Goal: Contribute content: Add original content to the website for others to see

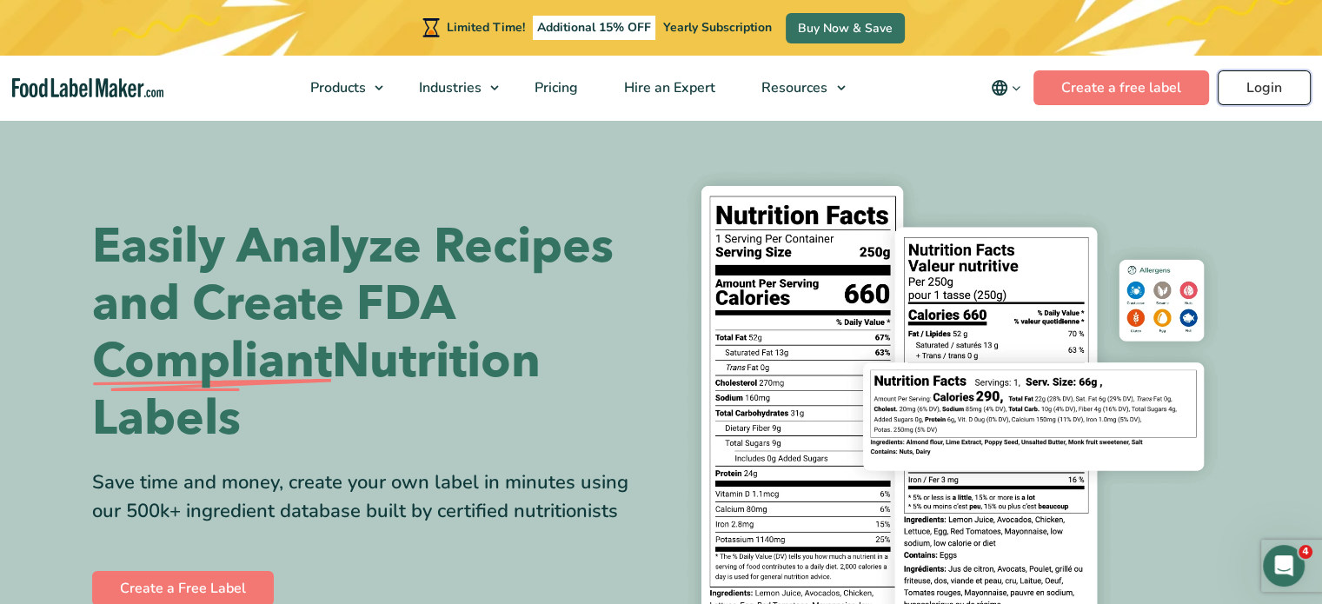
click at [1269, 95] on link "Login" at bounding box center [1263, 87] width 93 height 35
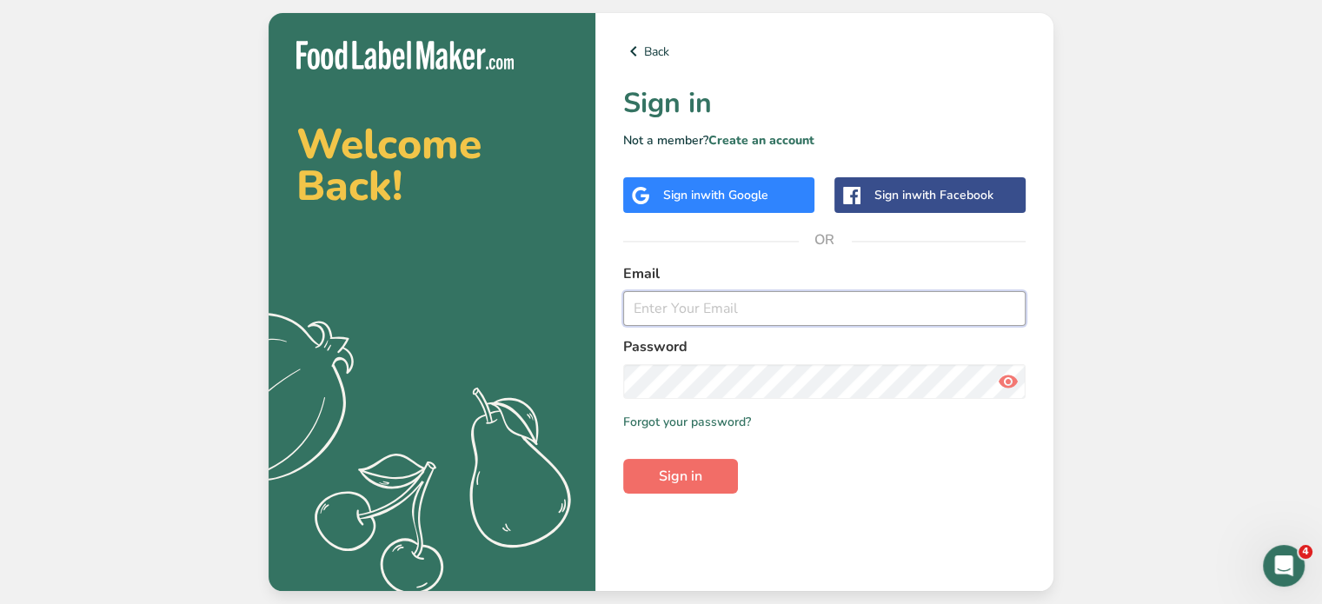
type input "[EMAIL_ADDRESS][DOMAIN_NAME]"
click at [709, 473] on button "Sign in" at bounding box center [680, 476] width 115 height 35
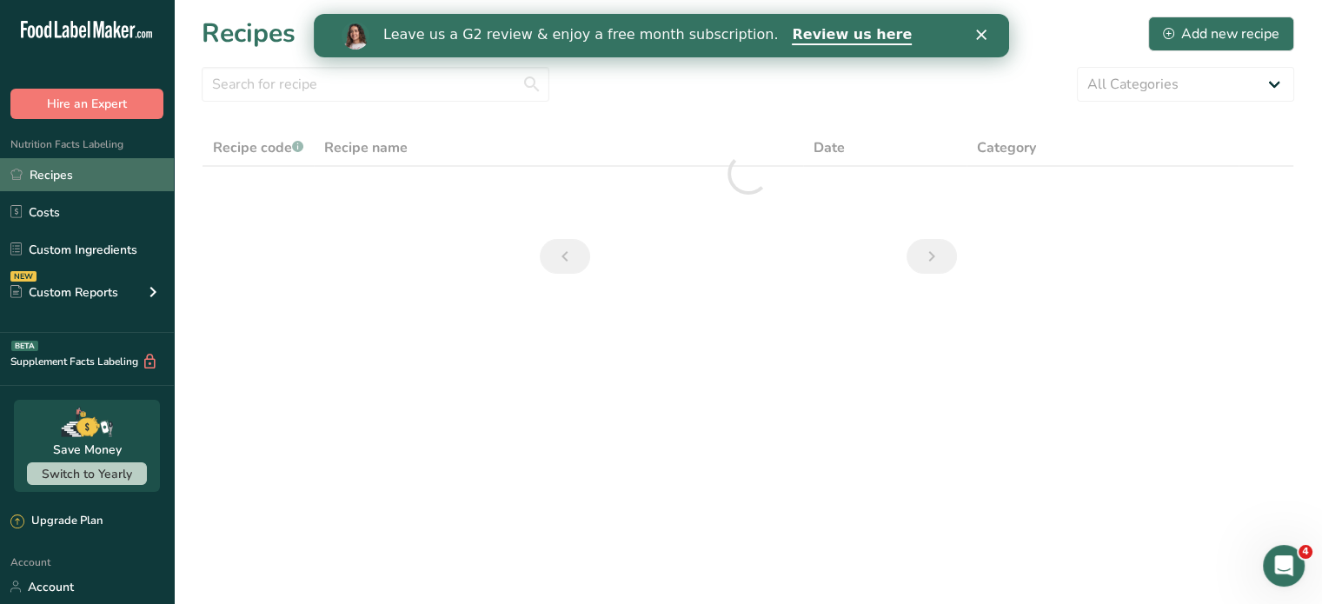
click at [45, 170] on link "Recipes" at bounding box center [87, 174] width 174 height 33
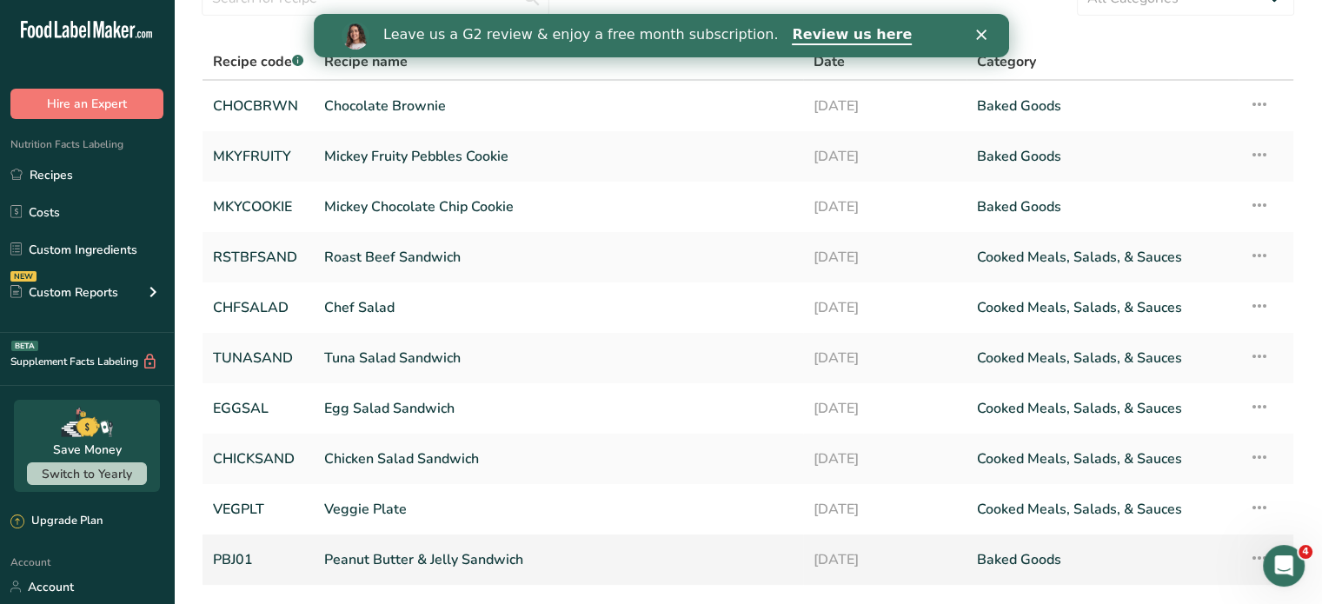
scroll to position [205, 0]
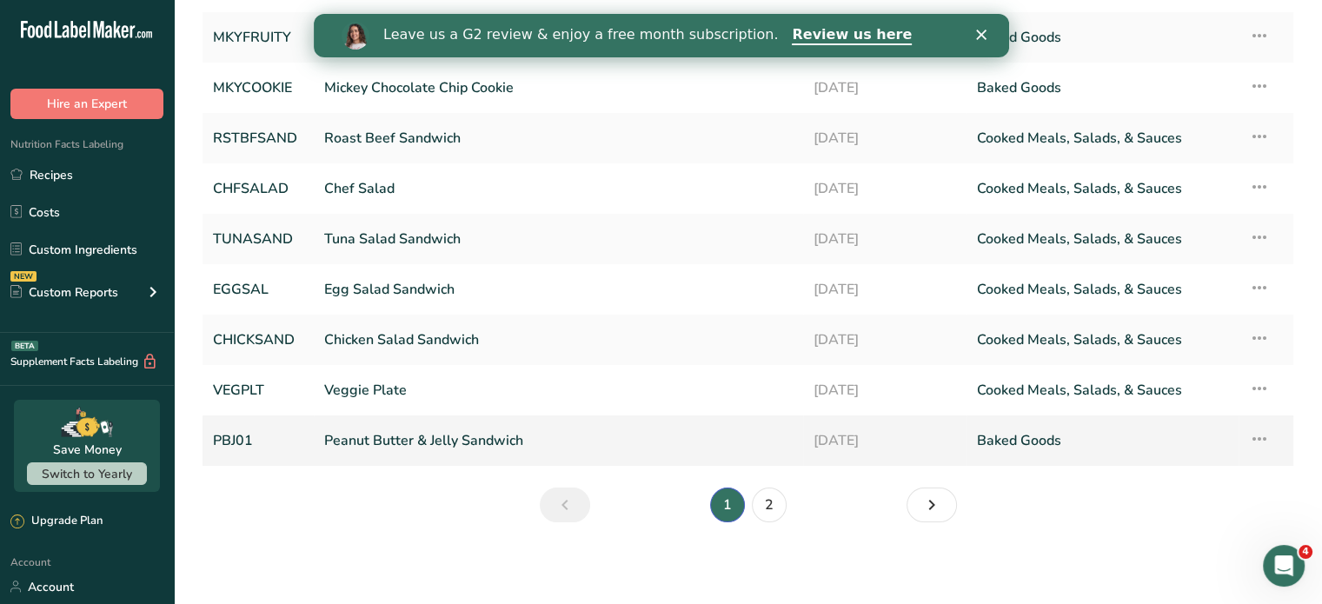
click at [387, 441] on link "Peanut Butter & Jelly Sandwich" at bounding box center [558, 440] width 468 height 36
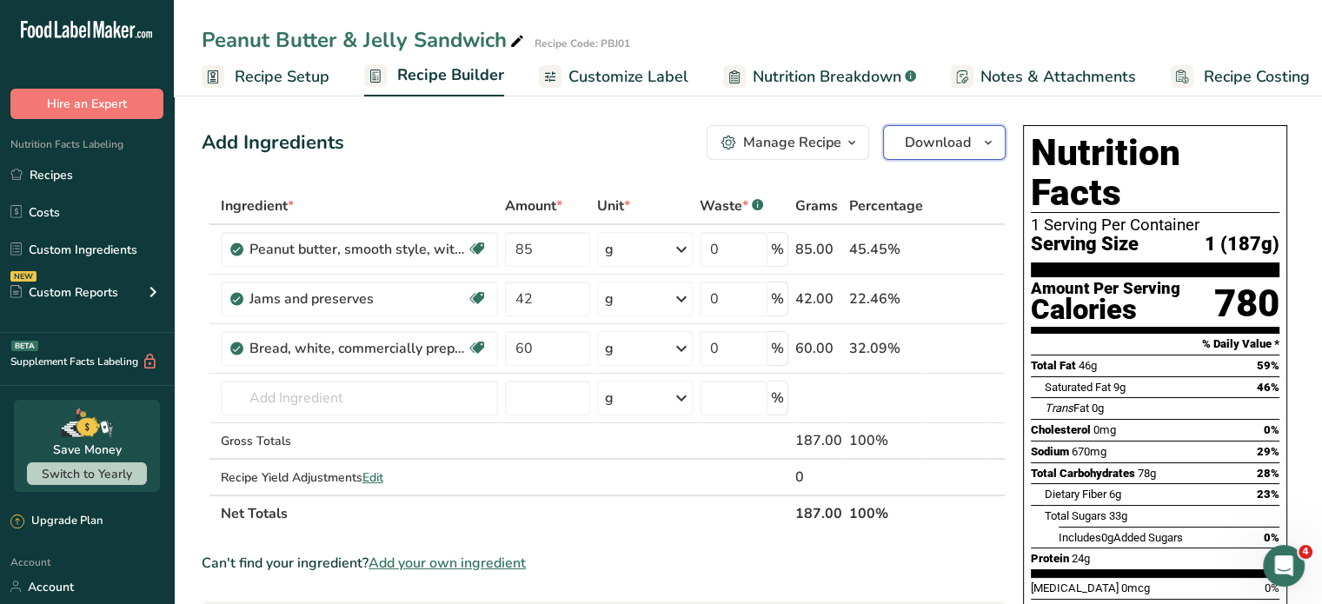
click at [969, 132] on span "Download" at bounding box center [938, 142] width 66 height 21
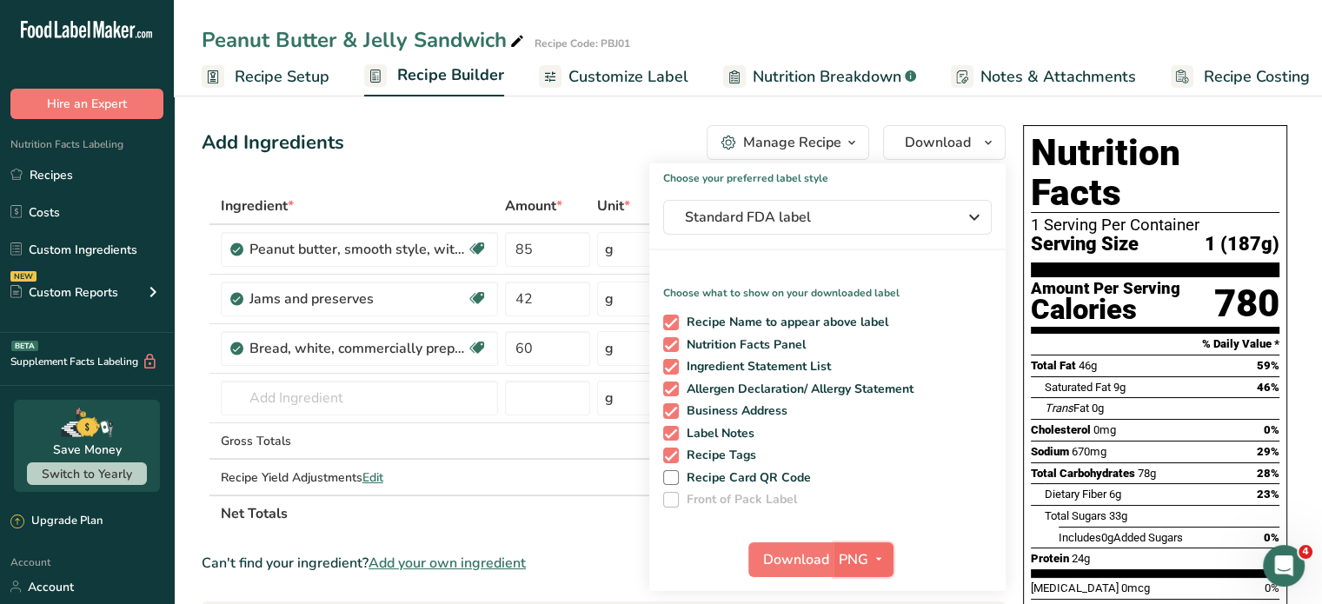
click at [834, 556] on button "PNG" at bounding box center [863, 559] width 60 height 35
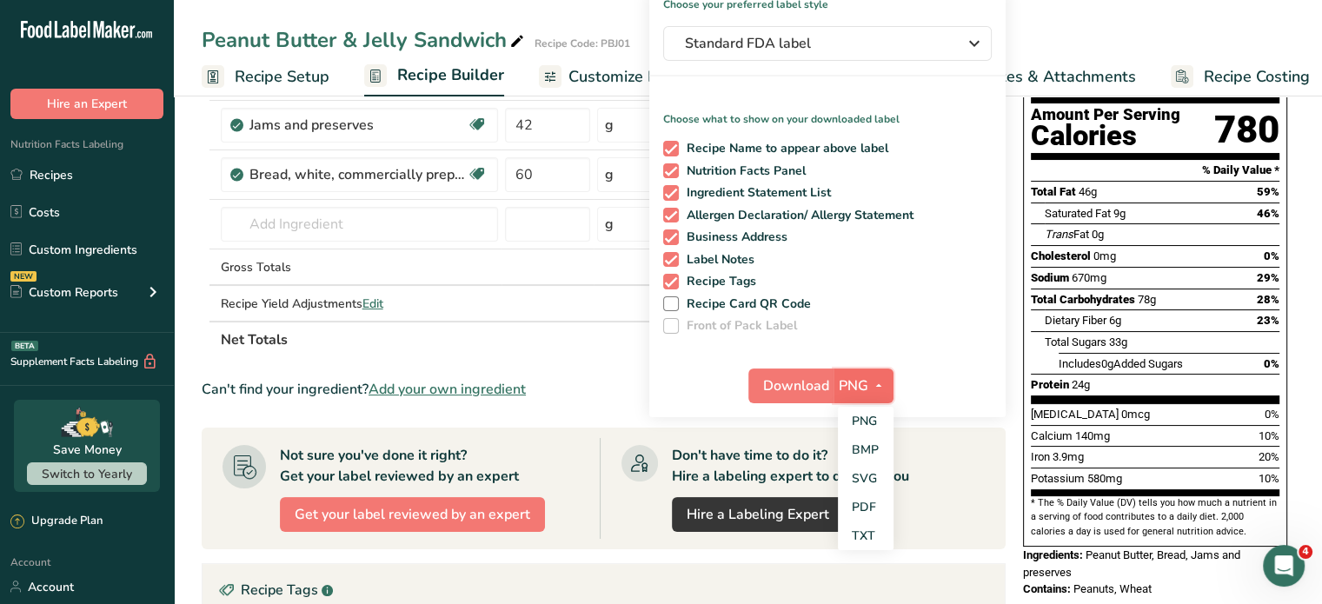
click at [861, 388] on span "PNG" at bounding box center [853, 385] width 30 height 21
click at [860, 386] on span "PNG" at bounding box center [853, 385] width 30 height 21
click at [865, 416] on link "PNG" at bounding box center [866, 421] width 56 height 29
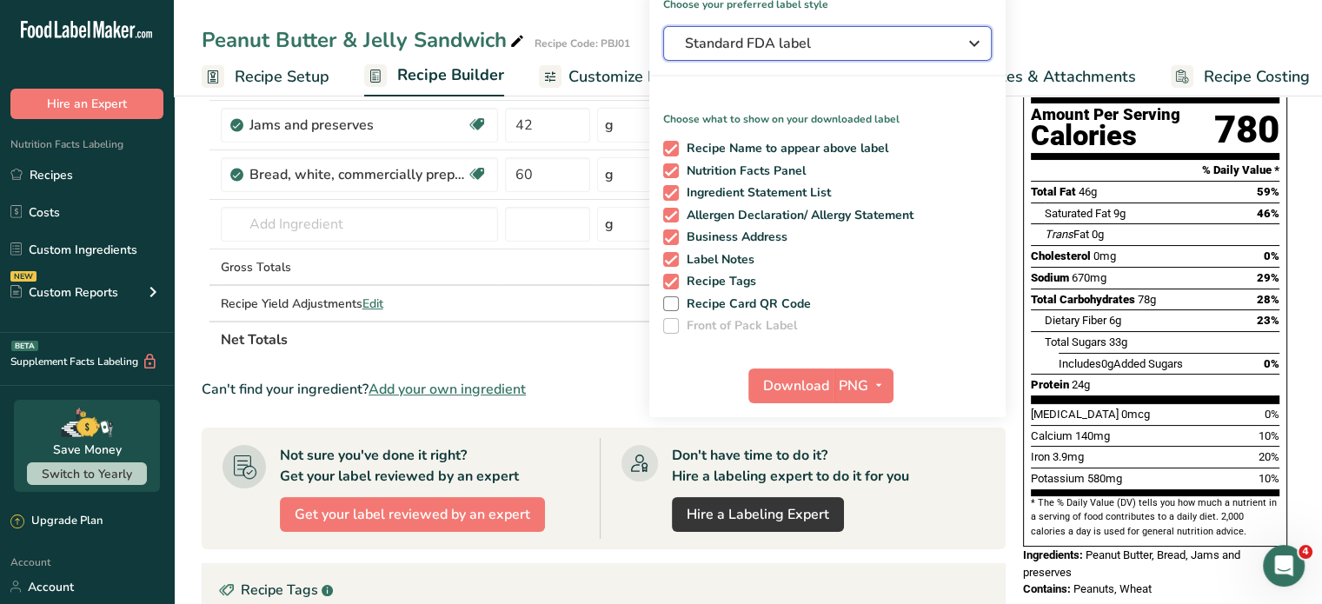
click at [921, 43] on span "Standard FDA label" at bounding box center [815, 43] width 261 height 21
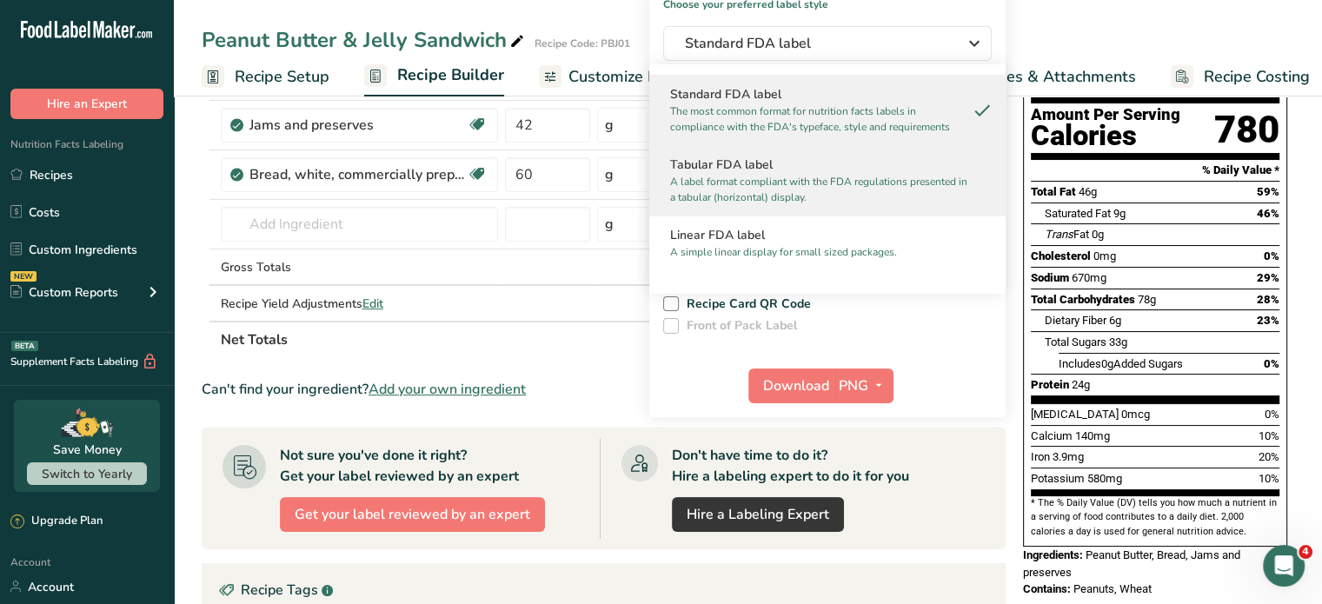
click at [862, 178] on p "A label format compliant with the FDA regulations presented in a tabular (horiz…" at bounding box center [819, 189] width 299 height 31
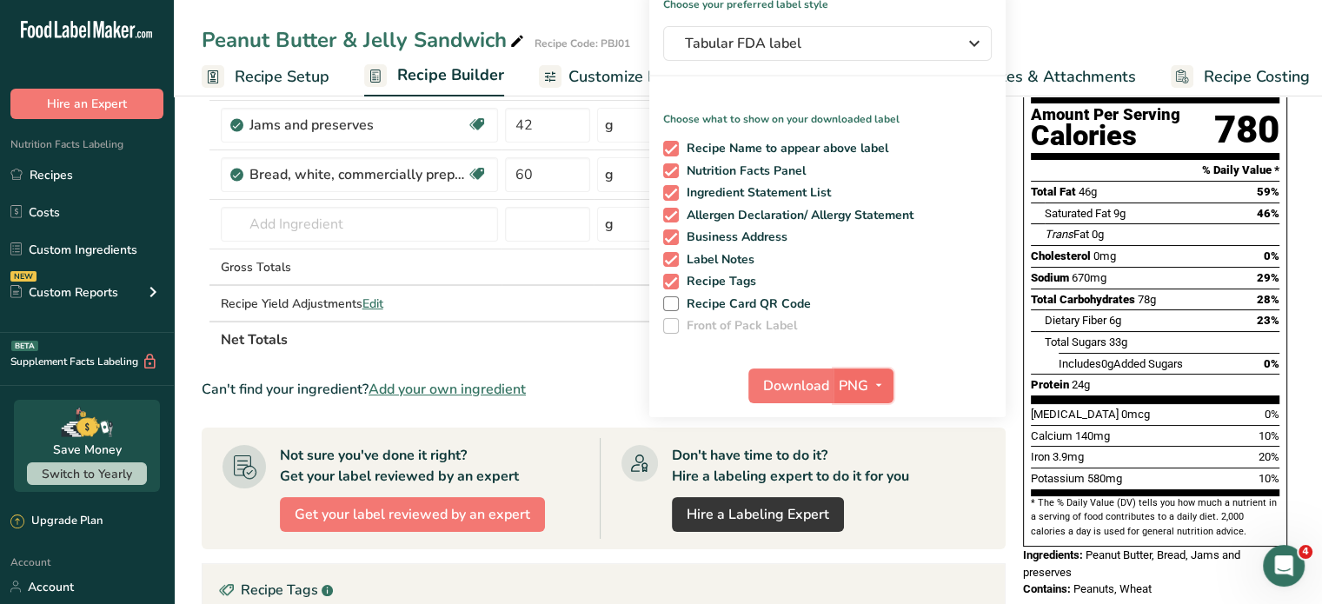
click at [868, 382] on span "button" at bounding box center [878, 385] width 21 height 21
click at [871, 421] on link "PNG" at bounding box center [866, 421] width 56 height 29
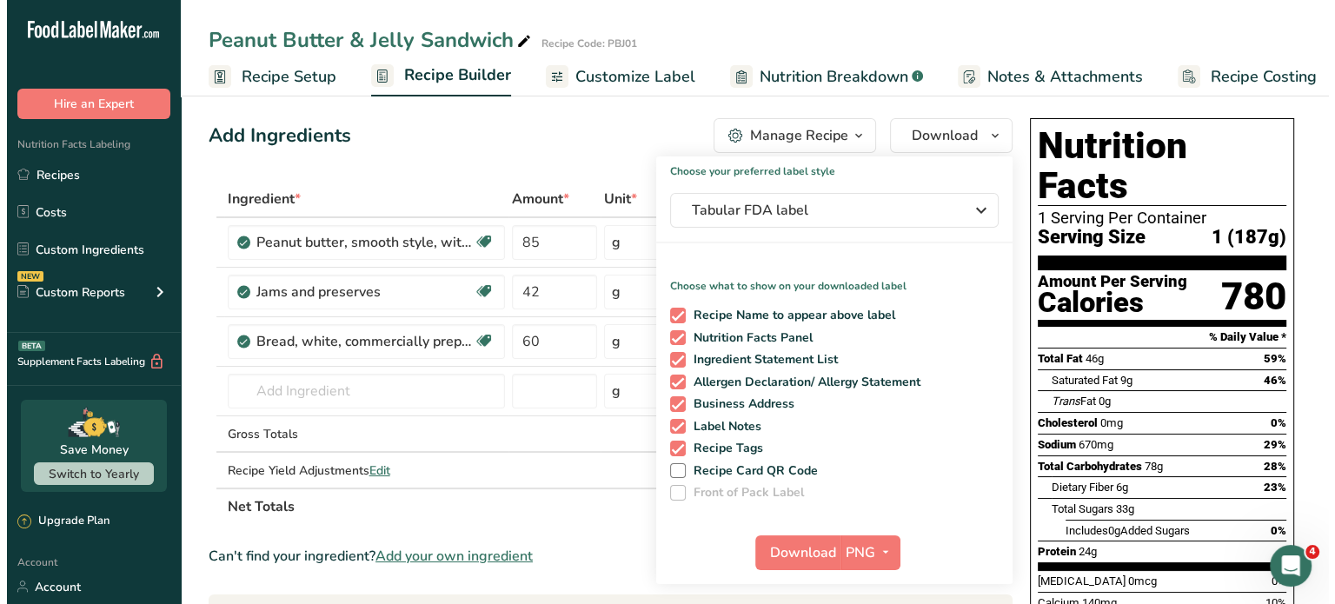
scroll to position [0, 0]
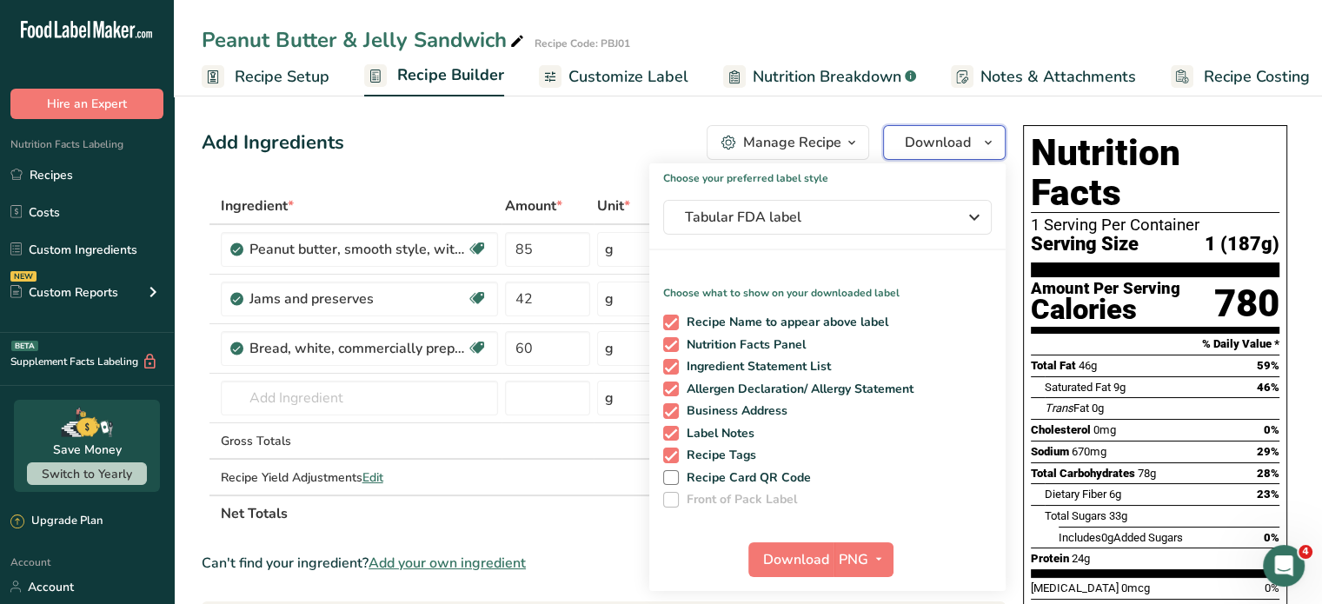
click at [966, 132] on span "Download" at bounding box center [938, 142] width 66 height 21
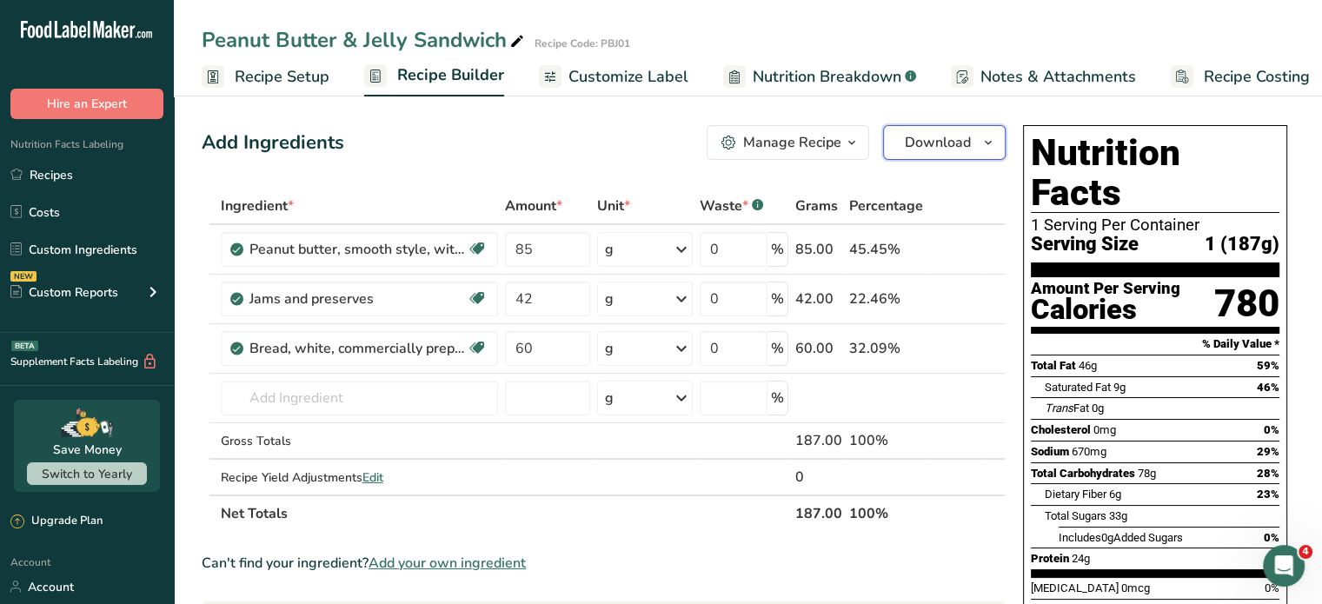
click at [987, 138] on icon "button" at bounding box center [988, 143] width 14 height 22
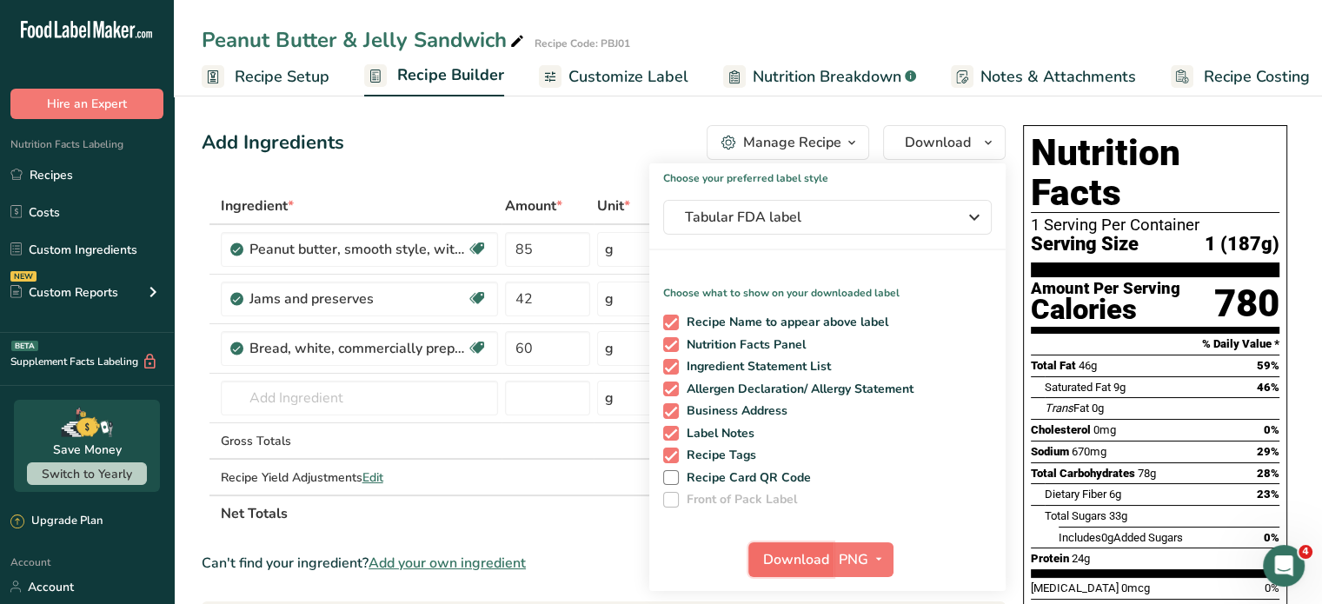
click at [803, 562] on span "Download" at bounding box center [796, 559] width 66 height 21
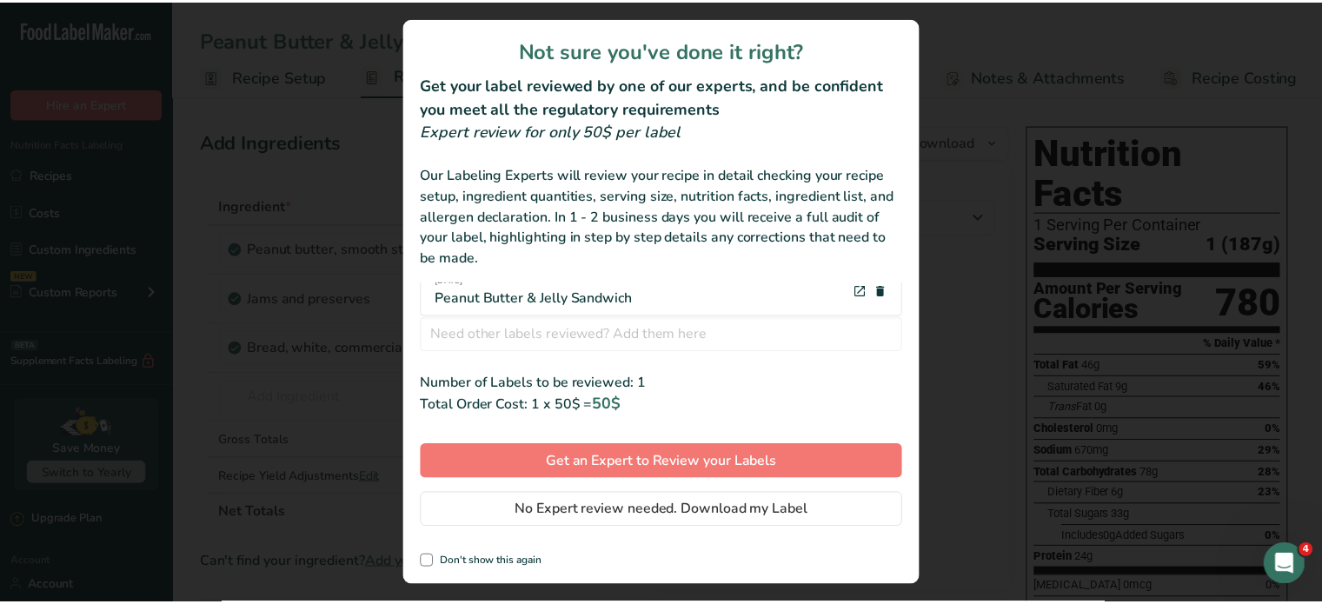
scroll to position [27, 0]
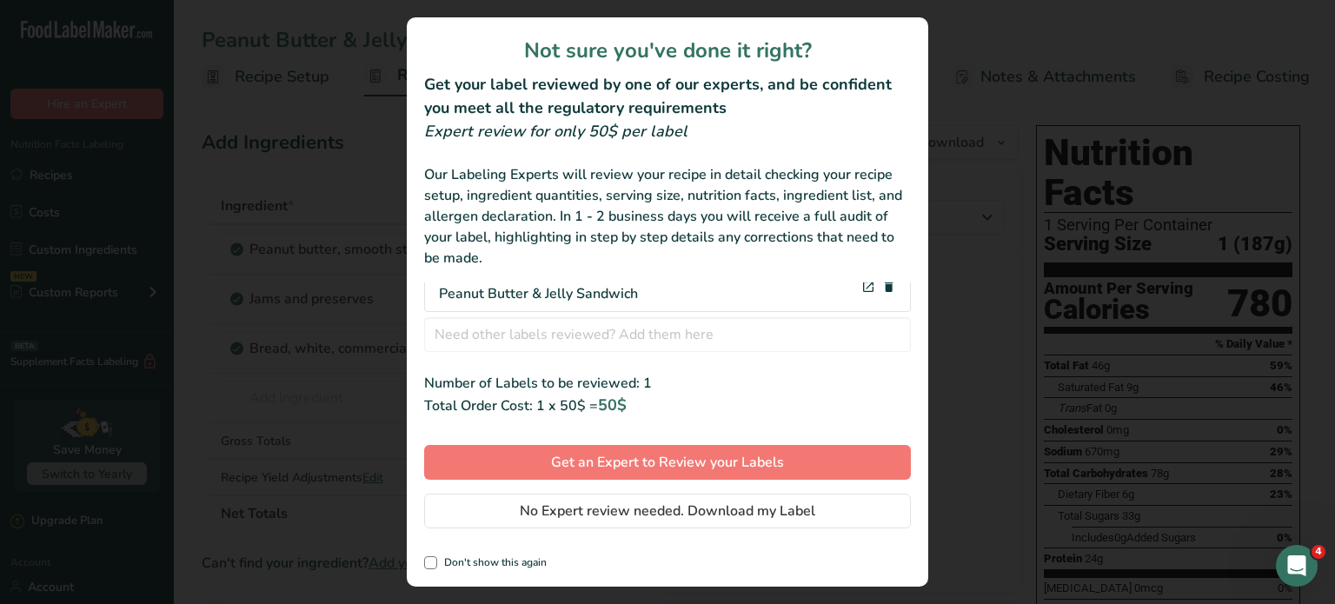
click at [423, 566] on div "Not sure you've done it right? Get your label reviewed by one of our experts, a…" at bounding box center [667, 301] width 521 height 569
click at [428, 562] on span "review labels modal" at bounding box center [430, 562] width 13 height 13
click at [428, 562] on input "Don't show this again" at bounding box center [429, 562] width 11 height 11
checkbox input "true"
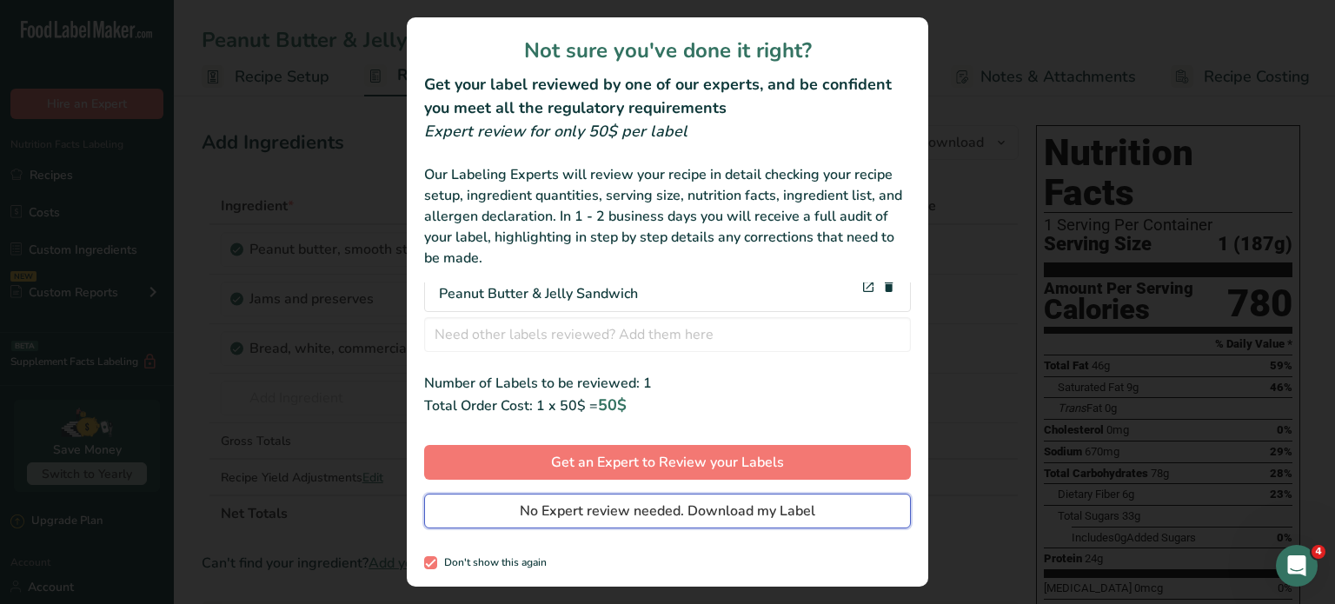
click at [633, 511] on span "No Expert review needed. Download my Label" at bounding box center [667, 510] width 295 height 21
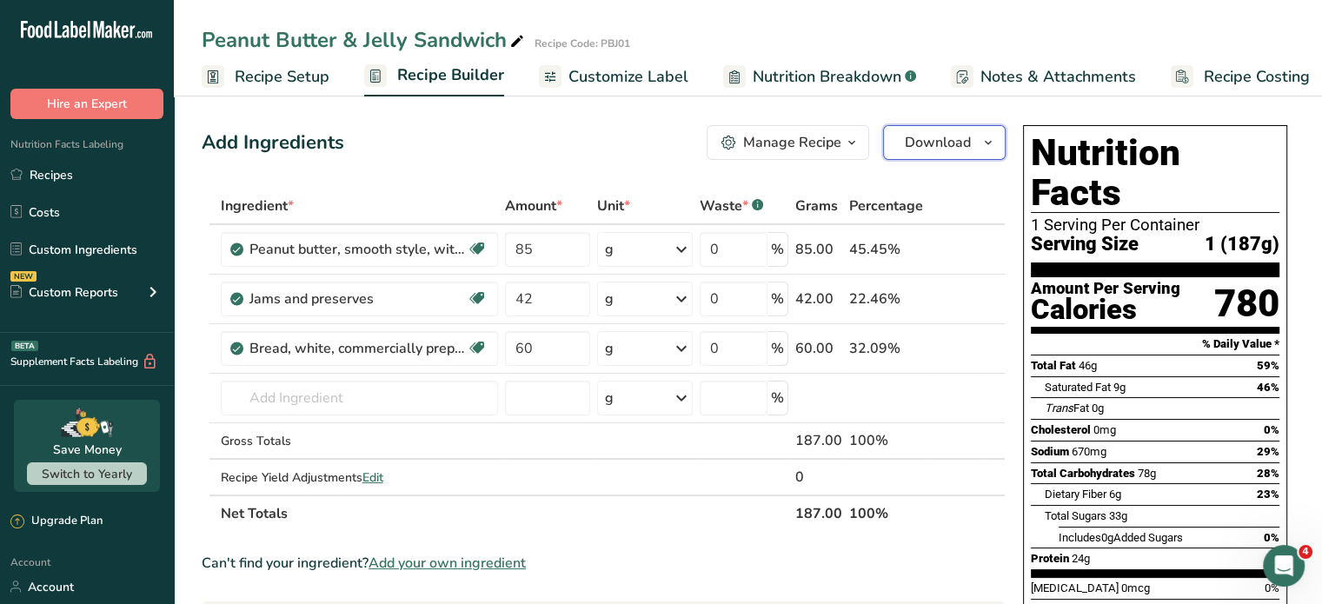
click at [979, 141] on span "button" at bounding box center [987, 142] width 21 height 21
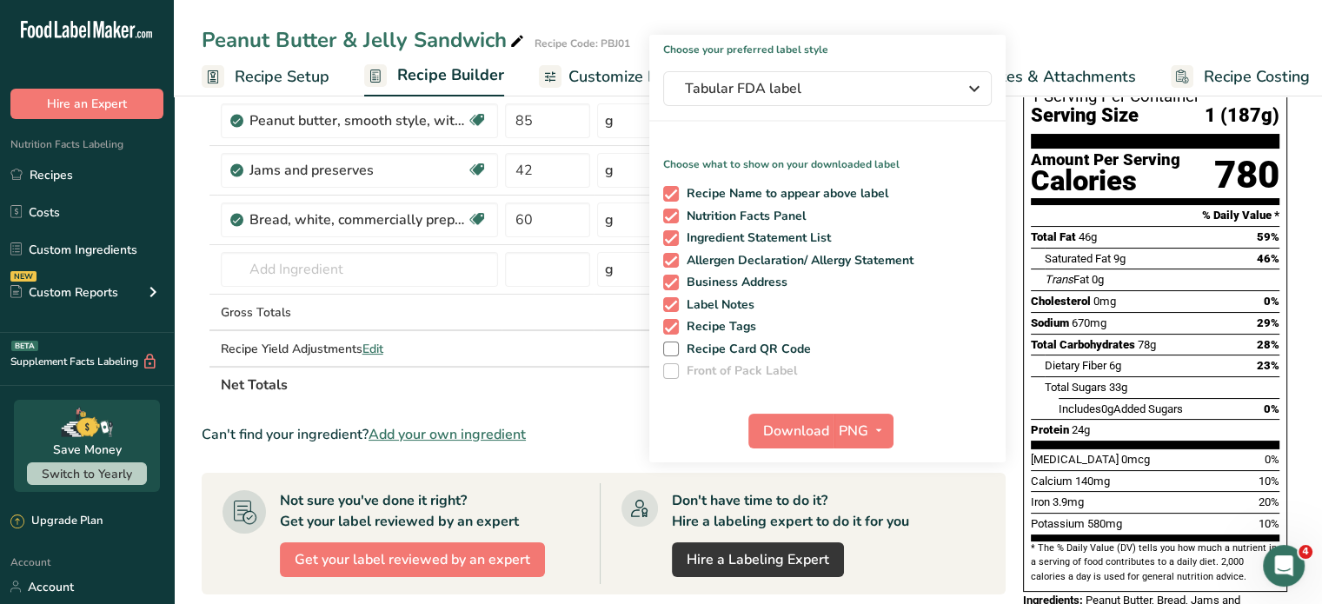
scroll to position [0, 0]
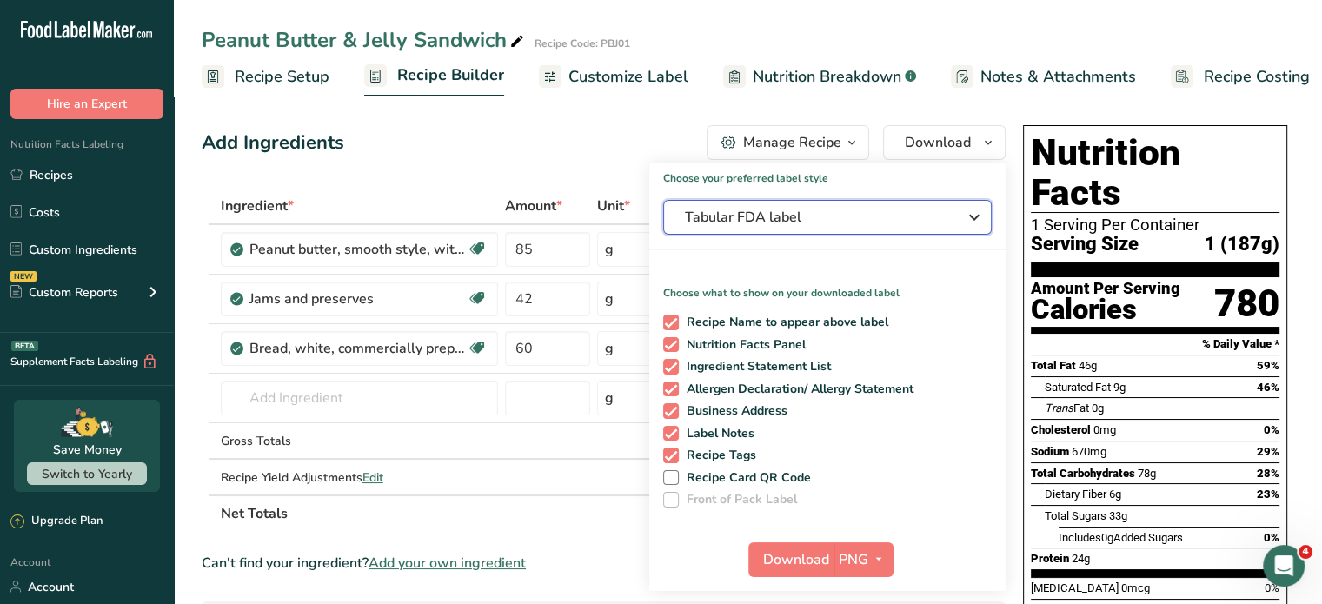
click at [918, 212] on span "Tabular FDA label" at bounding box center [815, 217] width 261 height 21
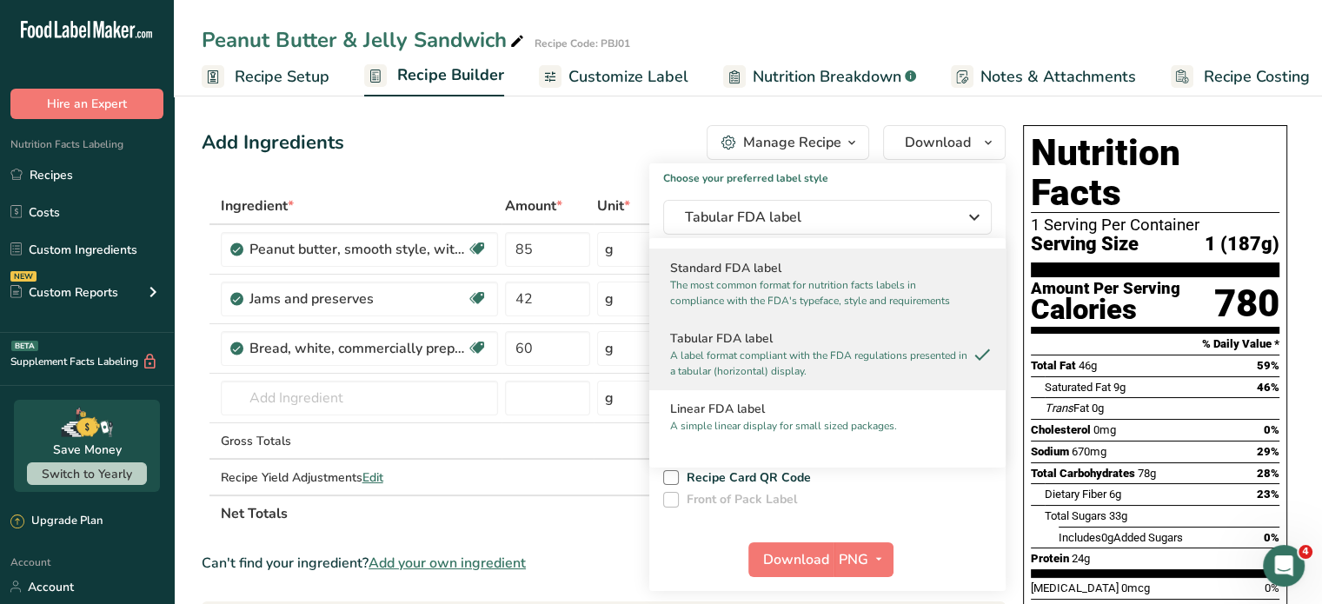
click at [853, 301] on p "The most common format for nutrition facts labels in compliance with the FDA's …" at bounding box center [819, 292] width 299 height 31
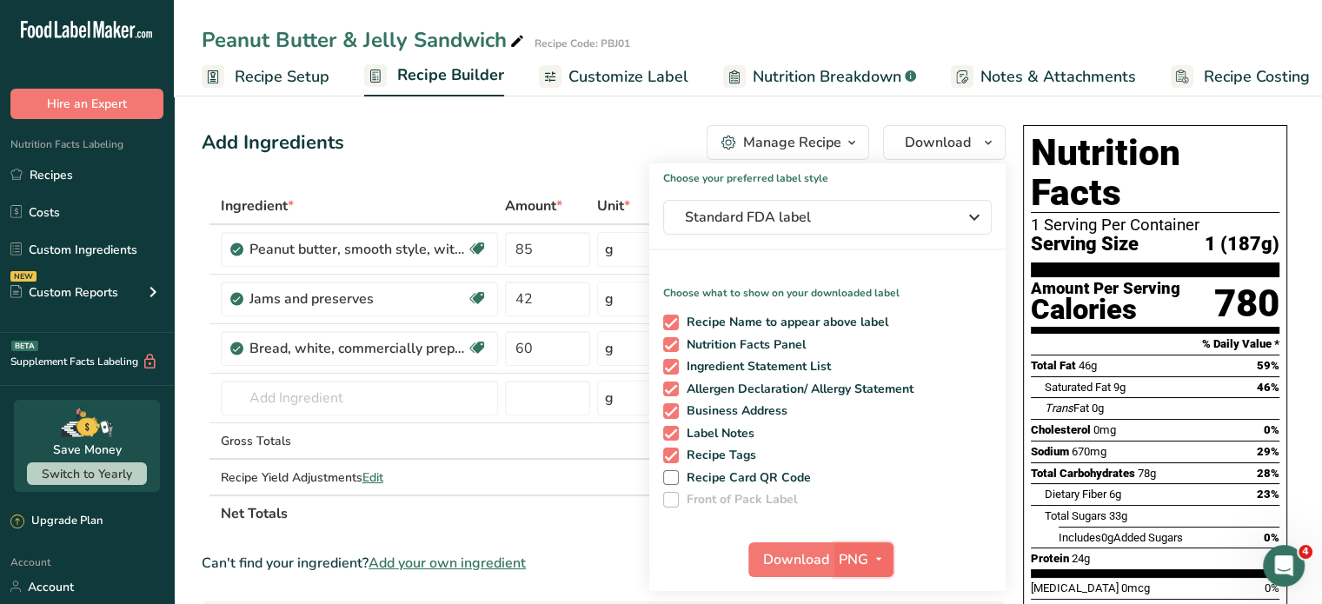
click at [842, 559] on span "PNG" at bounding box center [853, 559] width 30 height 21
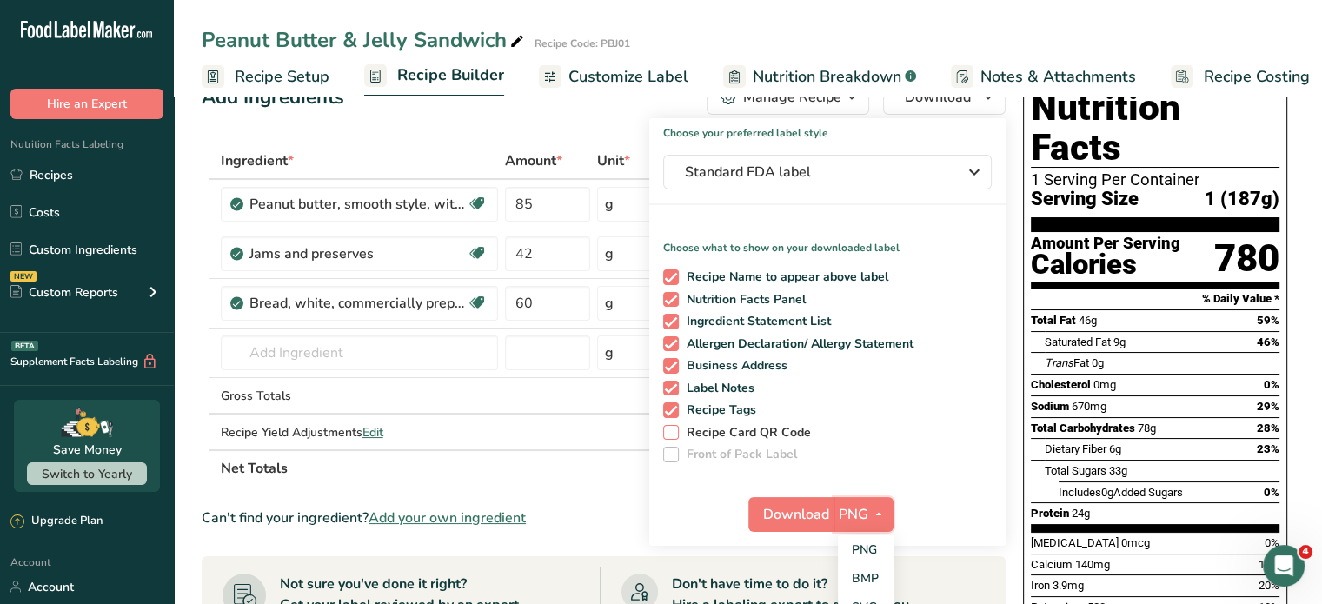
scroll to position [87, 0]
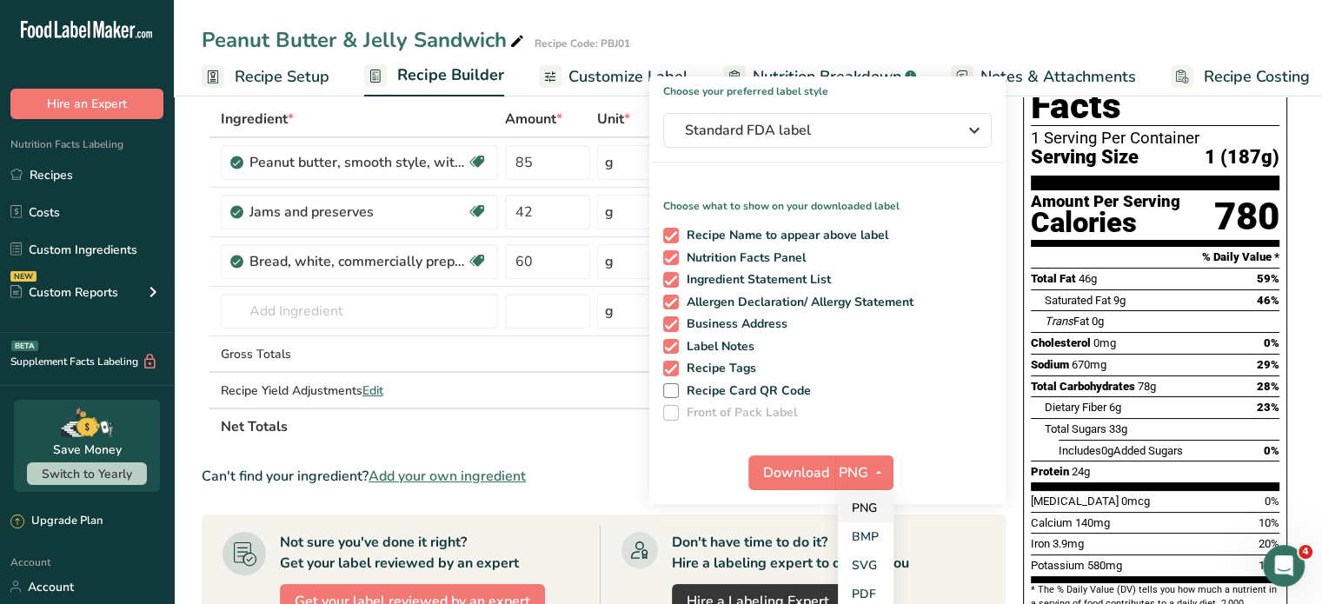
click at [868, 501] on link "PNG" at bounding box center [866, 508] width 56 height 29
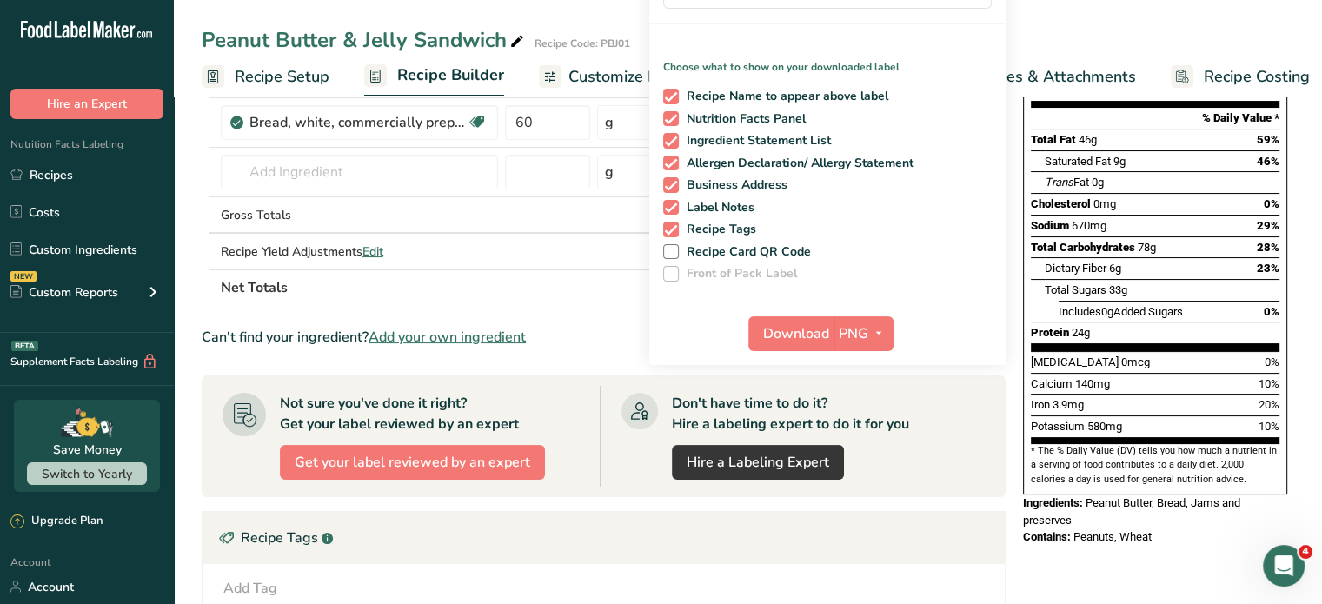
scroll to position [261, 0]
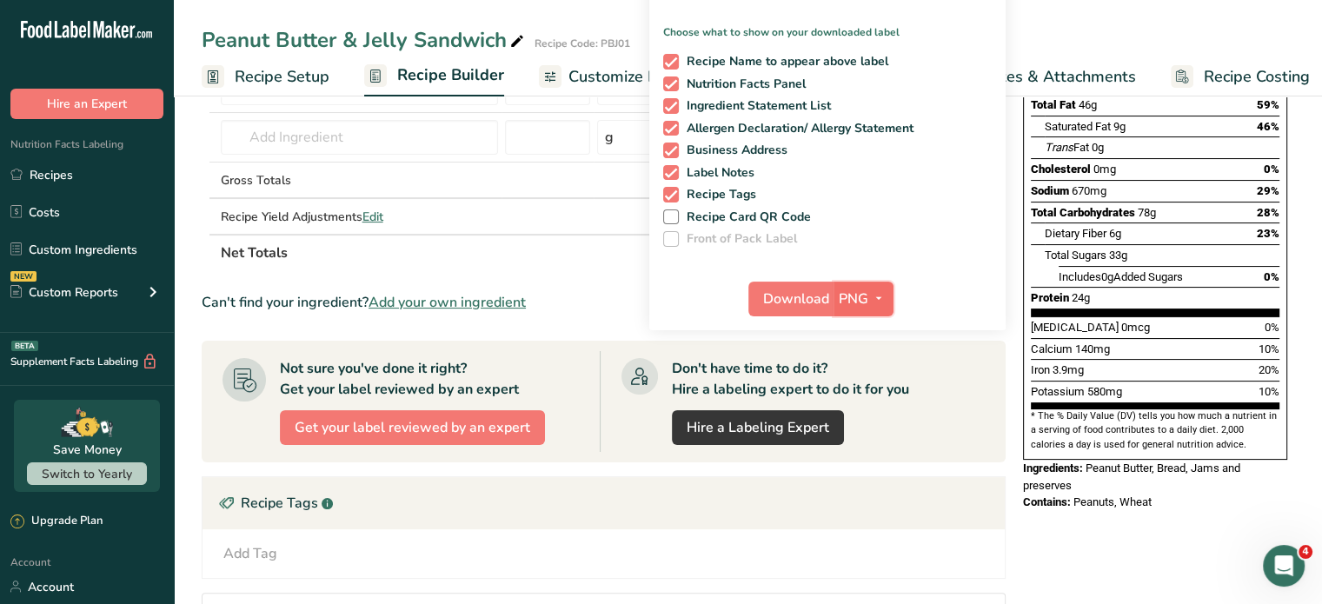
click at [845, 303] on span "PNG" at bounding box center [853, 298] width 30 height 21
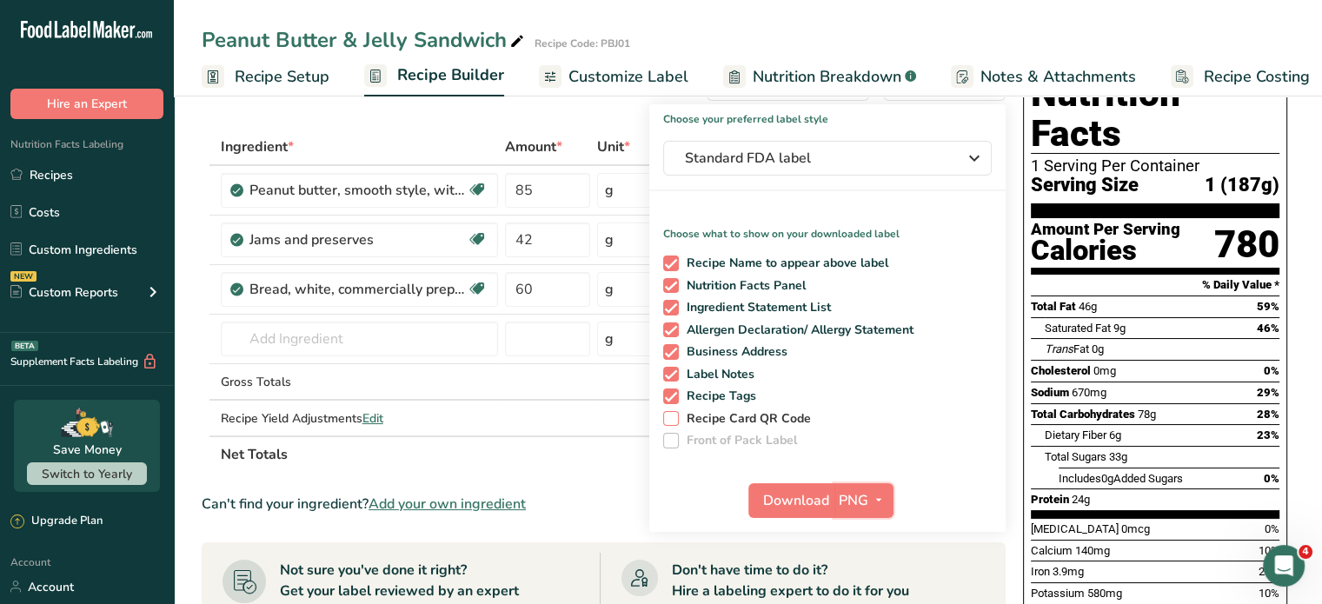
scroll to position [0, 0]
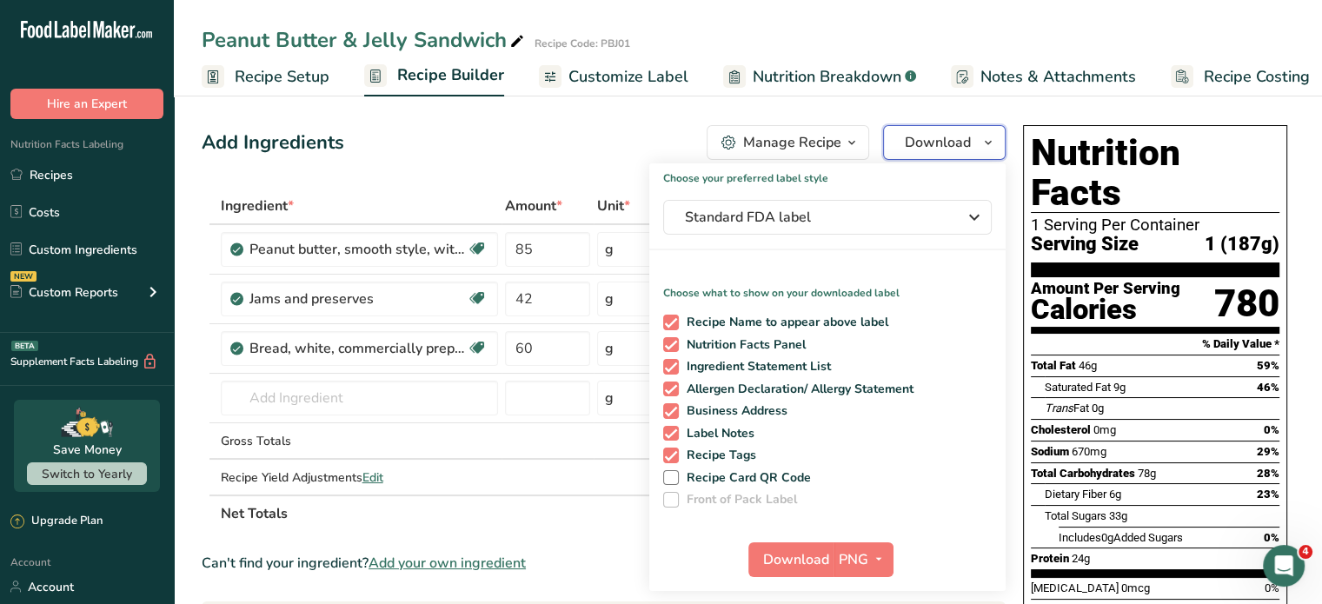
click at [988, 145] on icon "button" at bounding box center [988, 143] width 14 height 22
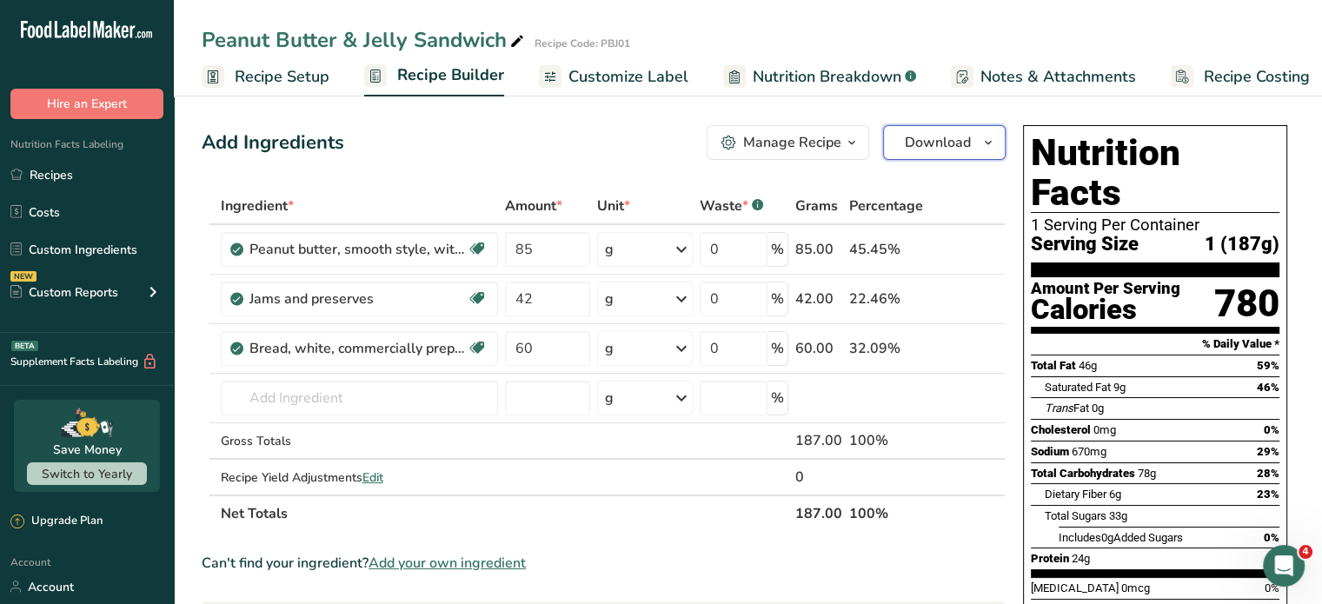
click at [988, 145] on icon "button" at bounding box center [988, 143] width 14 height 22
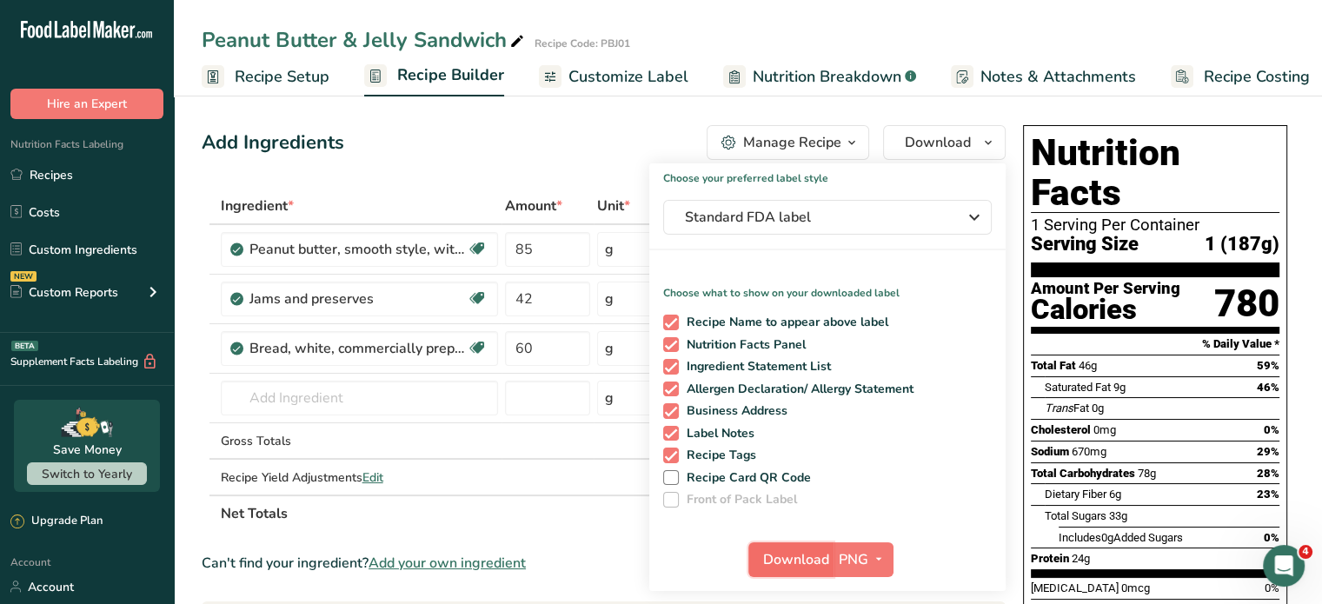
click at [810, 563] on span "Download" at bounding box center [796, 559] width 66 height 21
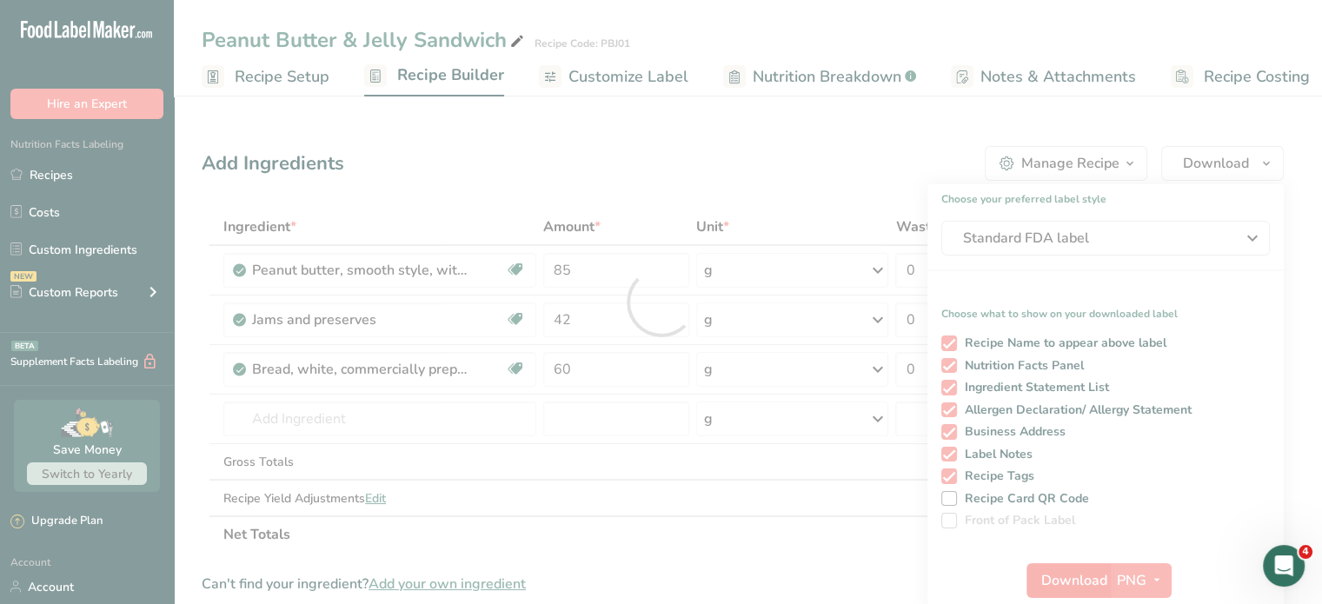
click at [810, 563] on div at bounding box center [661, 302] width 1322 height 604
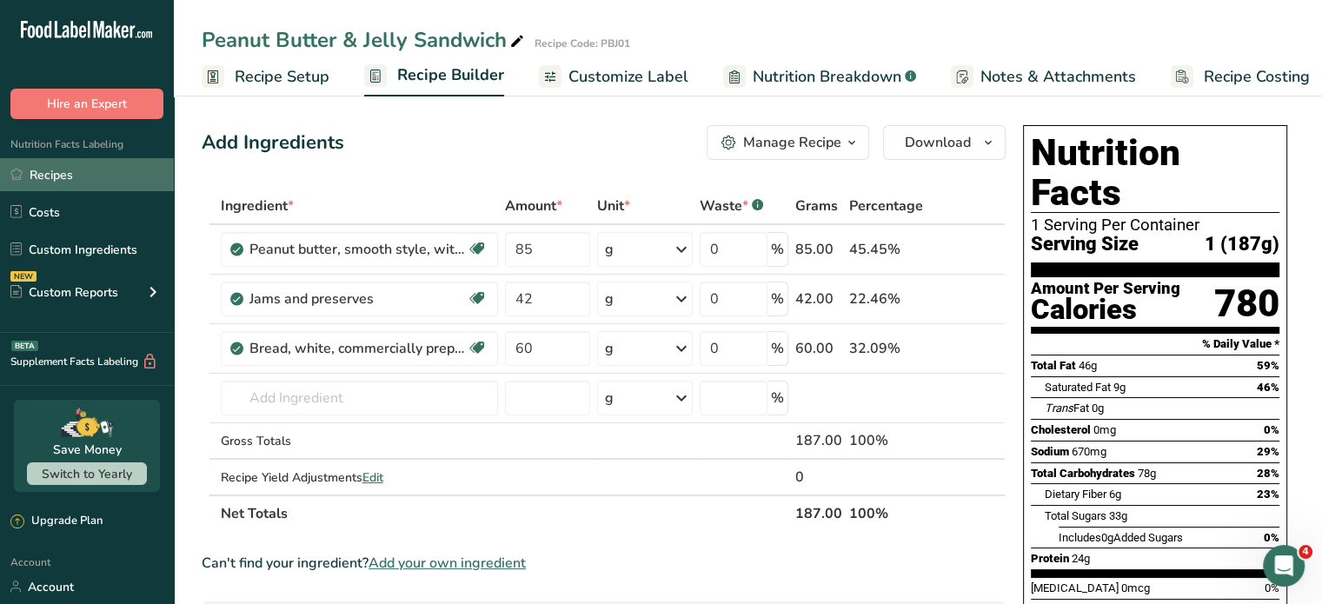
click at [57, 176] on link "Recipes" at bounding box center [87, 174] width 174 height 33
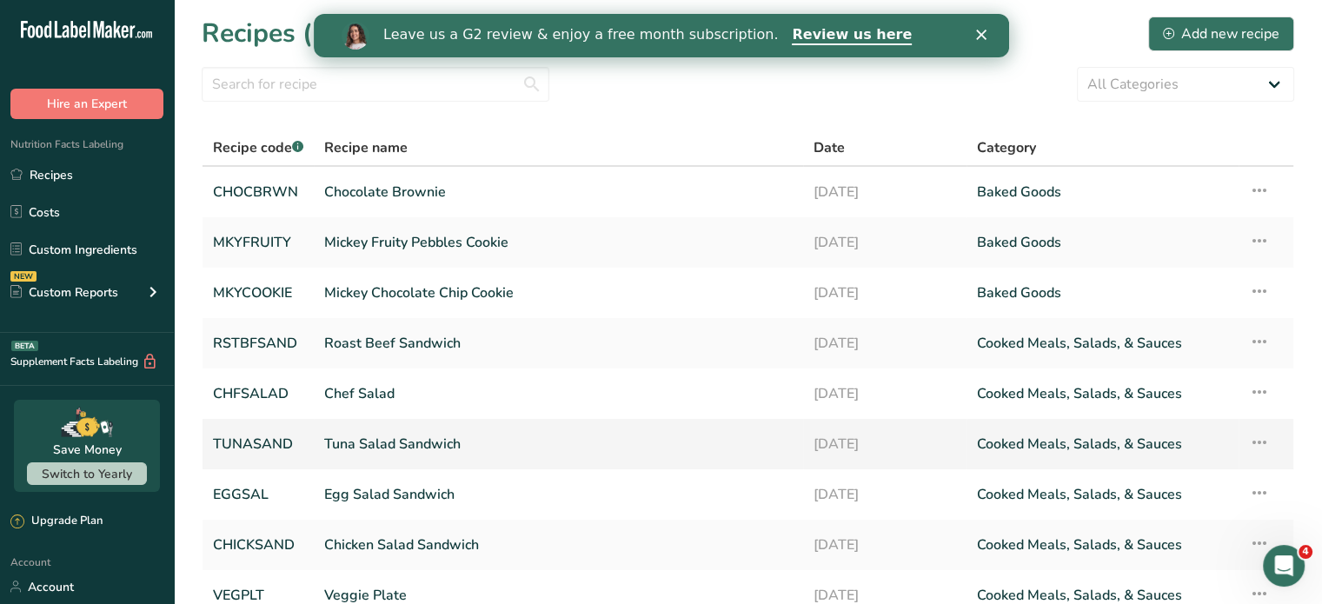
click at [393, 441] on link "Tuna Salad Sandwich" at bounding box center [558, 444] width 468 height 36
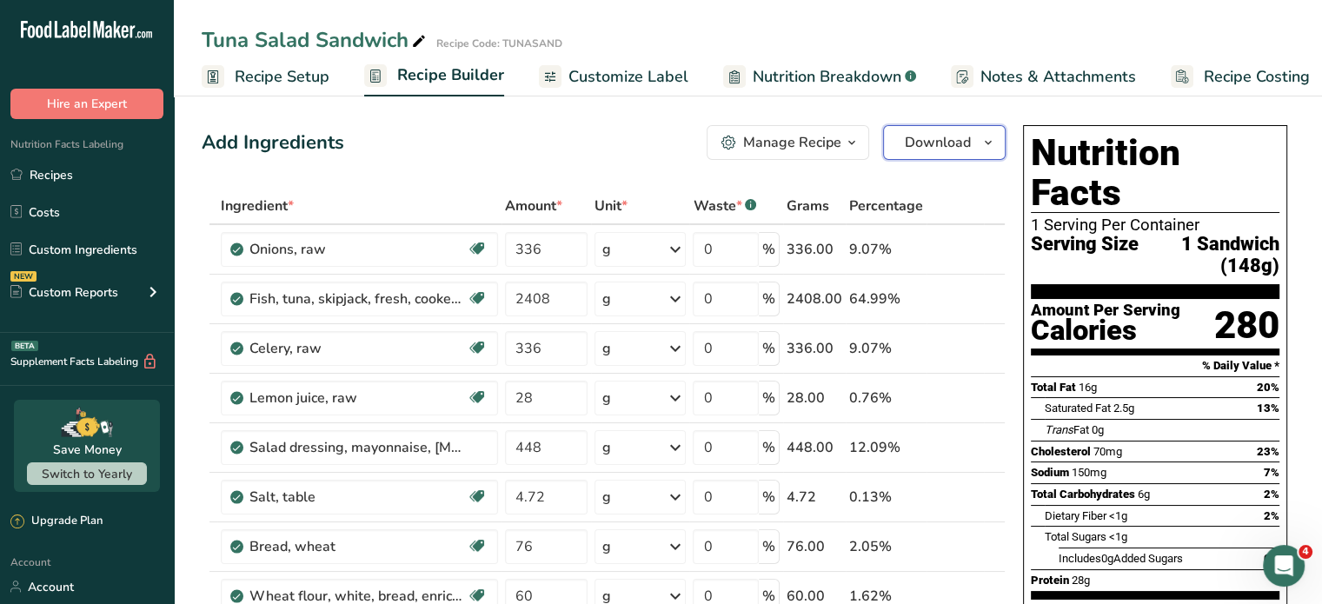
click at [972, 139] on button "Download" at bounding box center [944, 142] width 123 height 35
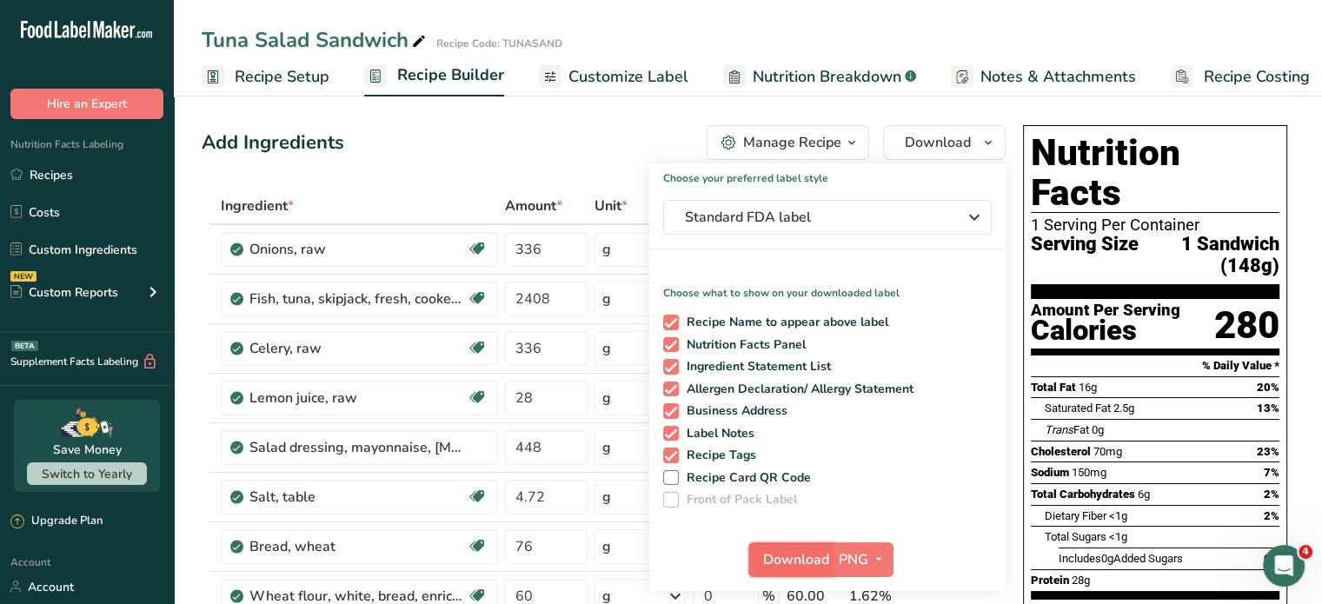
click at [821, 555] on span "Download" at bounding box center [796, 559] width 66 height 21
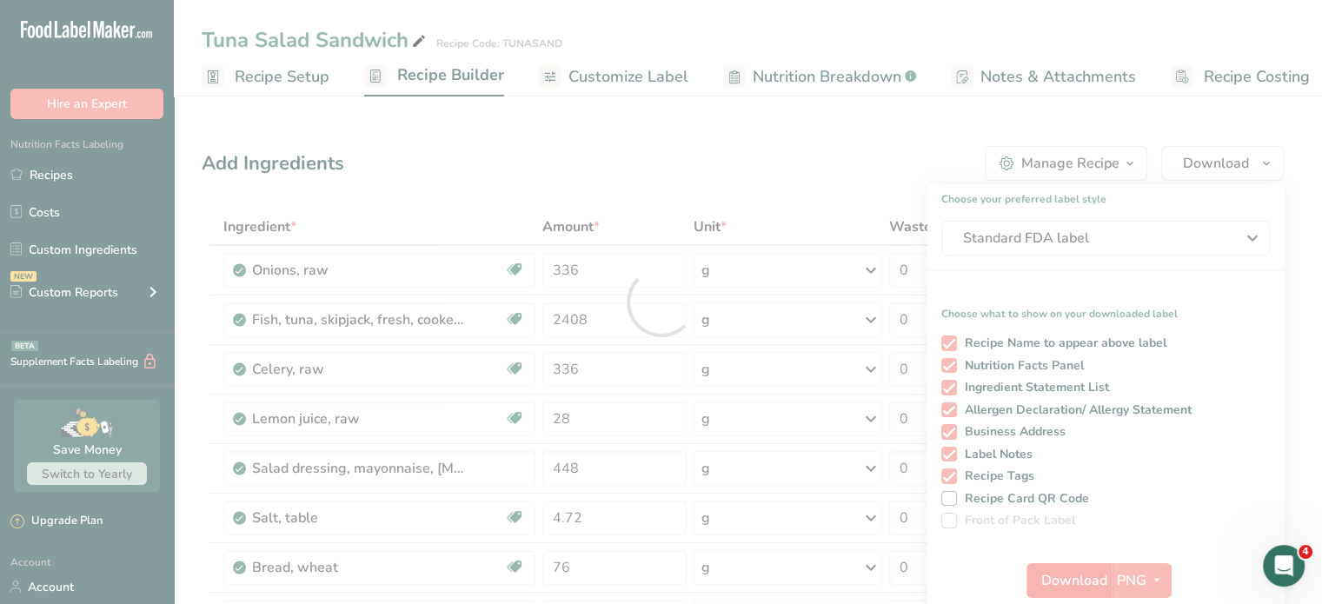
click at [821, 555] on div at bounding box center [661, 302] width 1322 height 604
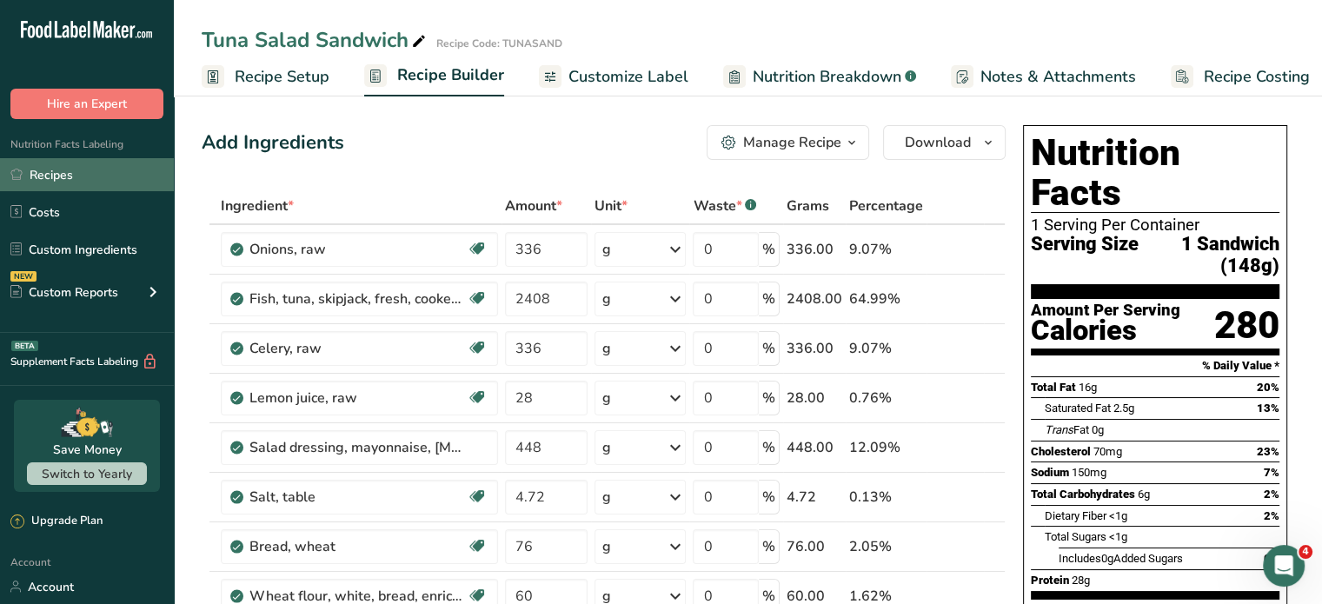
click at [70, 176] on link "Recipes" at bounding box center [87, 174] width 174 height 33
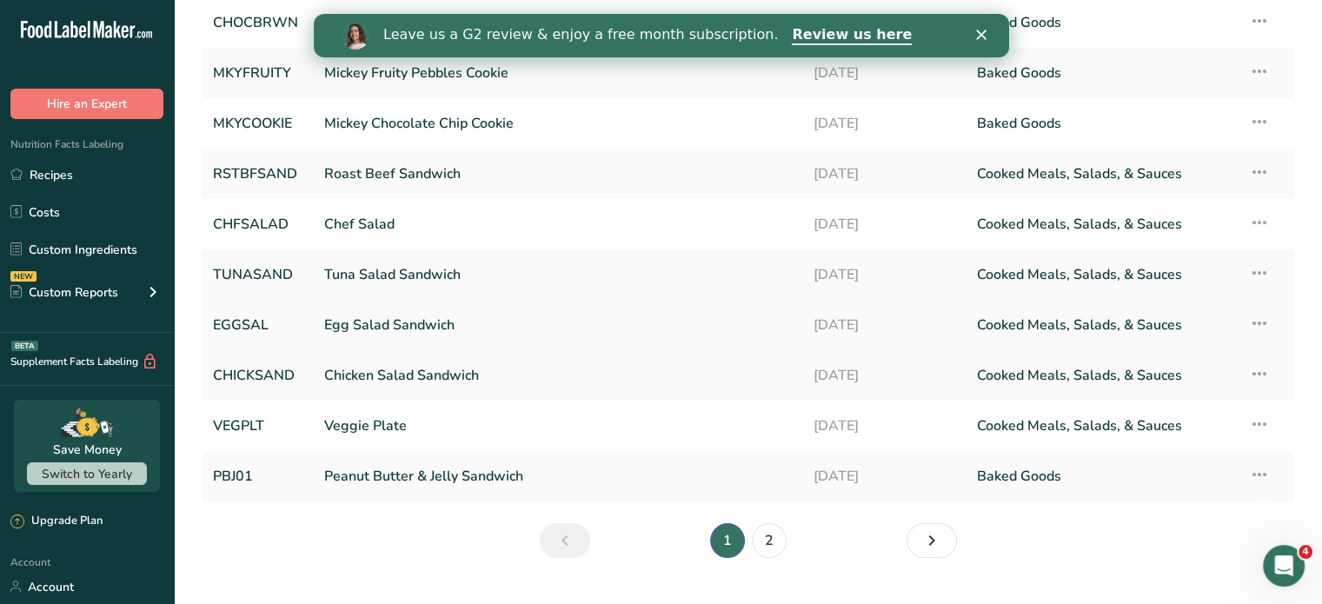
scroll to position [174, 0]
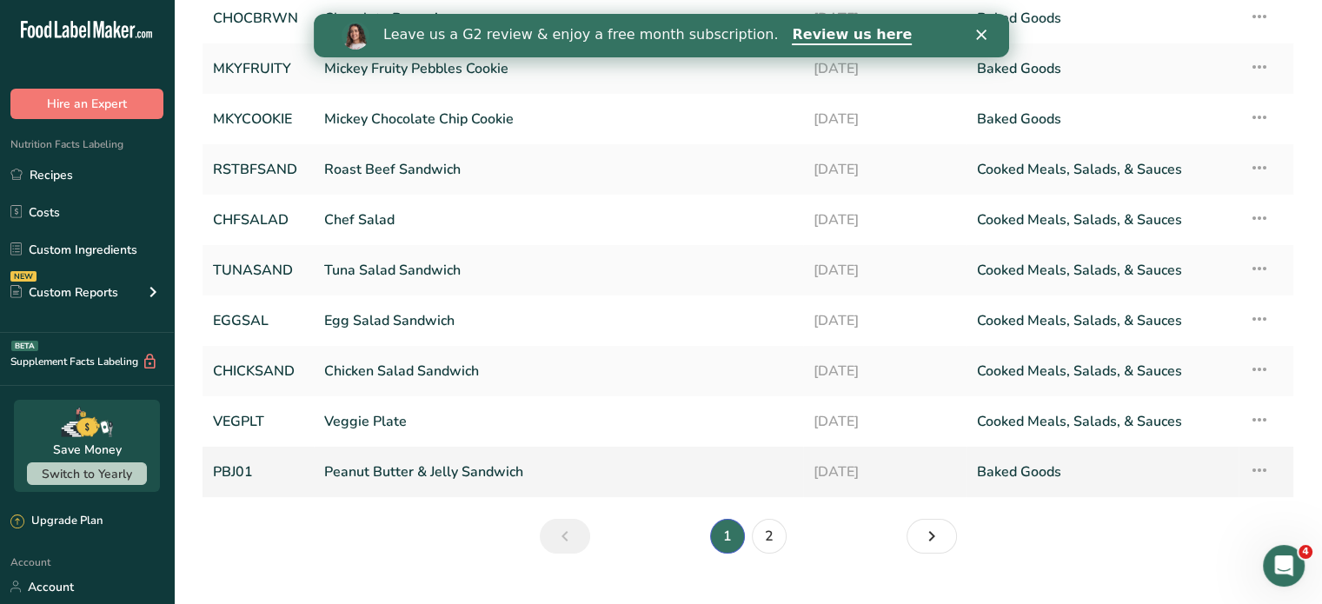
click at [372, 465] on link "Peanut Butter & Jelly Sandwich" at bounding box center [558, 472] width 468 height 36
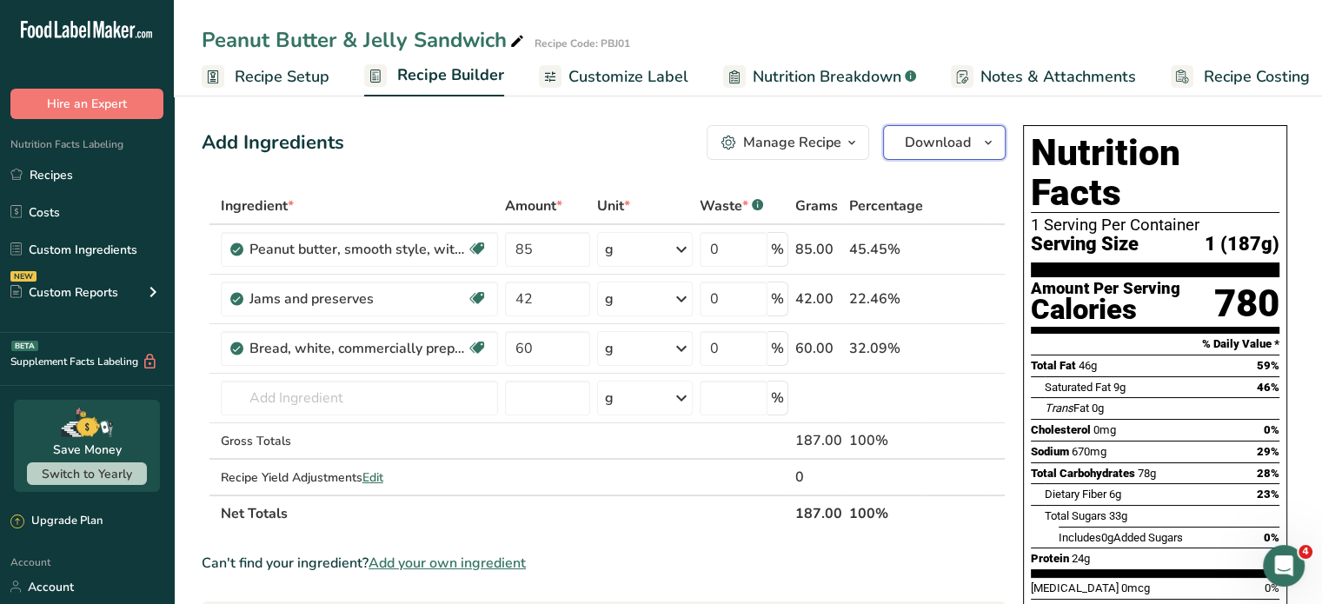
click at [924, 135] on span "Download" at bounding box center [938, 142] width 66 height 21
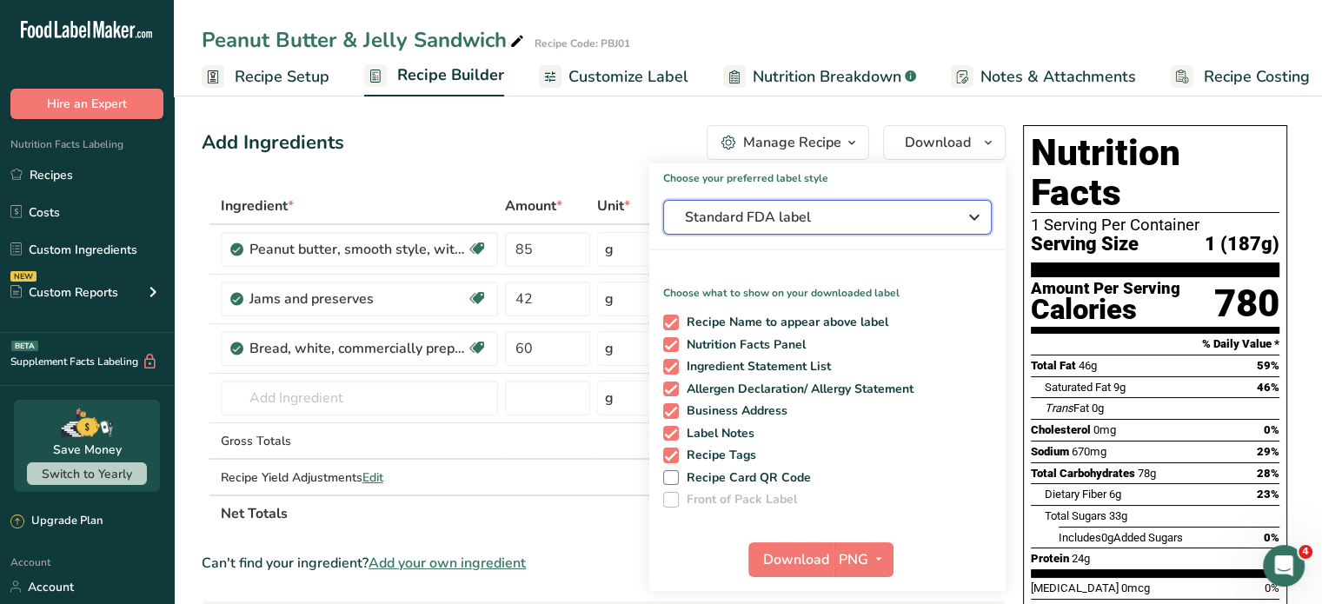
click at [858, 212] on span "Standard FDA label" at bounding box center [815, 217] width 261 height 21
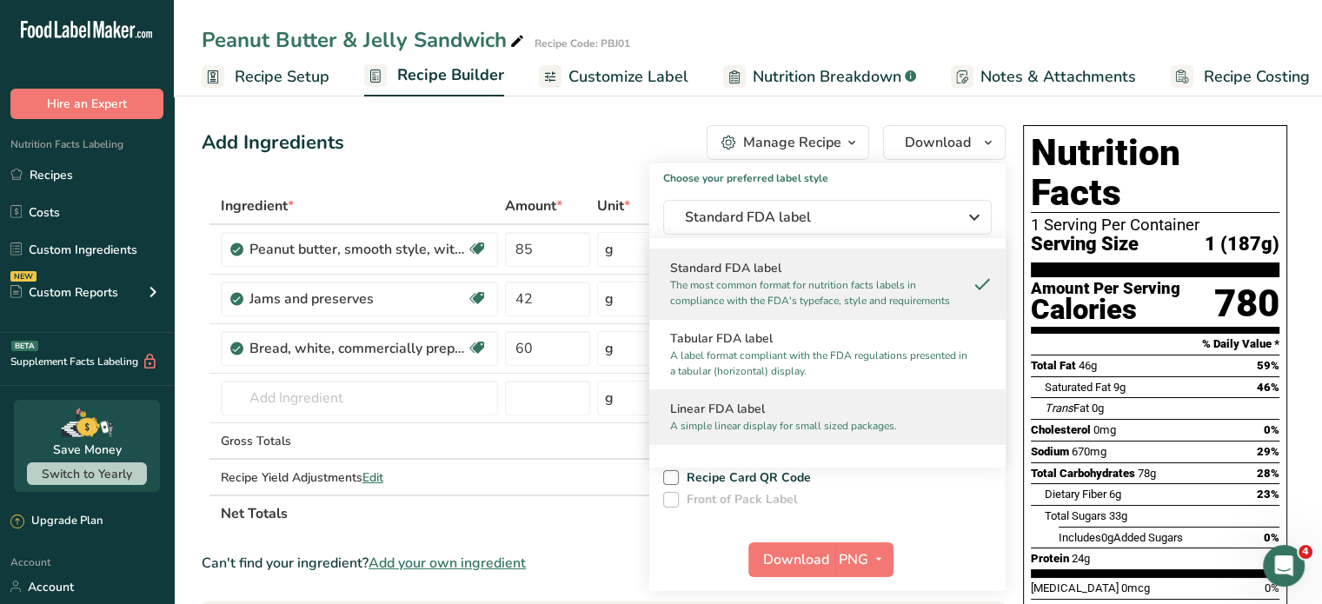
click at [803, 415] on h2 "Linear FDA label" at bounding box center [827, 409] width 315 height 18
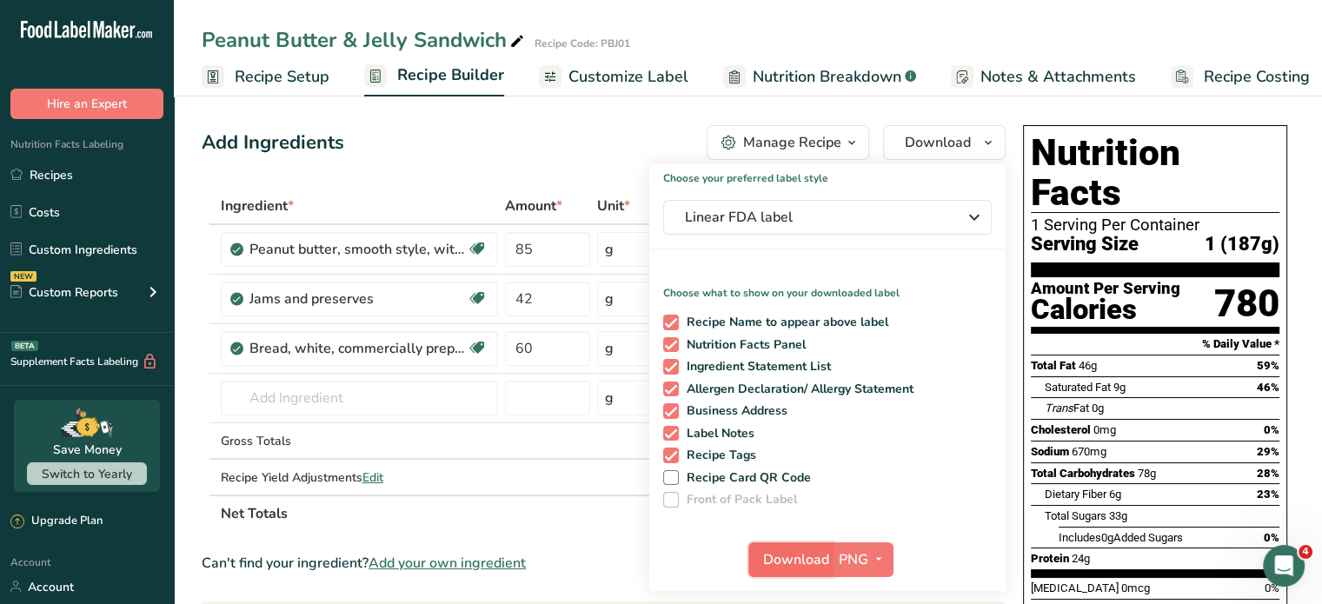
click at [827, 549] on span "Download" at bounding box center [796, 559] width 66 height 21
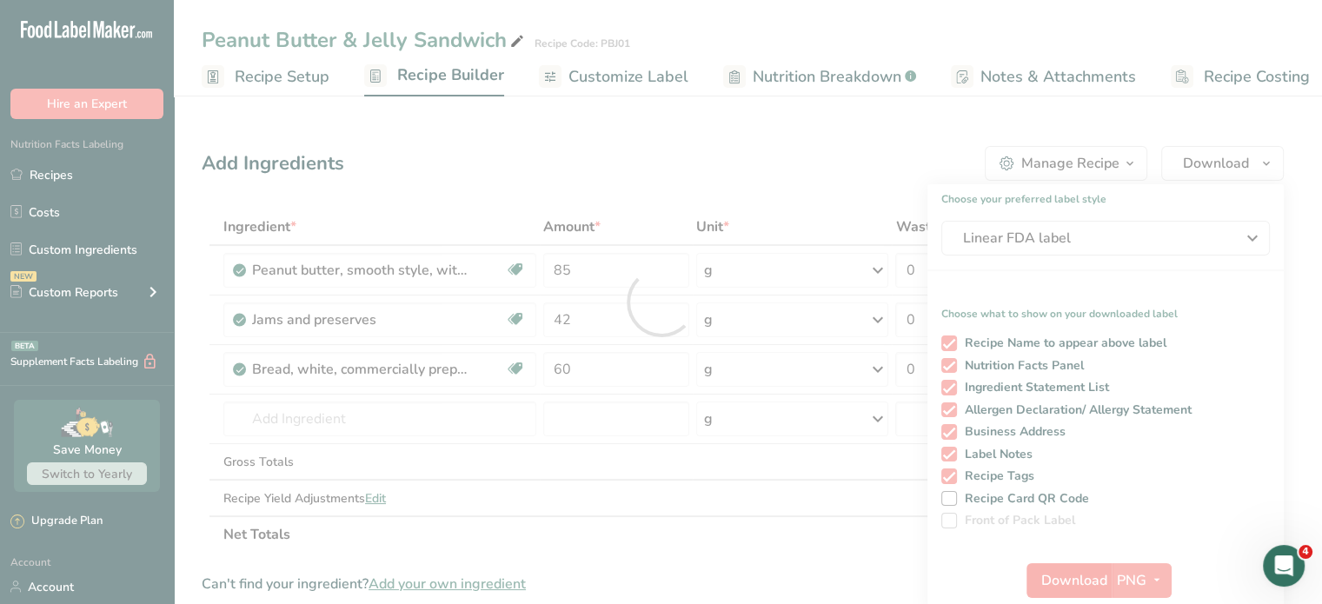
click at [827, 549] on div at bounding box center [661, 302] width 1322 height 604
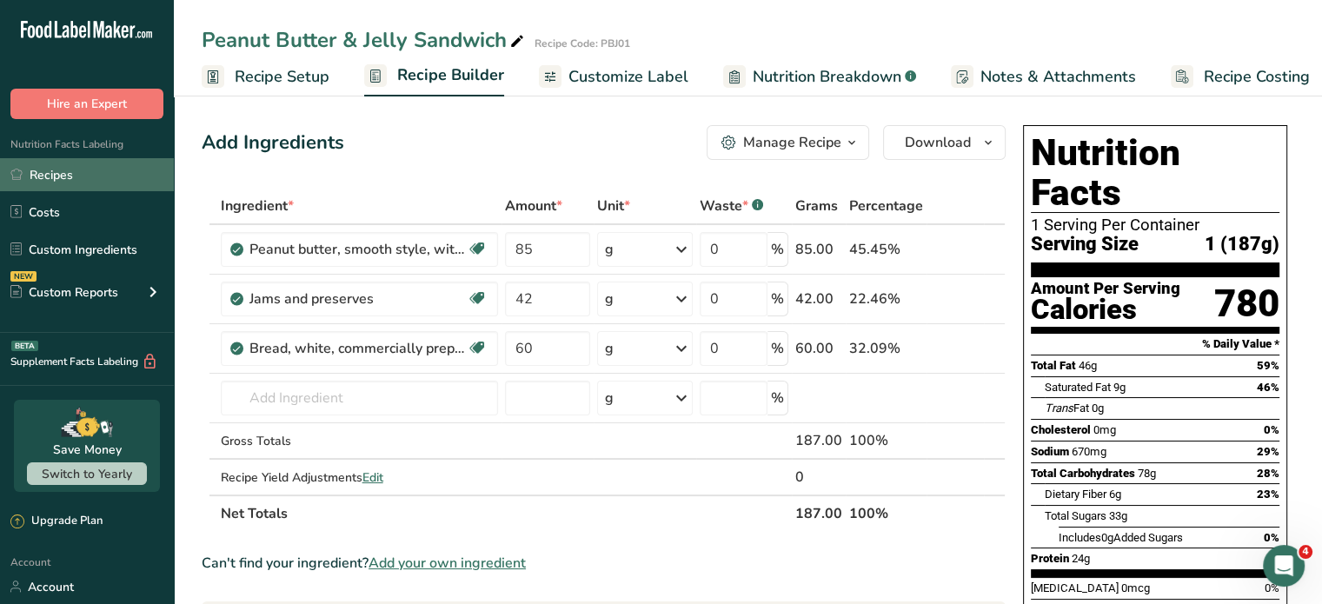
click at [52, 173] on link "Recipes" at bounding box center [87, 174] width 174 height 33
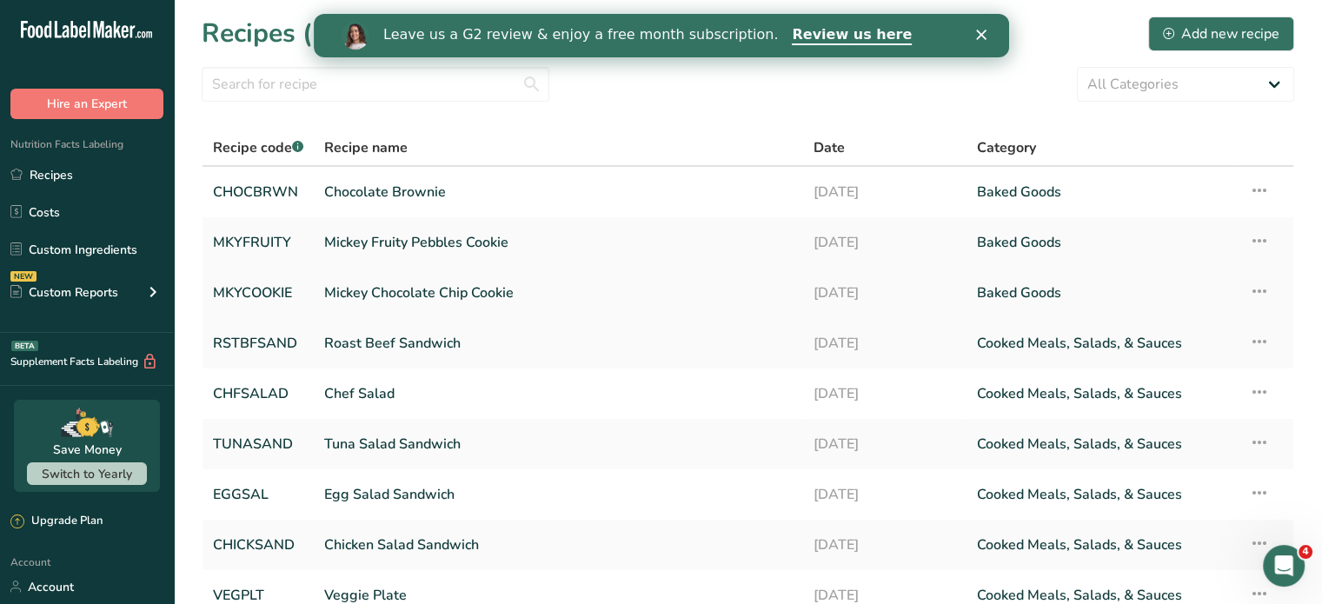
click at [425, 295] on link "Mickey Chocolate Chip Cookie" at bounding box center [558, 293] width 468 height 36
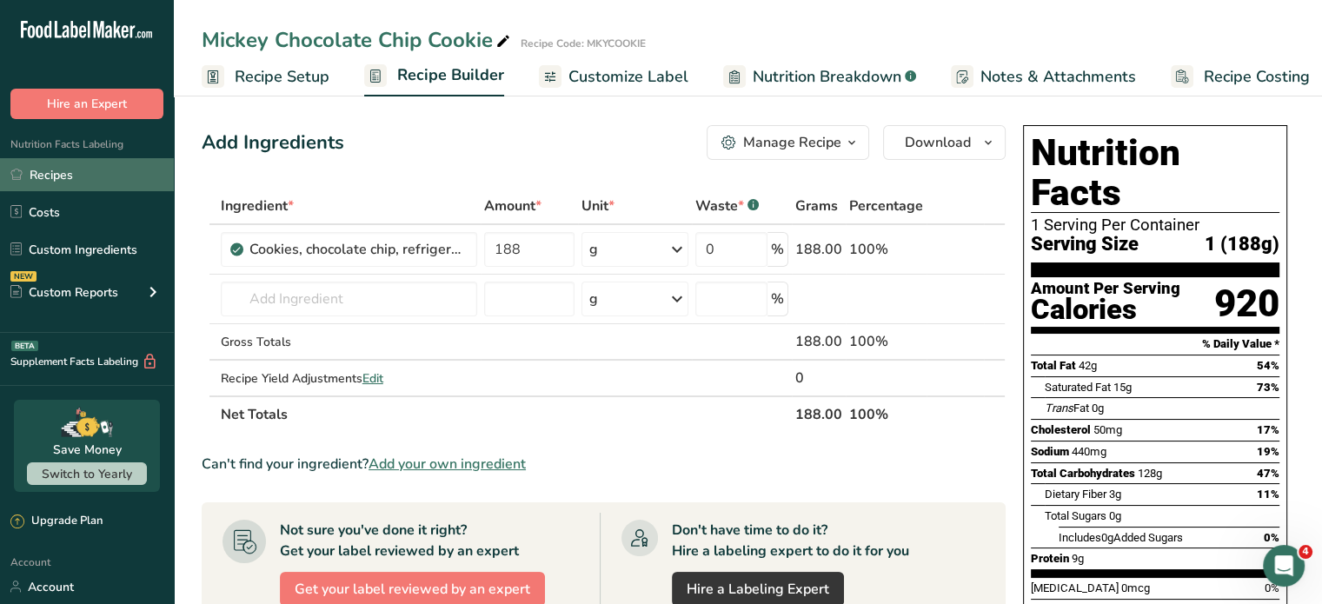
click at [58, 175] on link "Recipes" at bounding box center [87, 174] width 174 height 33
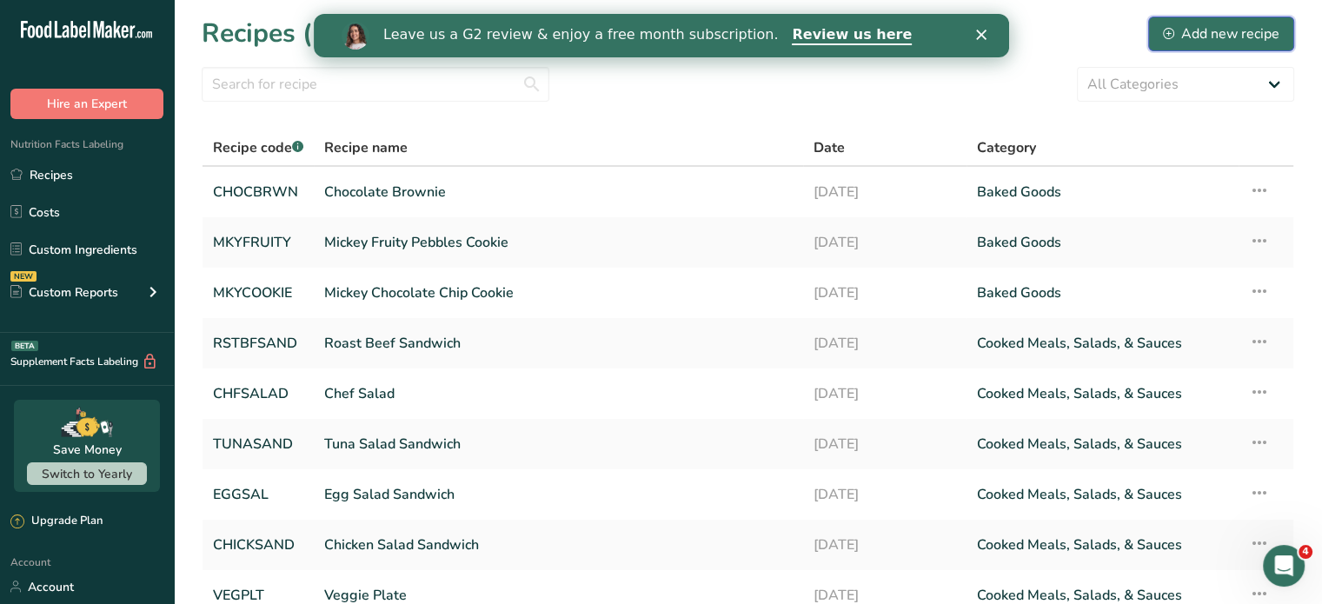
click at [1255, 30] on div "Add new recipe" at bounding box center [1221, 33] width 116 height 21
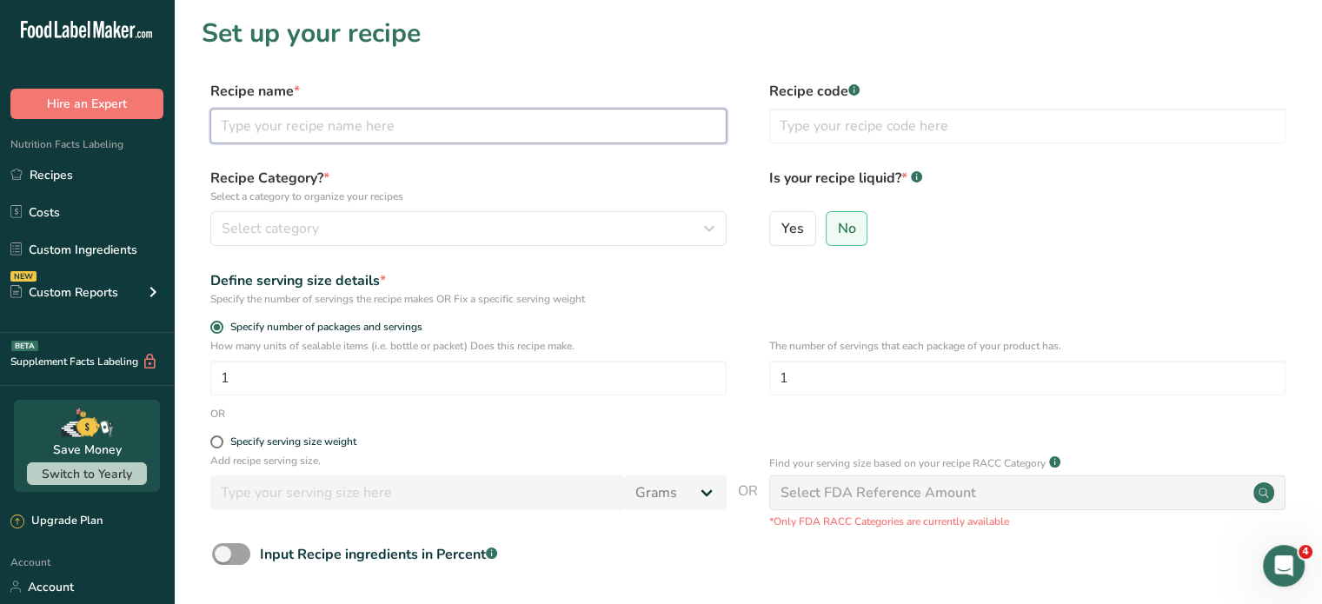
click at [309, 129] on input "text" at bounding box center [468, 126] width 516 height 35
click at [242, 123] on input "Cesaer" at bounding box center [468, 126] width 516 height 35
type input "Cesaer"
type input "Caesar Salad with Parmesan Cheese"
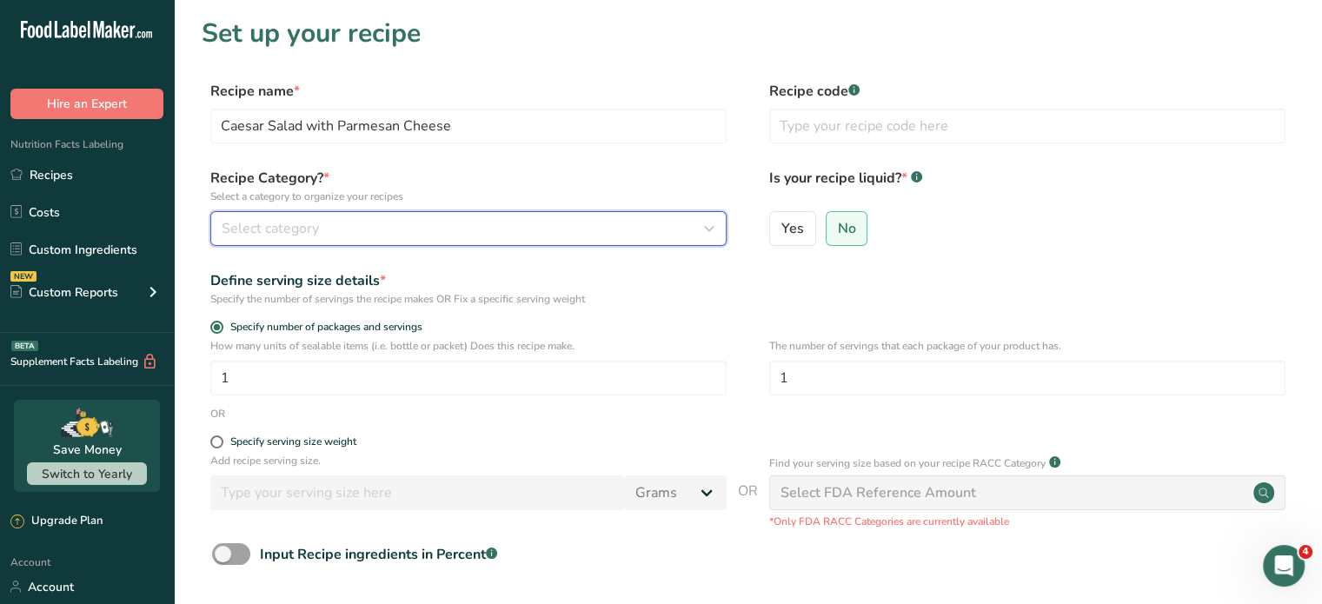
click at [365, 234] on div "Select category" at bounding box center [463, 228] width 483 height 21
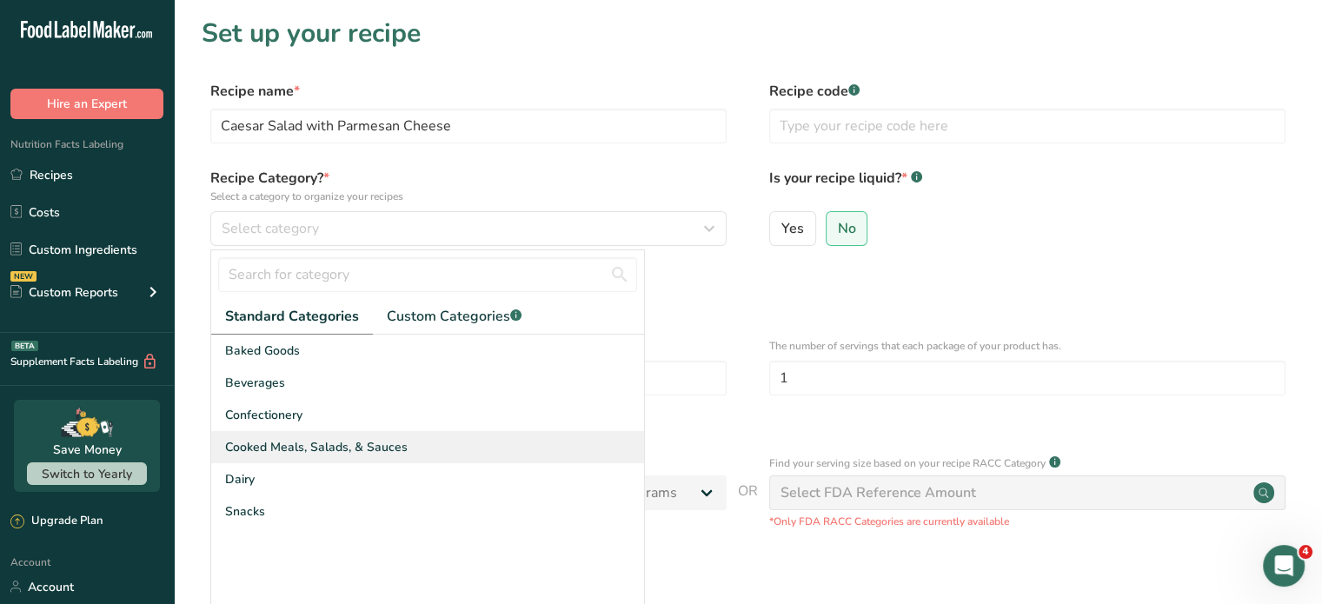
click at [280, 444] on span "Cooked Meals, Salads, & Sauces" at bounding box center [316, 447] width 182 height 18
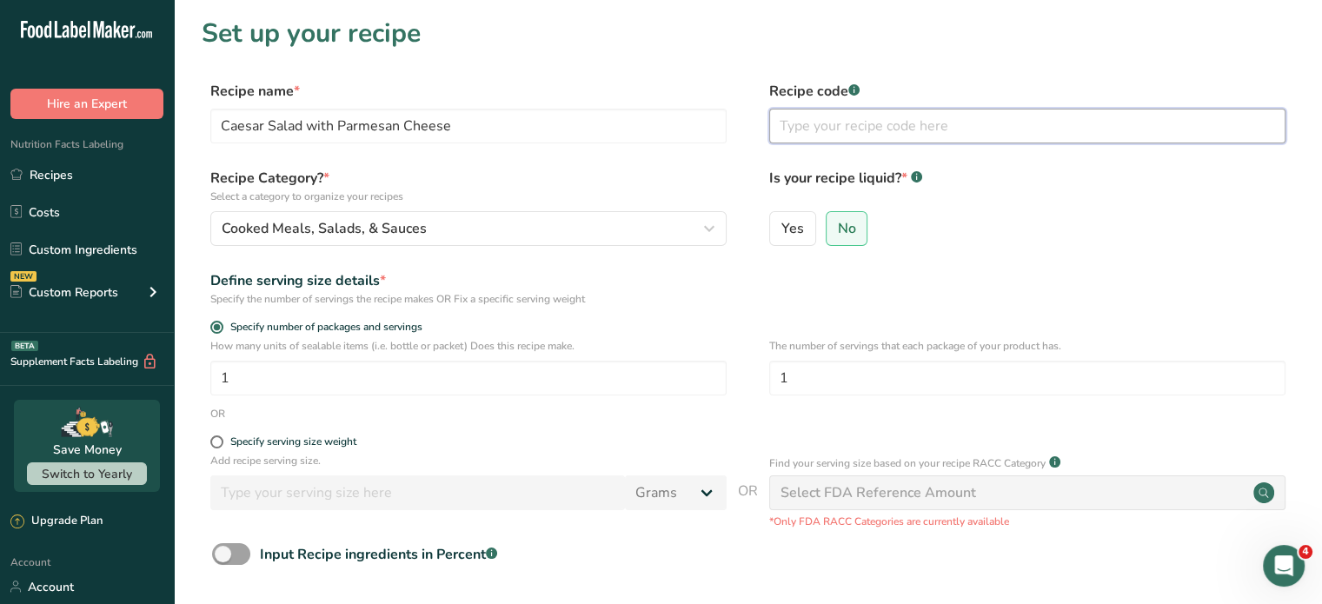
click at [816, 124] on input "text" at bounding box center [1027, 126] width 516 height 35
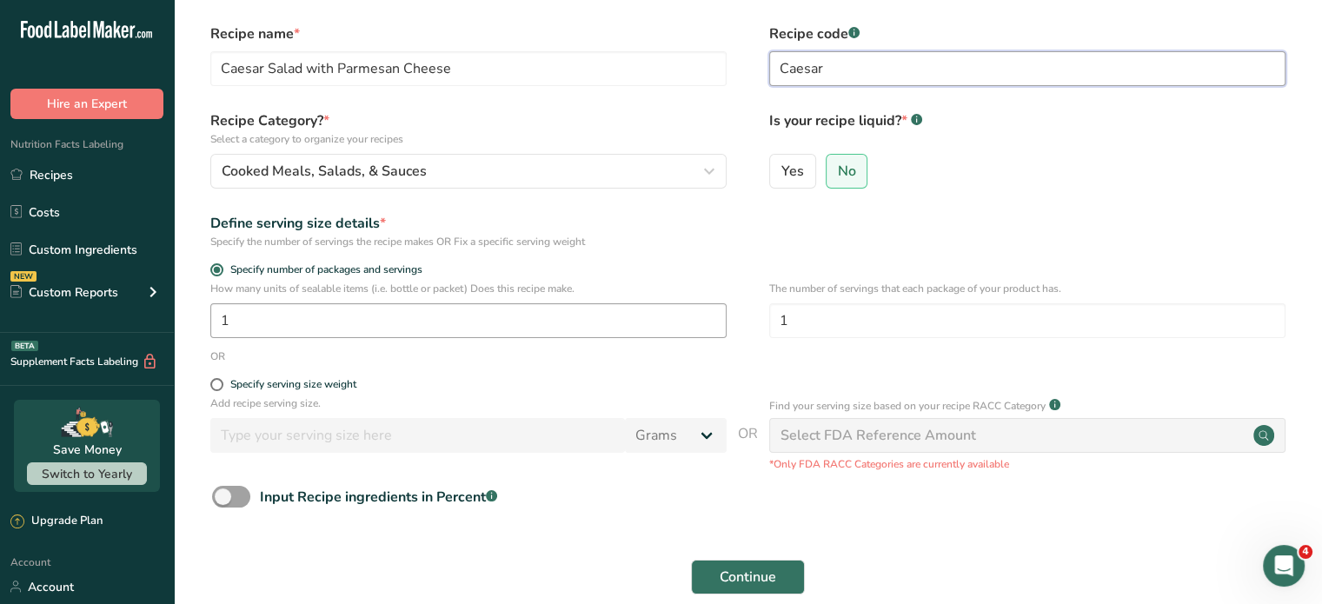
scroll to position [87, 0]
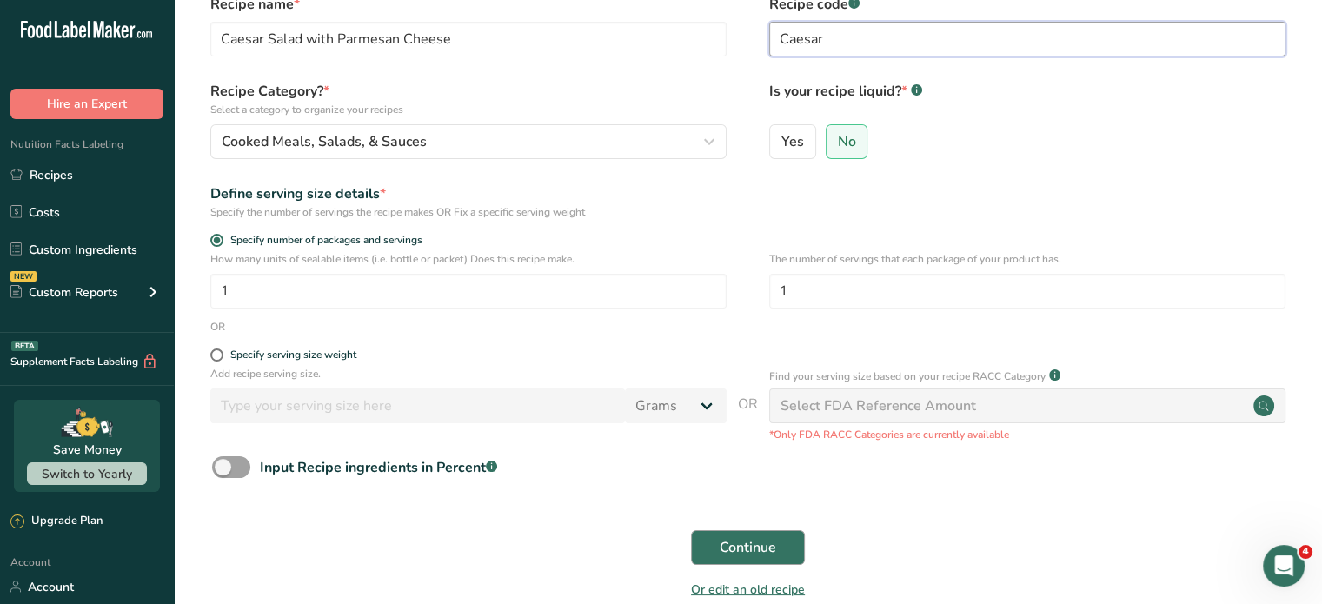
type input "Caesar"
click at [780, 551] on button "Continue" at bounding box center [748, 547] width 114 height 35
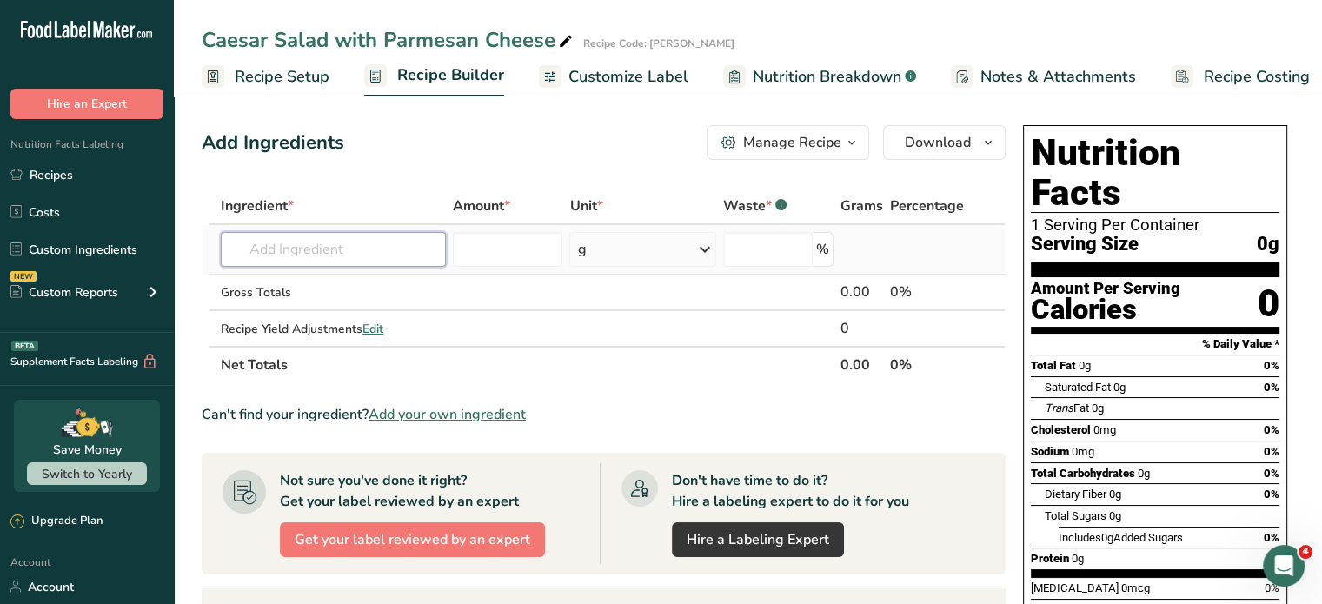
click at [381, 254] on input "text" at bounding box center [333, 249] width 225 height 35
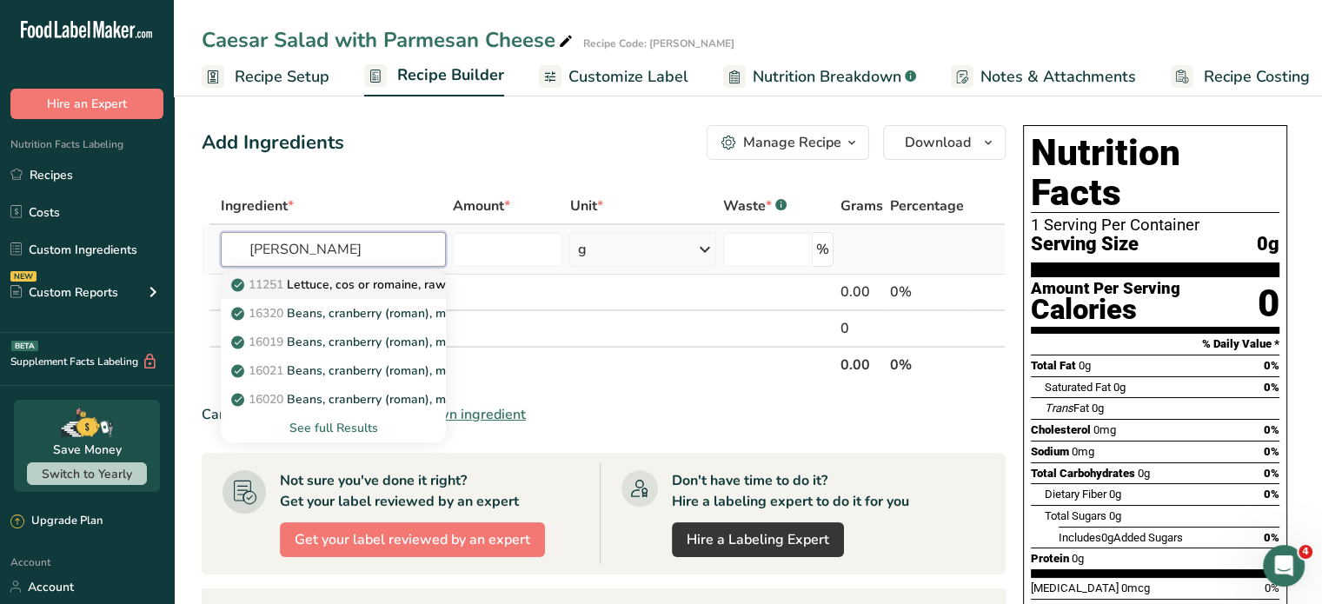
type input "Romain"
click at [376, 281] on p "11251 Lettuce, cos or romaine, raw" at bounding box center [340, 284] width 211 height 18
type input "Lettuce, cos or romaine, raw"
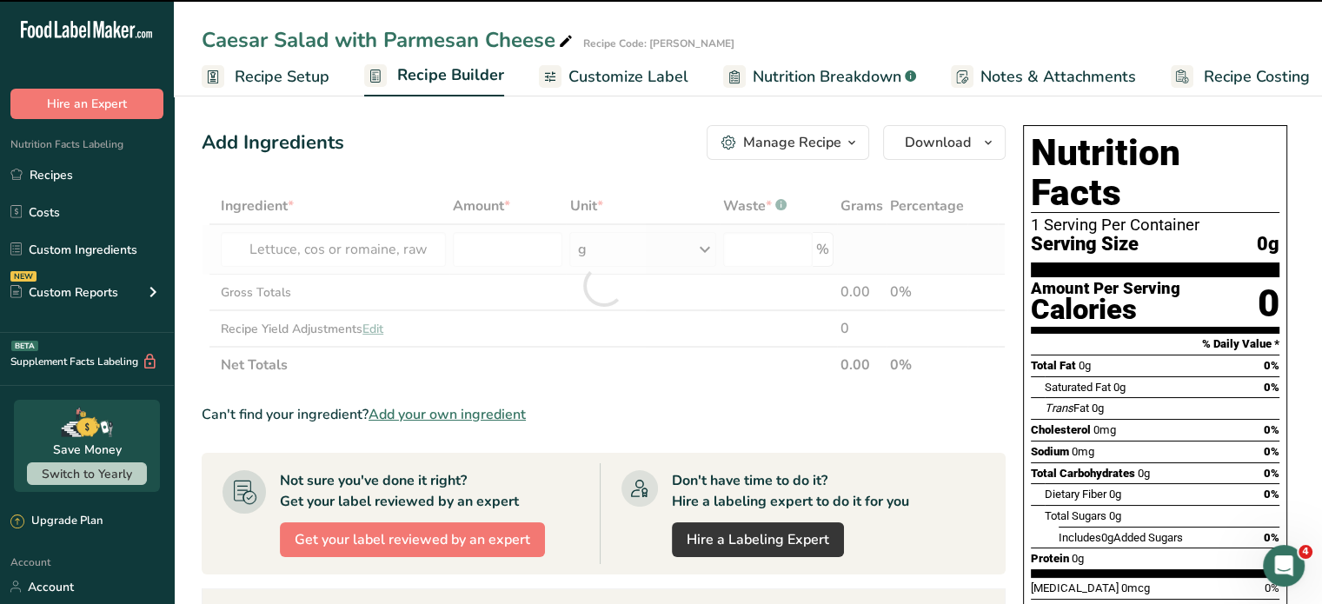
type input "0"
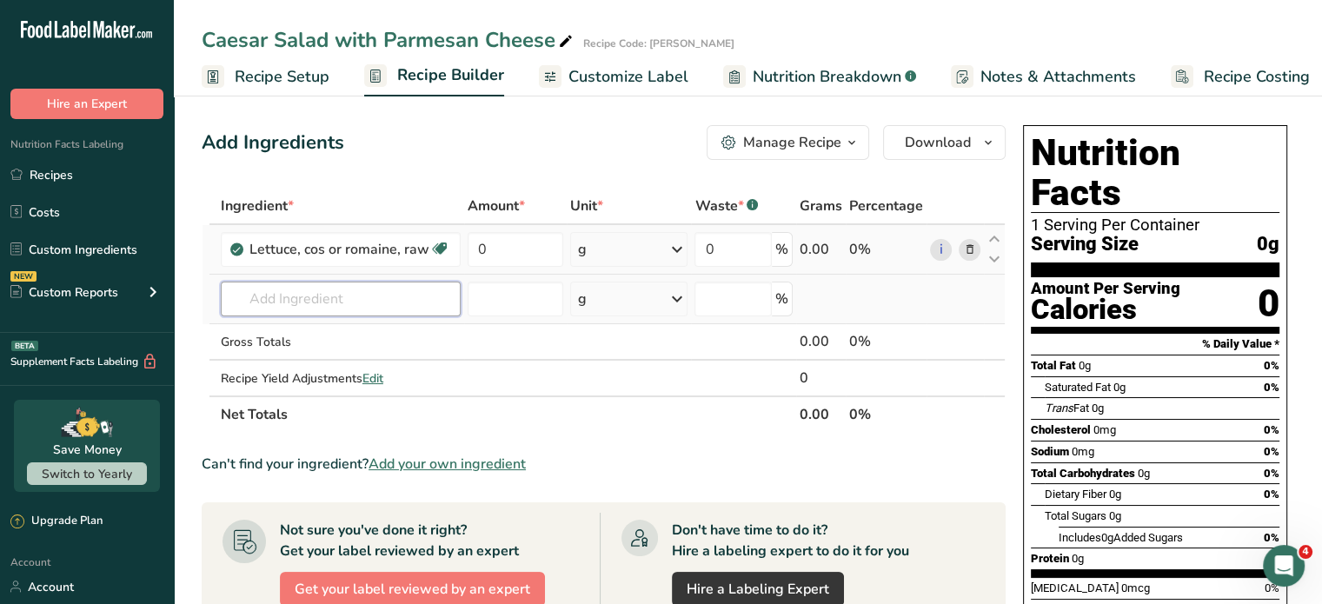
click at [393, 298] on input "text" at bounding box center [341, 299] width 240 height 35
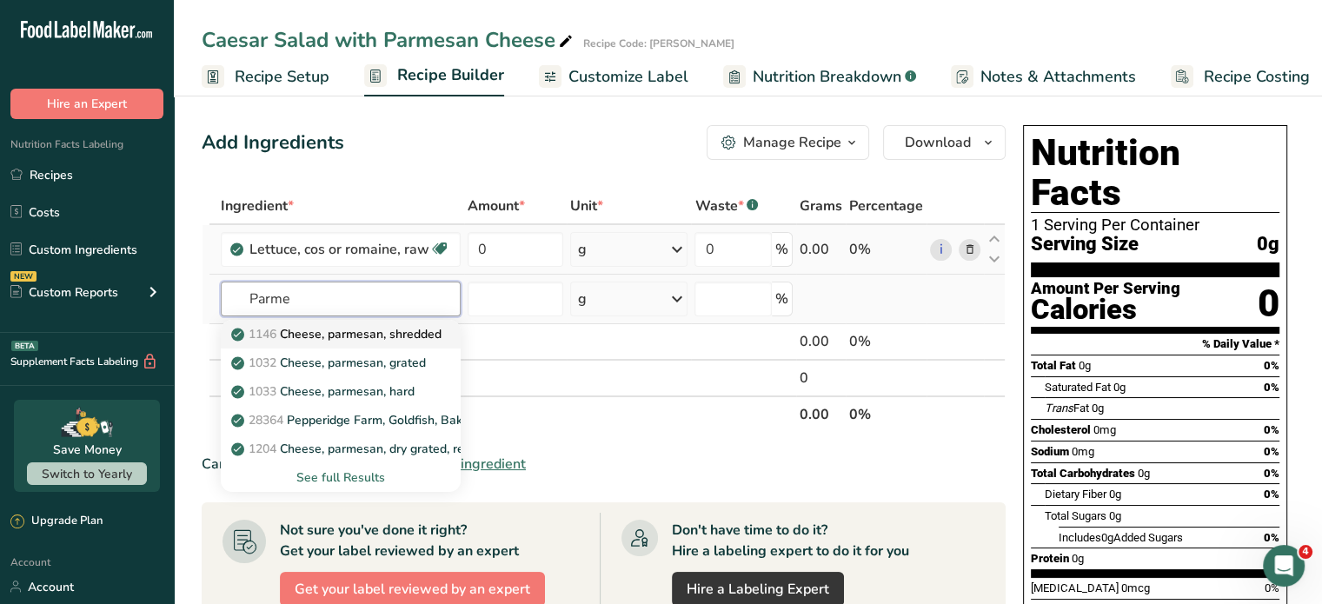
type input "Parme"
click at [394, 330] on p "1146 Cheese, parmesan, shredded" at bounding box center [338, 334] width 207 height 18
type input "Cheese, parmesan, shredded"
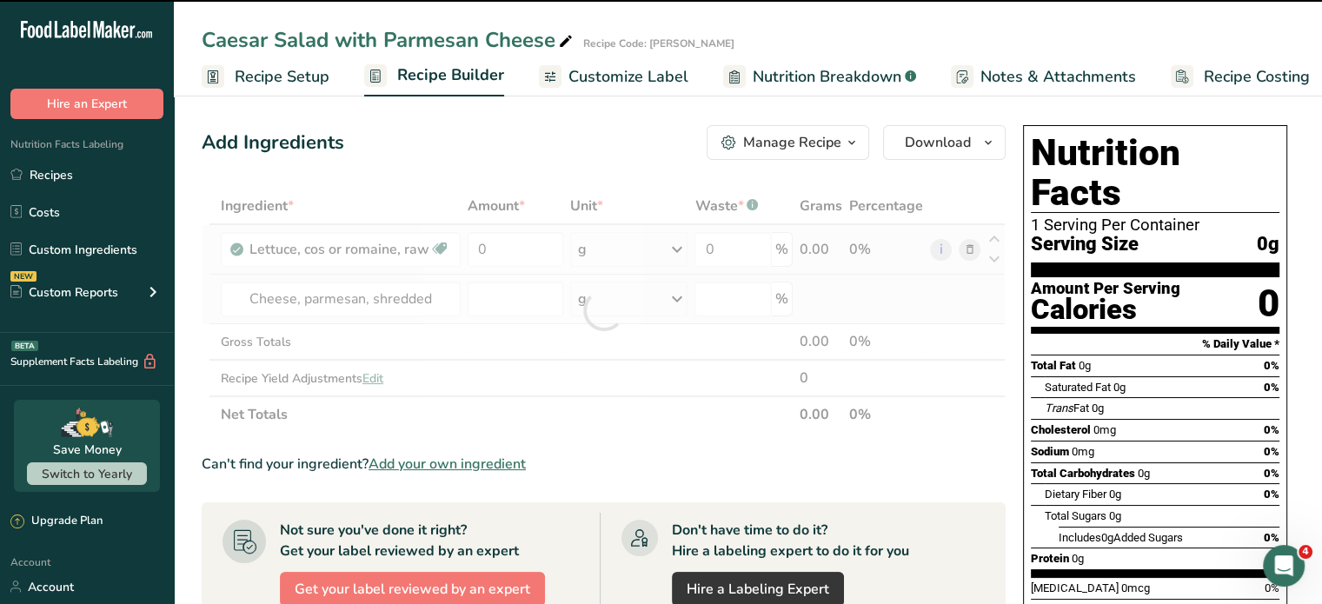
type input "0"
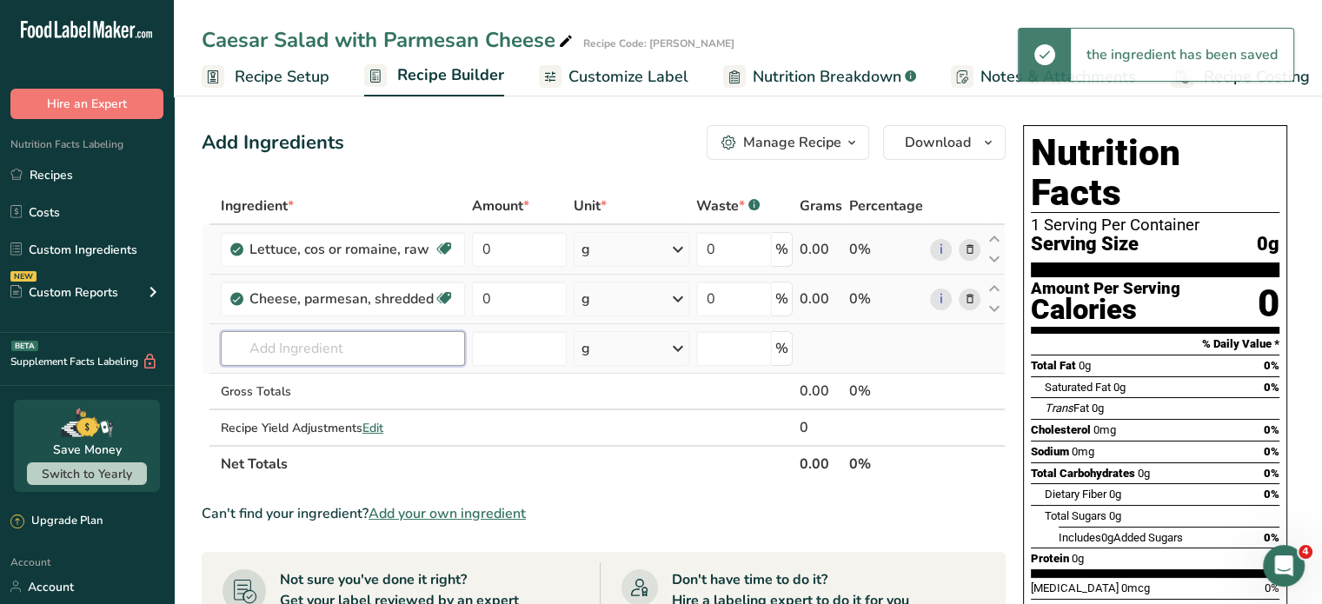
click at [386, 340] on input "text" at bounding box center [343, 348] width 244 height 35
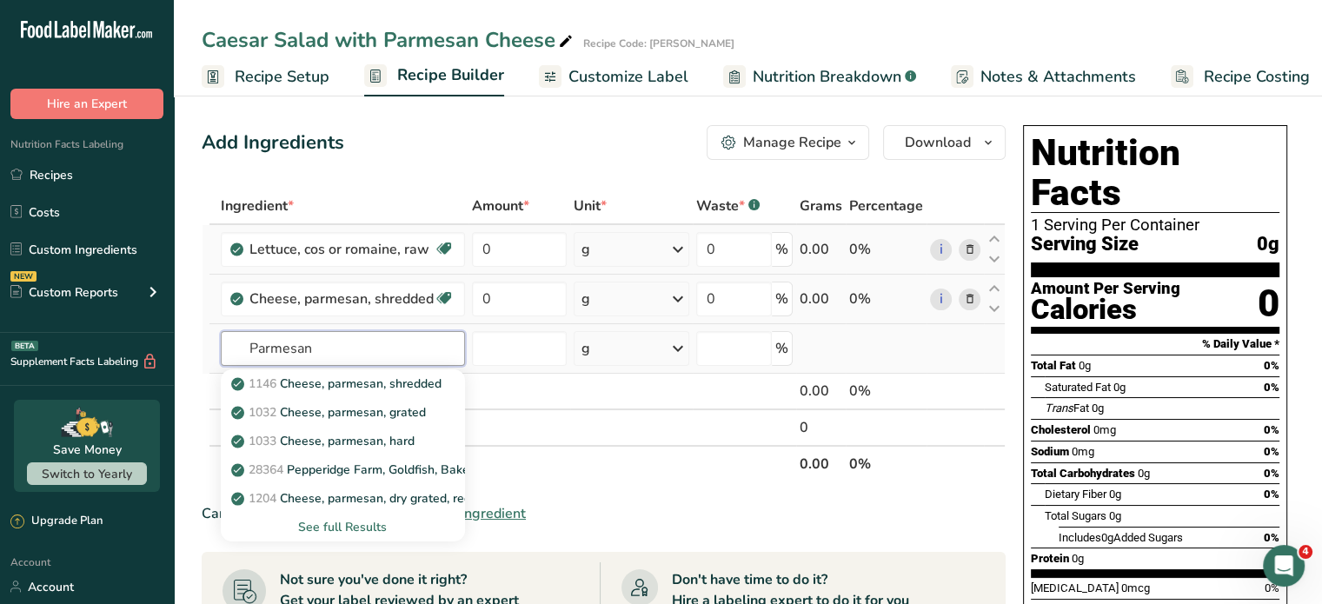
type input "Parmesan"
click at [358, 520] on div "See full Results" at bounding box center [343, 527] width 216 height 18
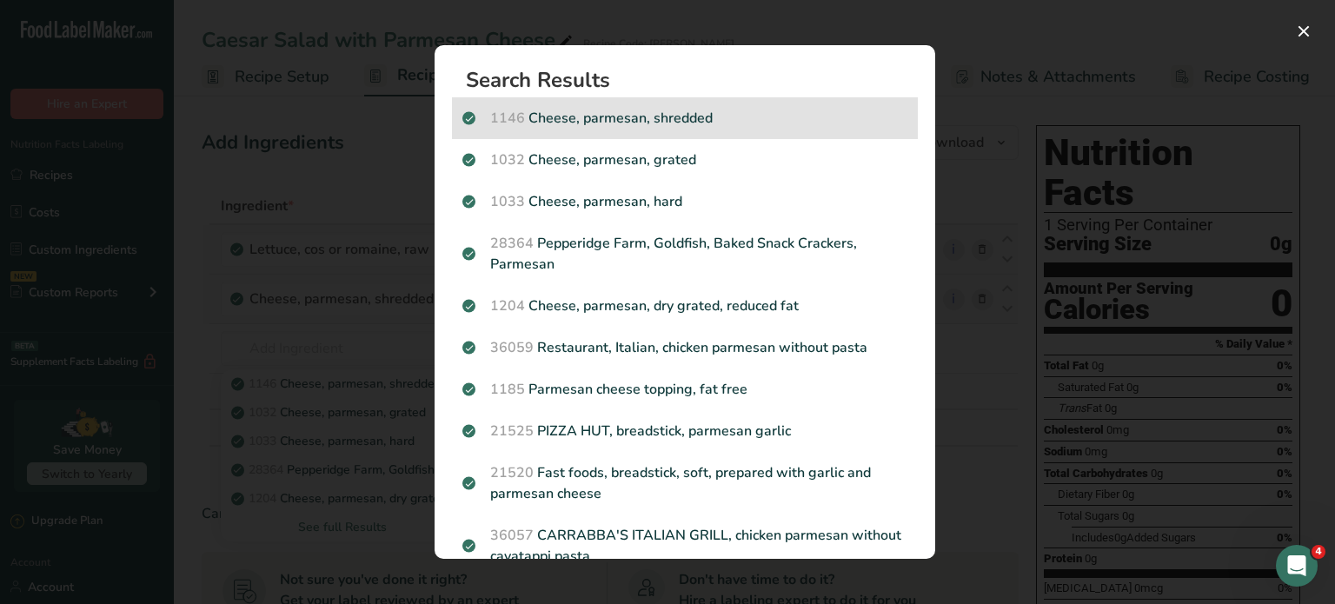
click at [640, 120] on p "1146 Cheese, parmesan, shredded" at bounding box center [684, 118] width 445 height 21
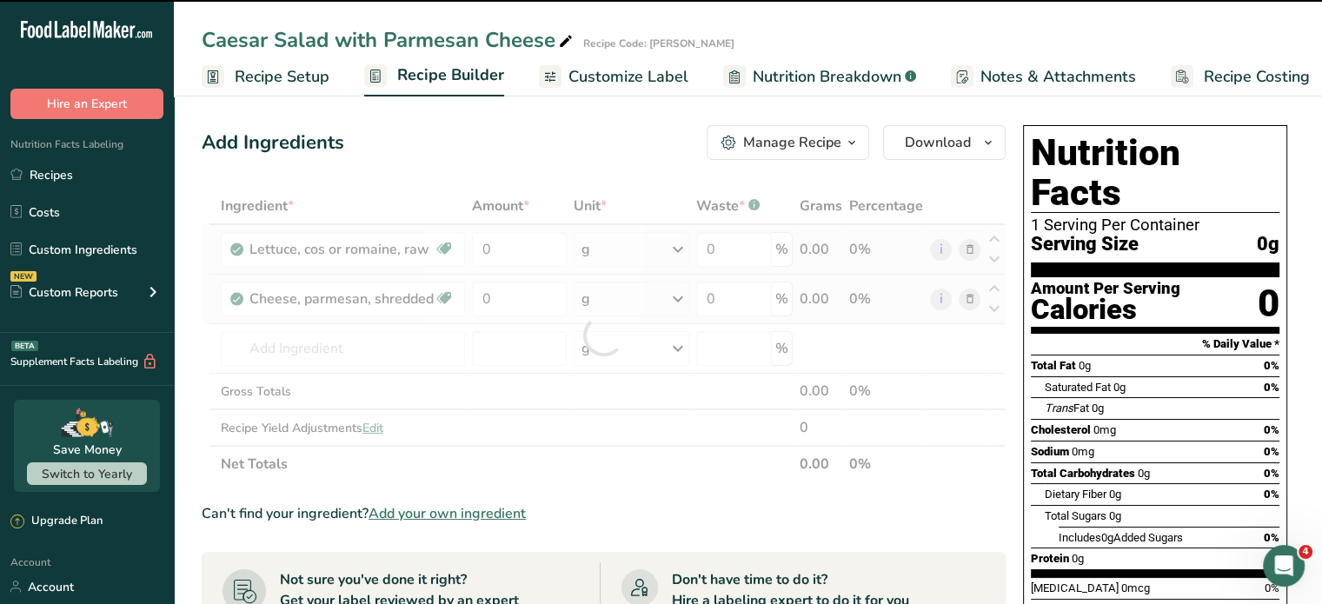
type input "0"
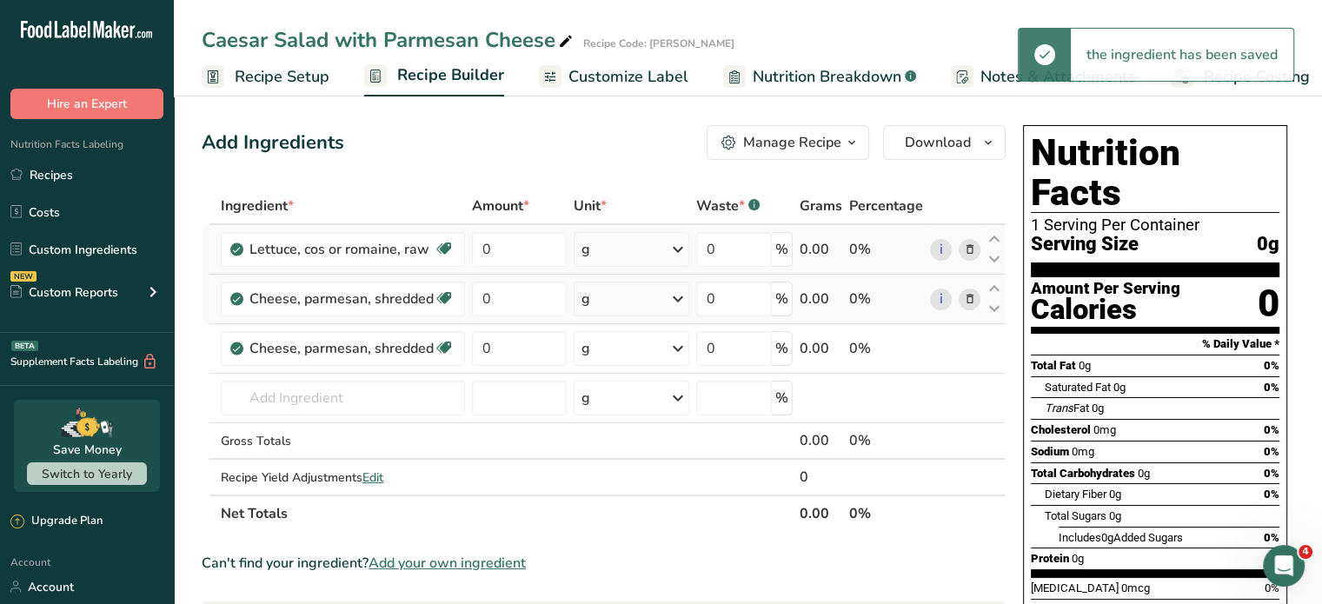
click at [970, 297] on icon at bounding box center [969, 299] width 12 height 18
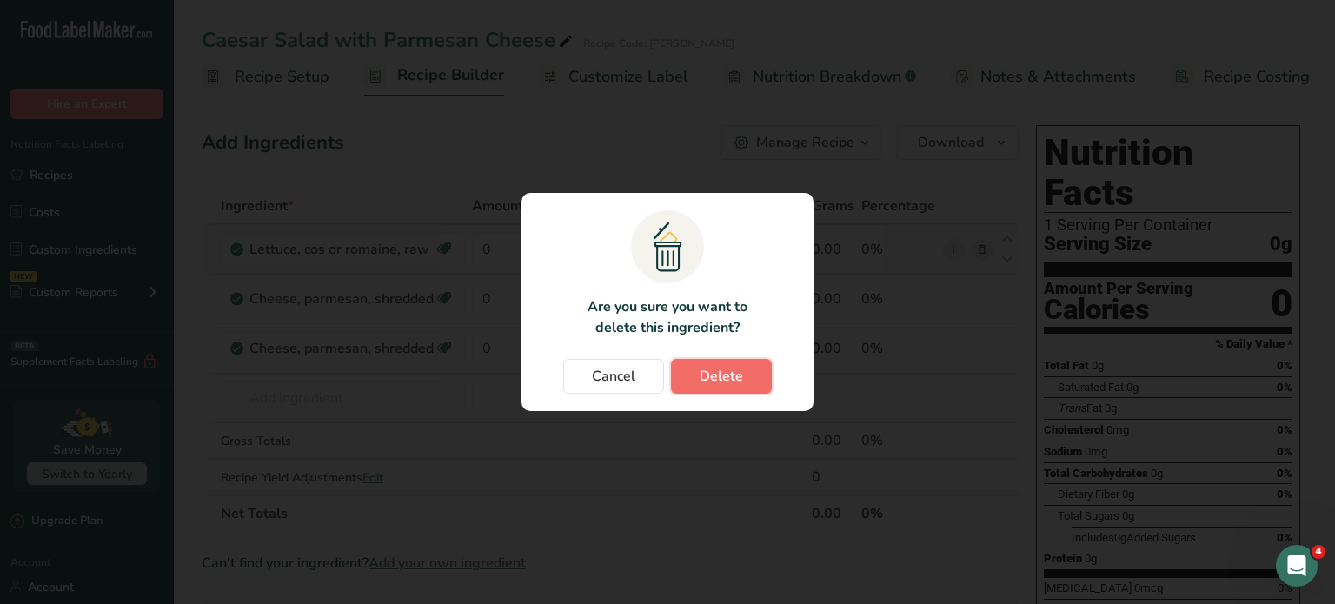
click at [710, 374] on span "Delete" at bounding box center [720, 376] width 43 height 21
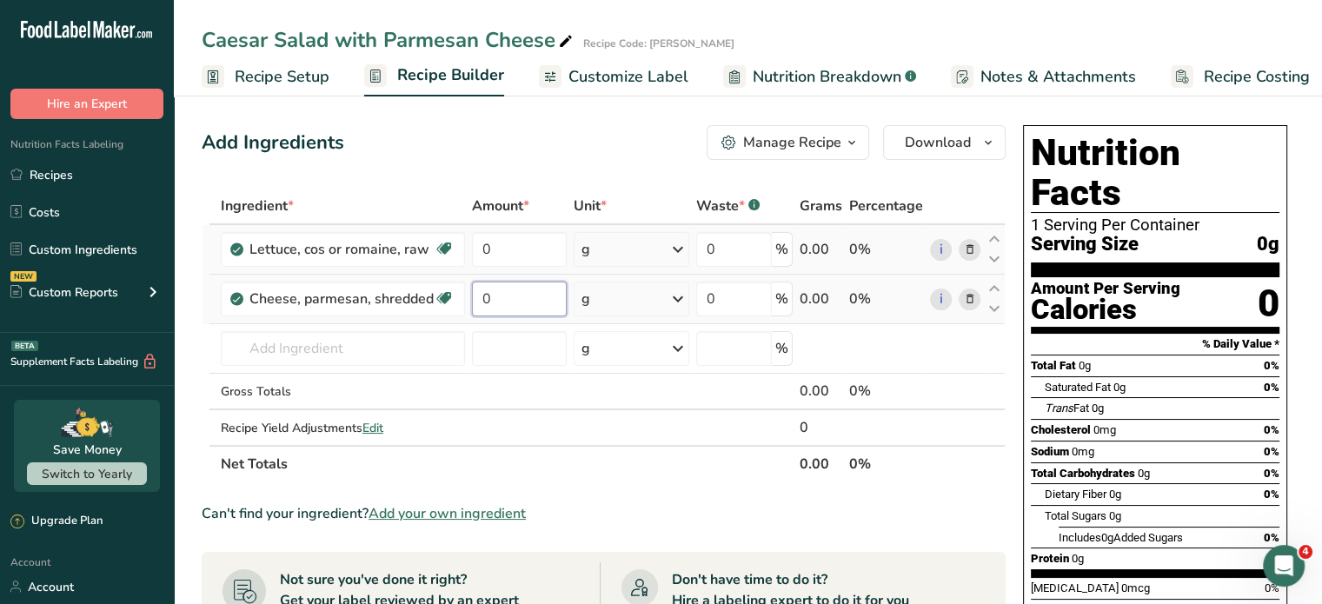
click at [488, 300] on input "0" at bounding box center [519, 299] width 95 height 35
type input "28"
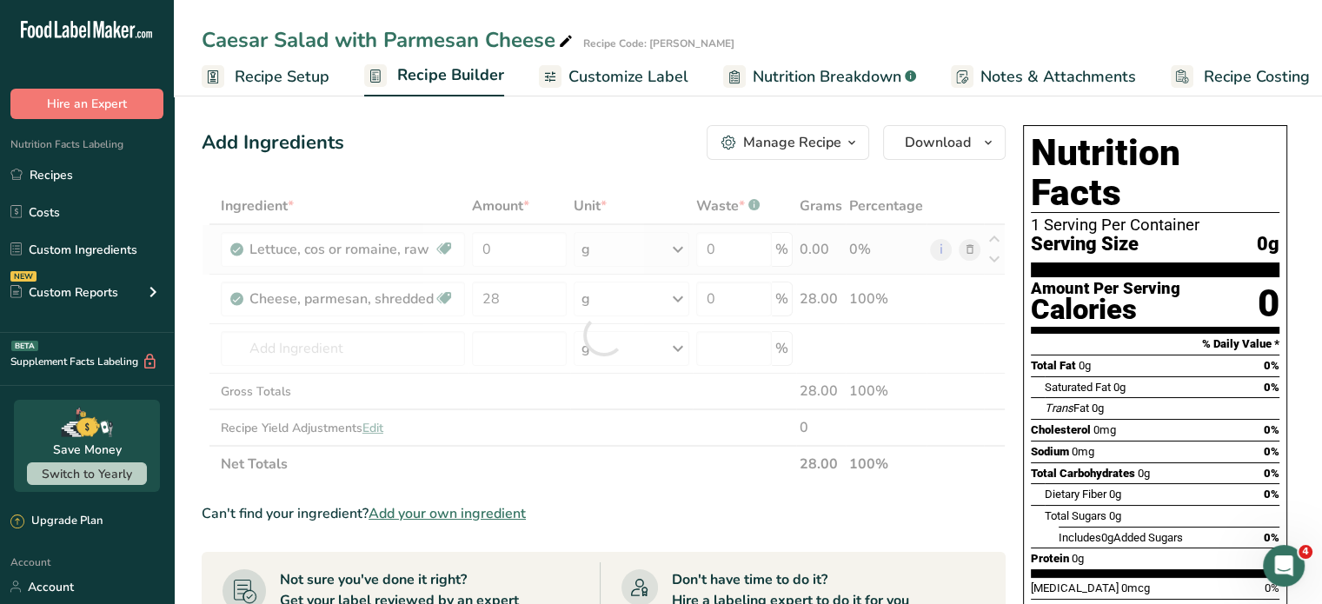
click at [514, 171] on div "Add Ingredients Manage Recipe Delete Recipe Duplicate Recipe Scale Recipe Save …" at bounding box center [609, 593] width 814 height 951
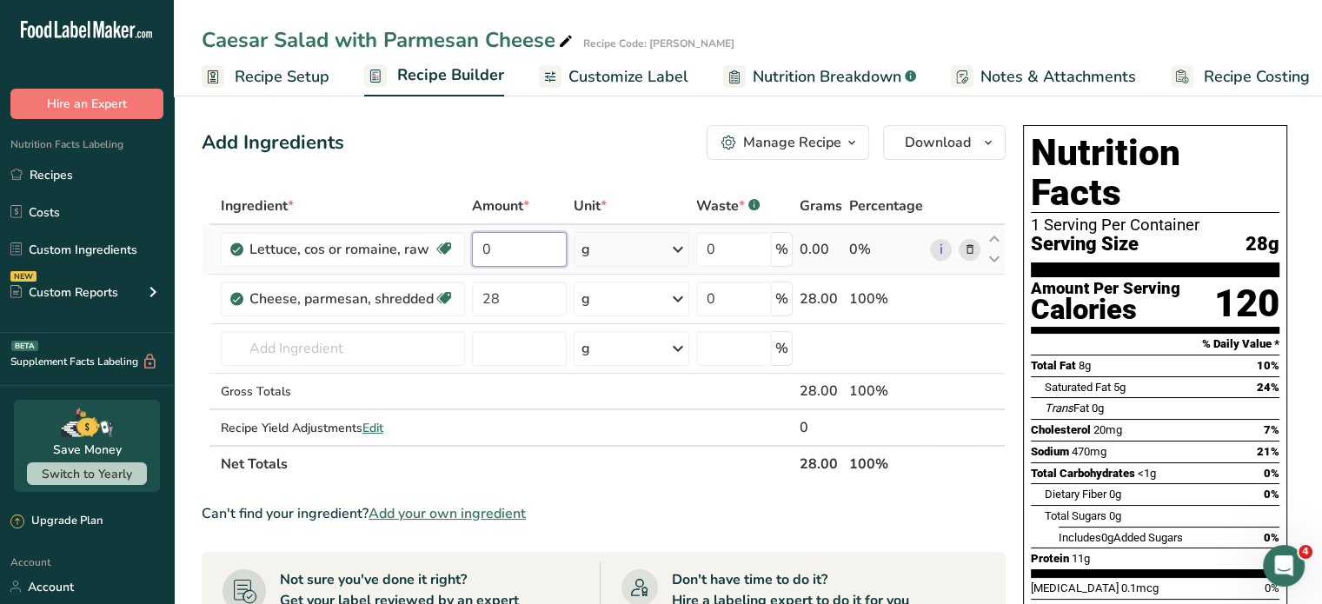
click at [494, 249] on input "0" at bounding box center [519, 249] width 95 height 35
type input "113"
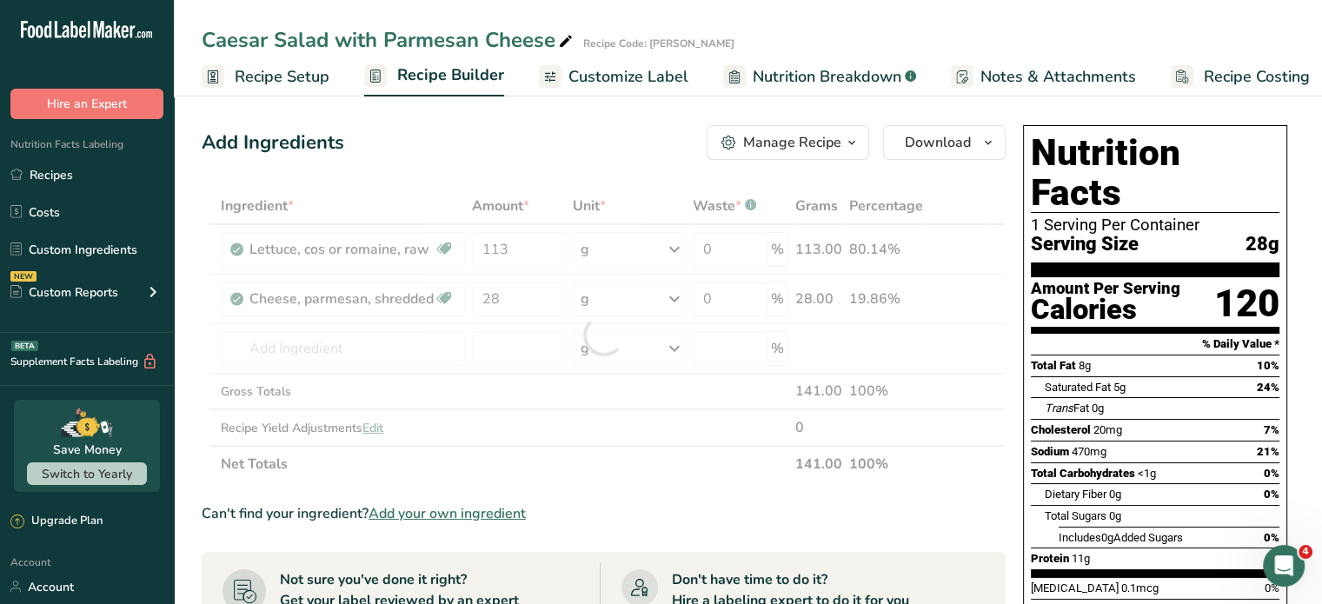
click at [507, 152] on div "Add Ingredients Manage Recipe Delete Recipe Duplicate Recipe Scale Recipe Save …" at bounding box center [604, 142] width 804 height 35
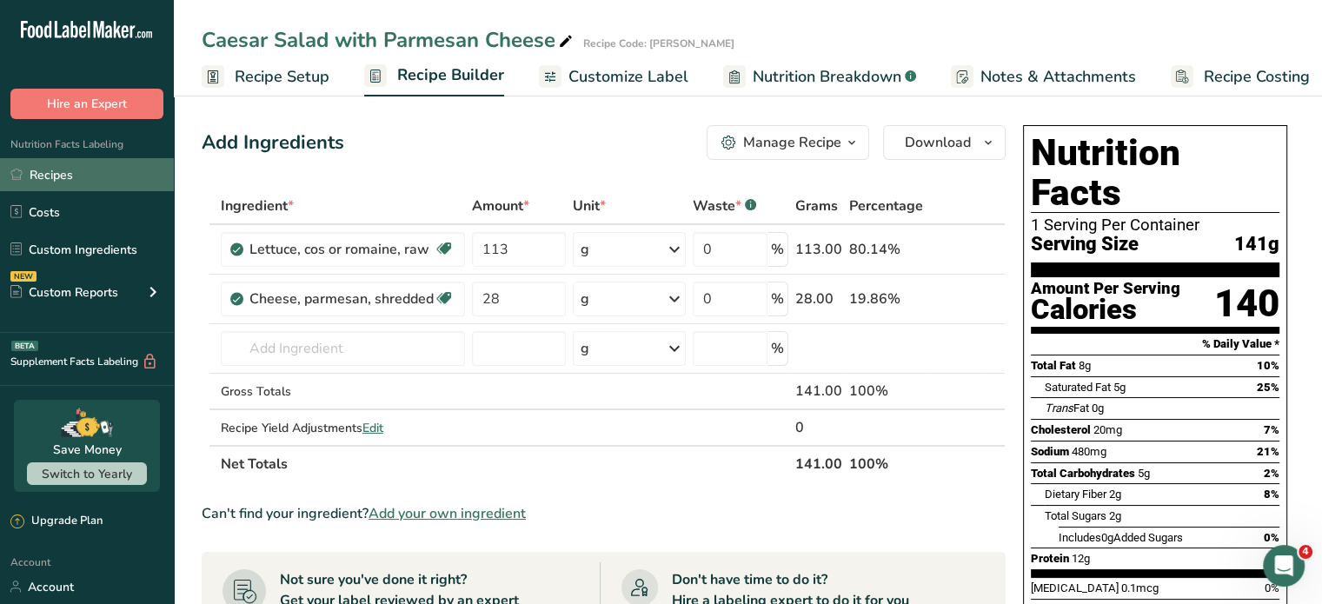
click at [35, 172] on link "Recipes" at bounding box center [87, 174] width 174 height 33
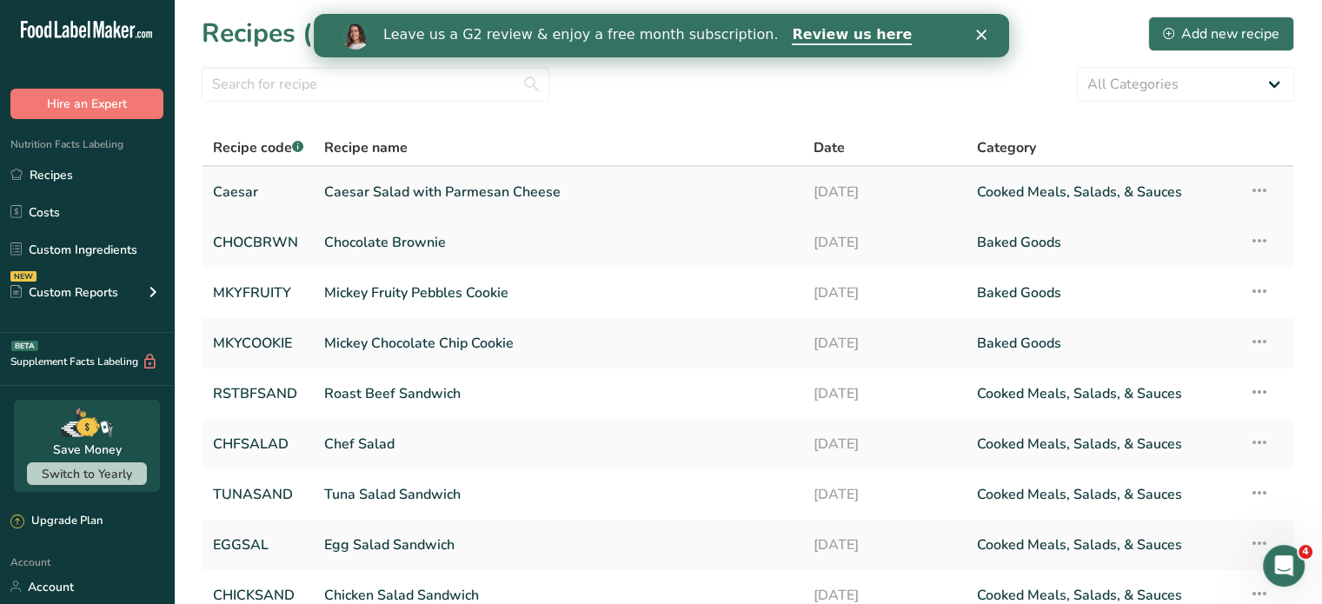
click at [285, 187] on link "Caesar" at bounding box center [258, 192] width 90 height 36
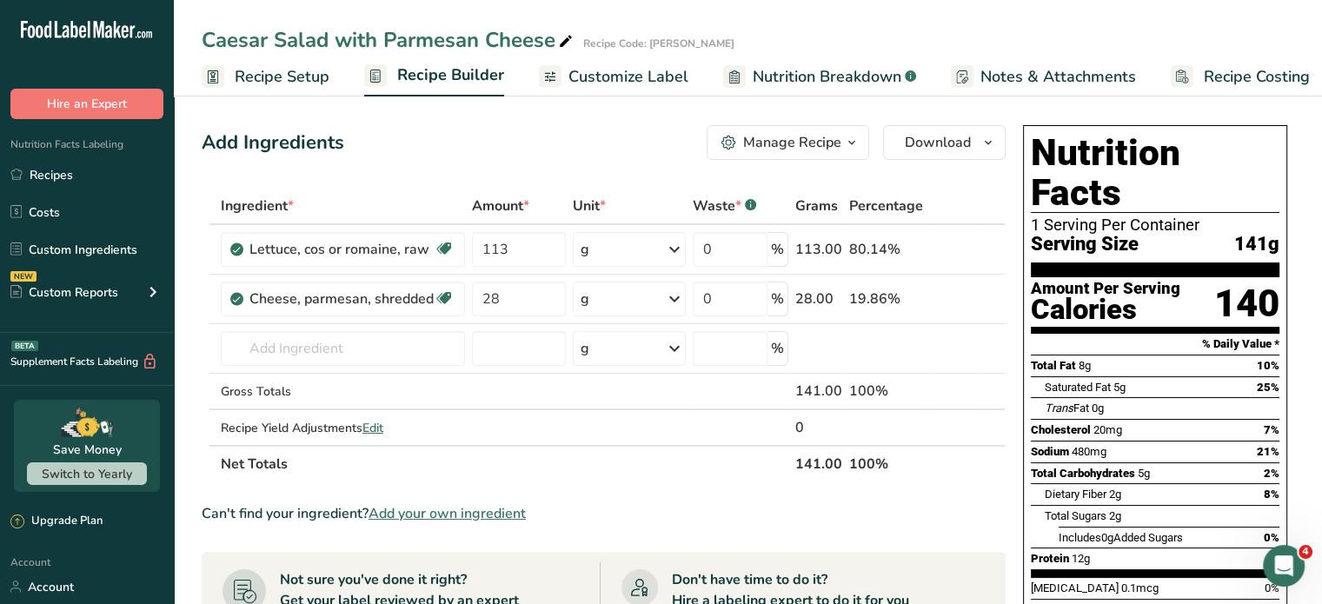
click at [848, 145] on icon "button" at bounding box center [852, 143] width 14 height 22
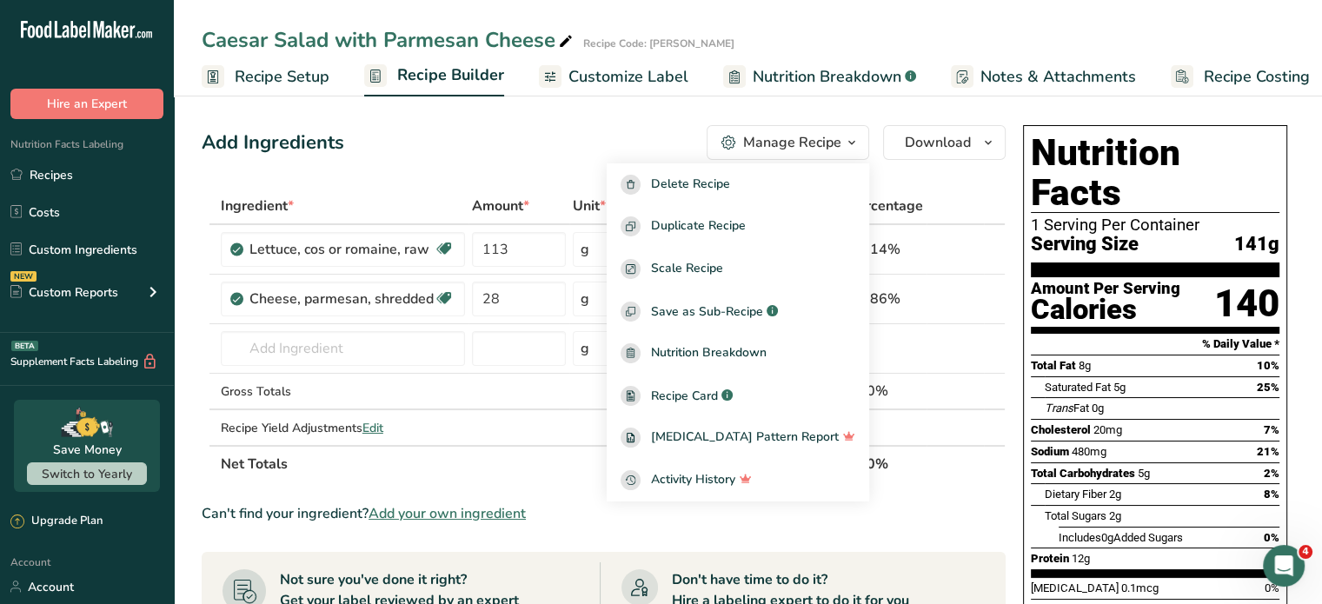
click at [666, 134] on div "Add Ingredients Manage Recipe Delete Recipe Duplicate Recipe Scale Recipe Save …" at bounding box center [604, 142] width 804 height 35
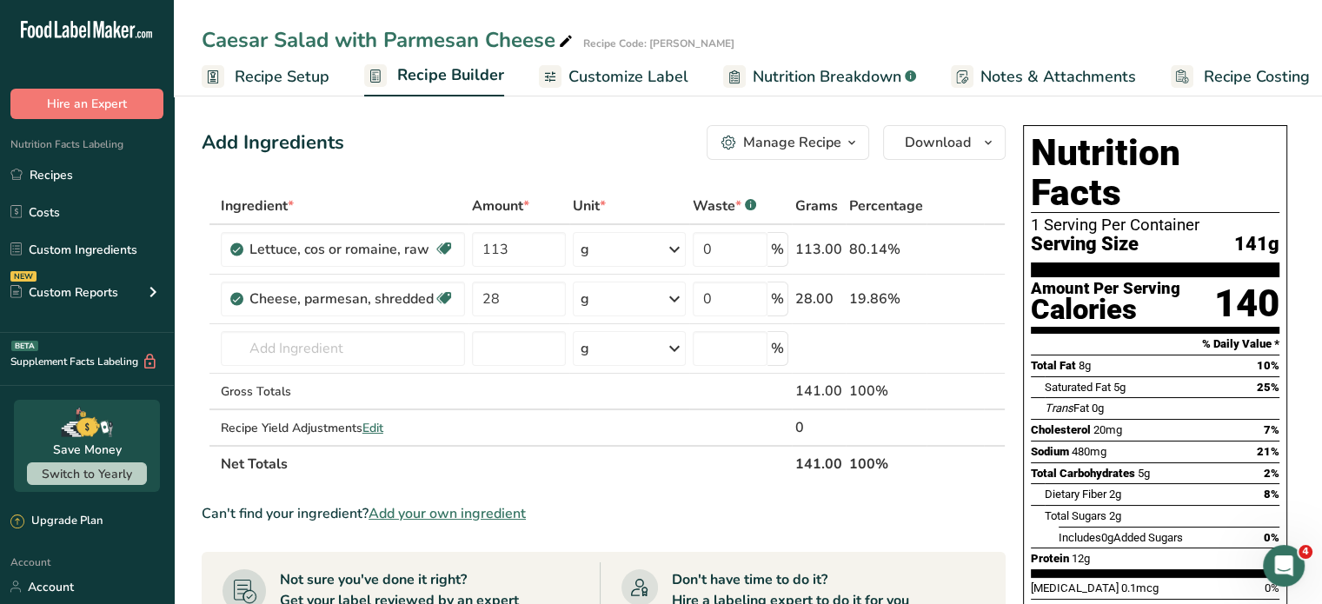
click at [308, 76] on span "Recipe Setup" at bounding box center [282, 76] width 95 height 23
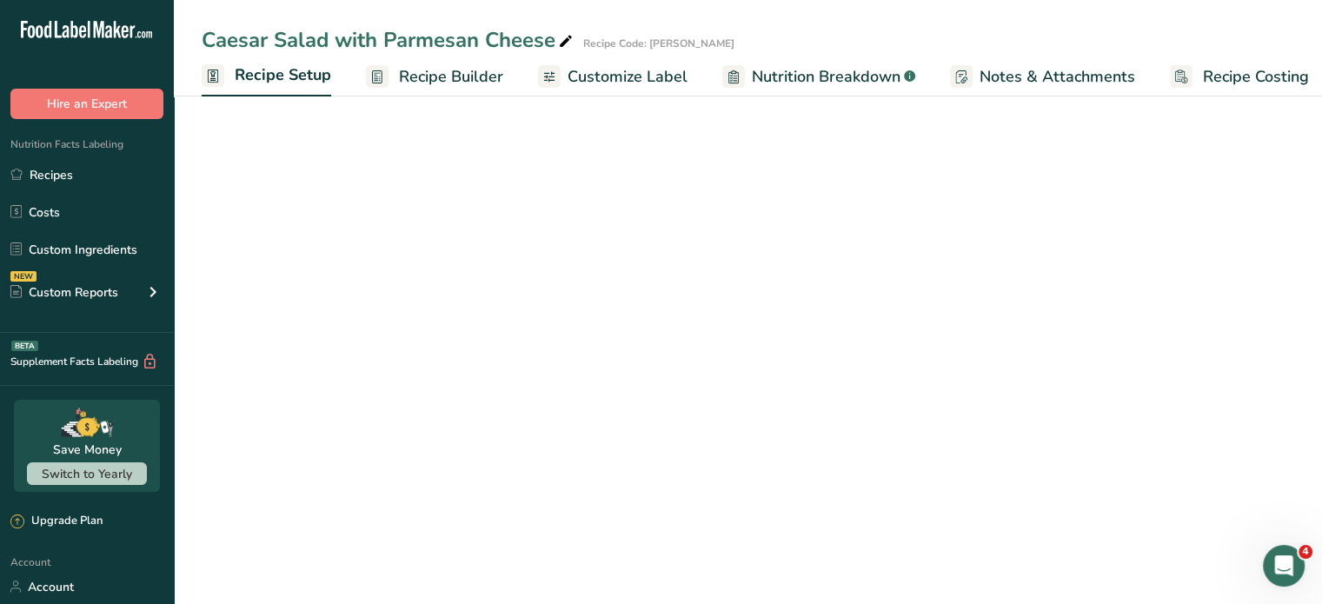
scroll to position [0, 6]
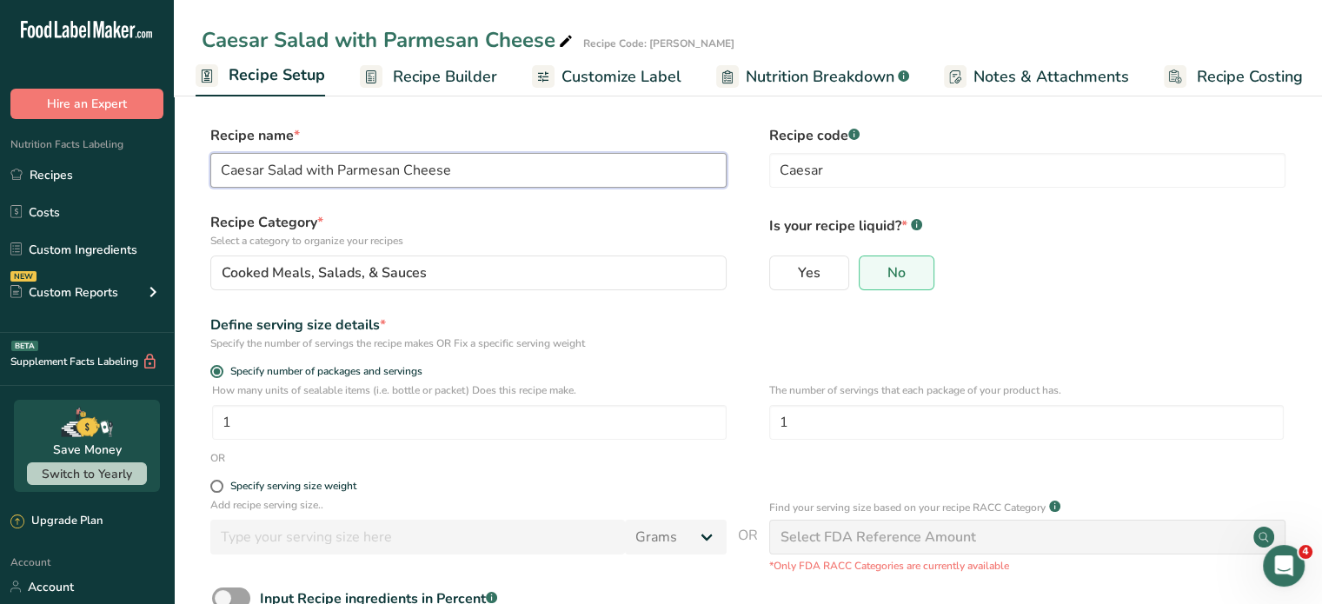
drag, startPoint x: 222, startPoint y: 169, endPoint x: 213, endPoint y: 158, distance: 14.3
click at [219, 168] on input "Caesar Salad with Parmesan Cheese" at bounding box center [468, 170] width 516 height 35
click at [351, 171] on input "CAESAR SALAD W/PARMESAN CHEESE" at bounding box center [468, 170] width 516 height 35
type input "CAESAR SALAD & PARMESAN CHEESE"
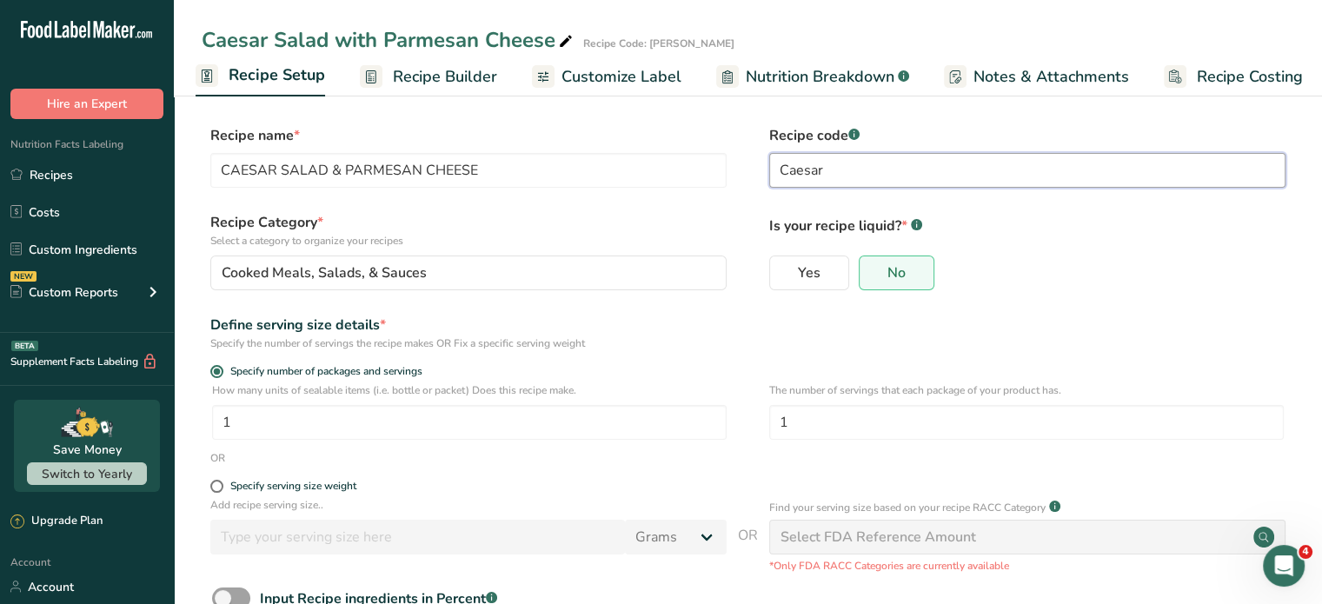
click at [876, 163] on input "Caesar" at bounding box center [1027, 170] width 516 height 35
type input "C"
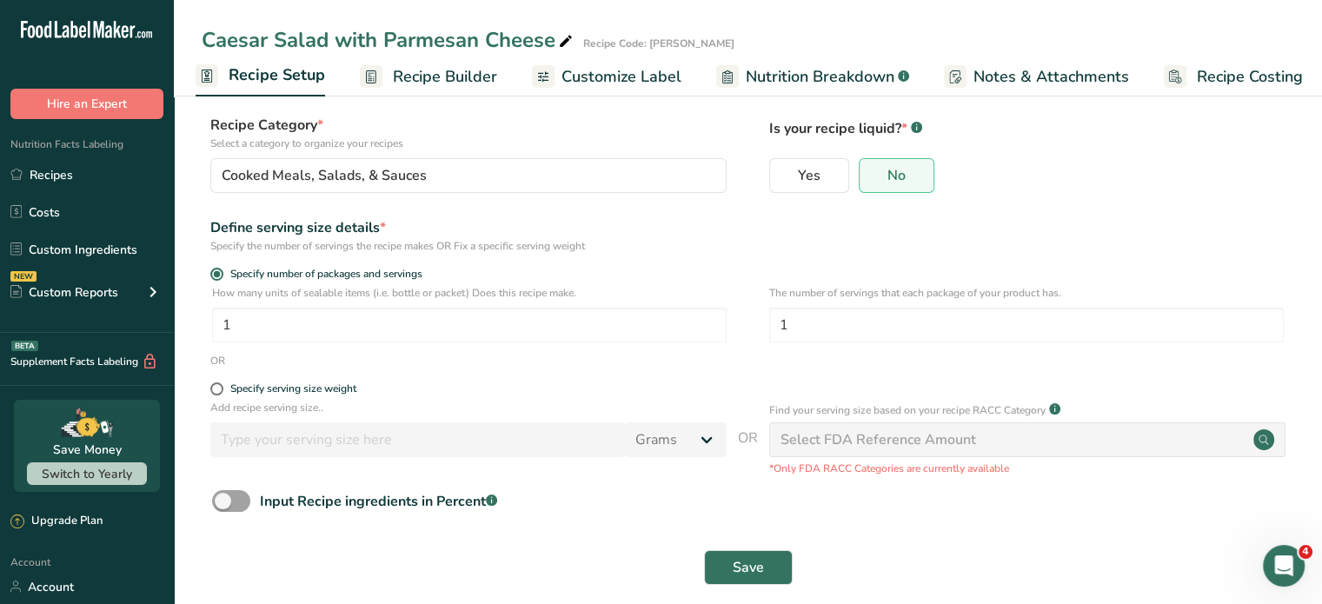
scroll to position [116, 0]
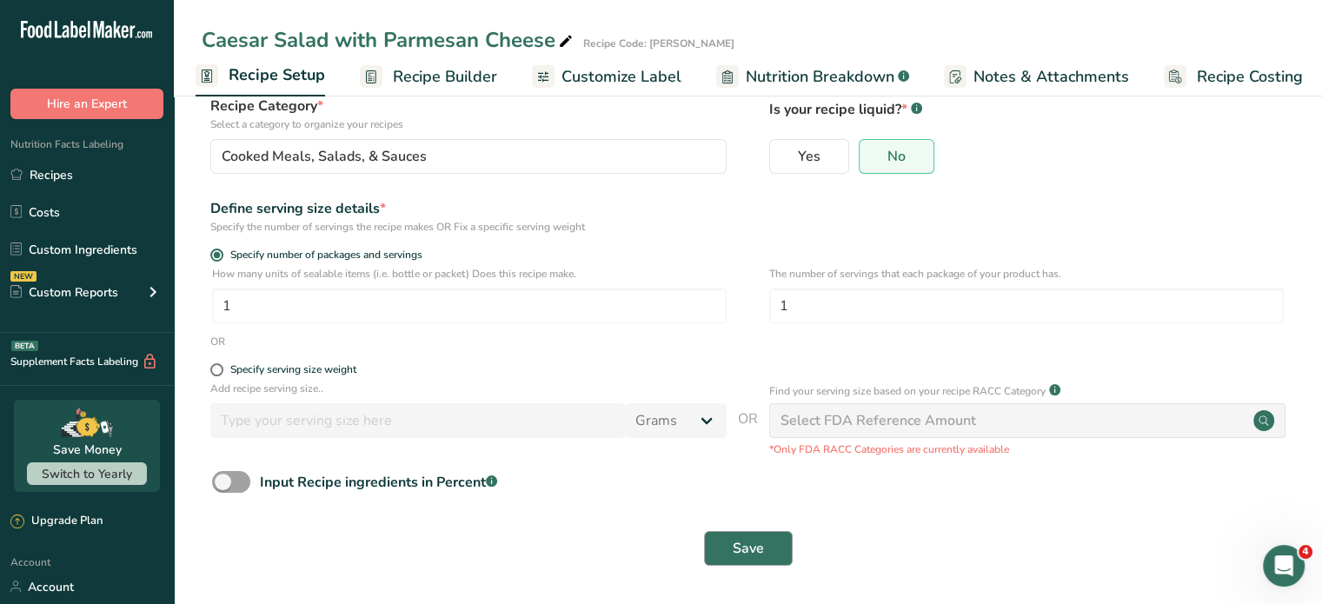
type input "CAESAR"
click at [745, 551] on span "Save" at bounding box center [747, 548] width 31 height 21
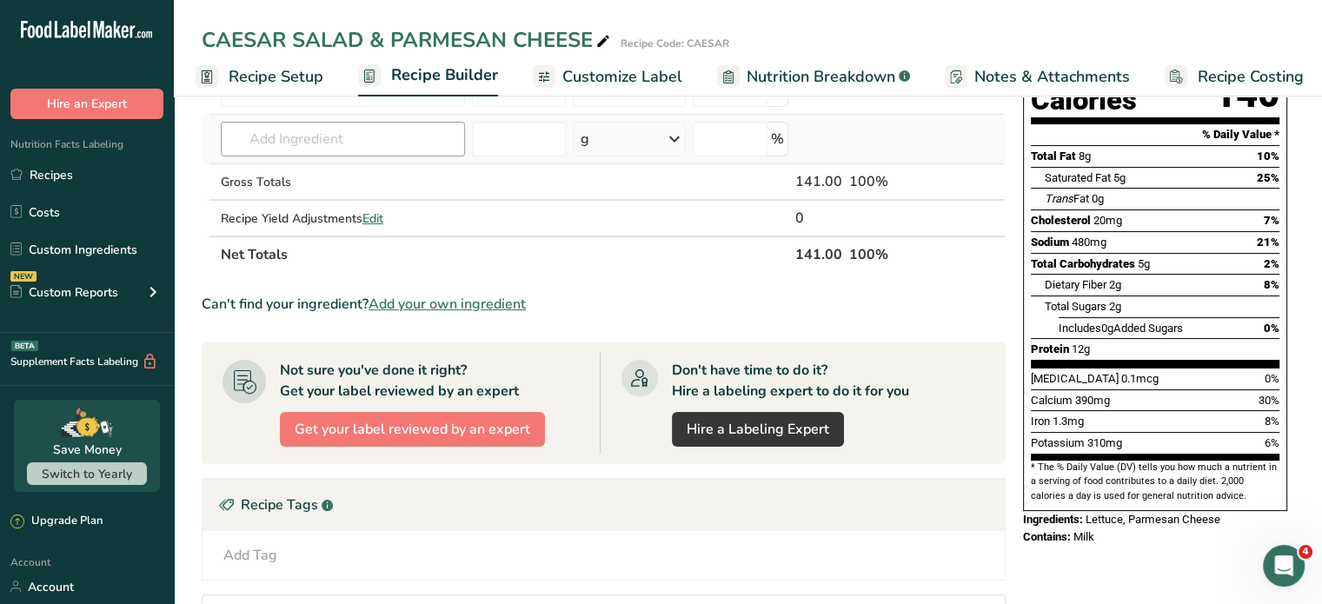
scroll to position [116, 0]
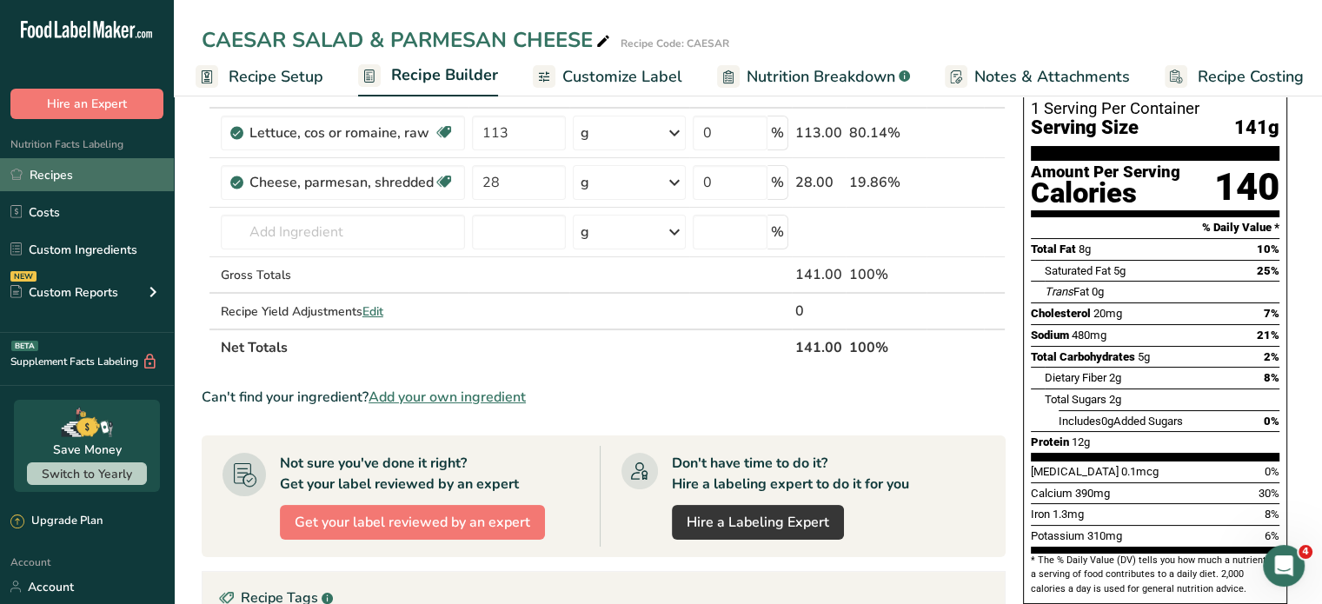
click at [82, 172] on link "Recipes" at bounding box center [87, 174] width 174 height 33
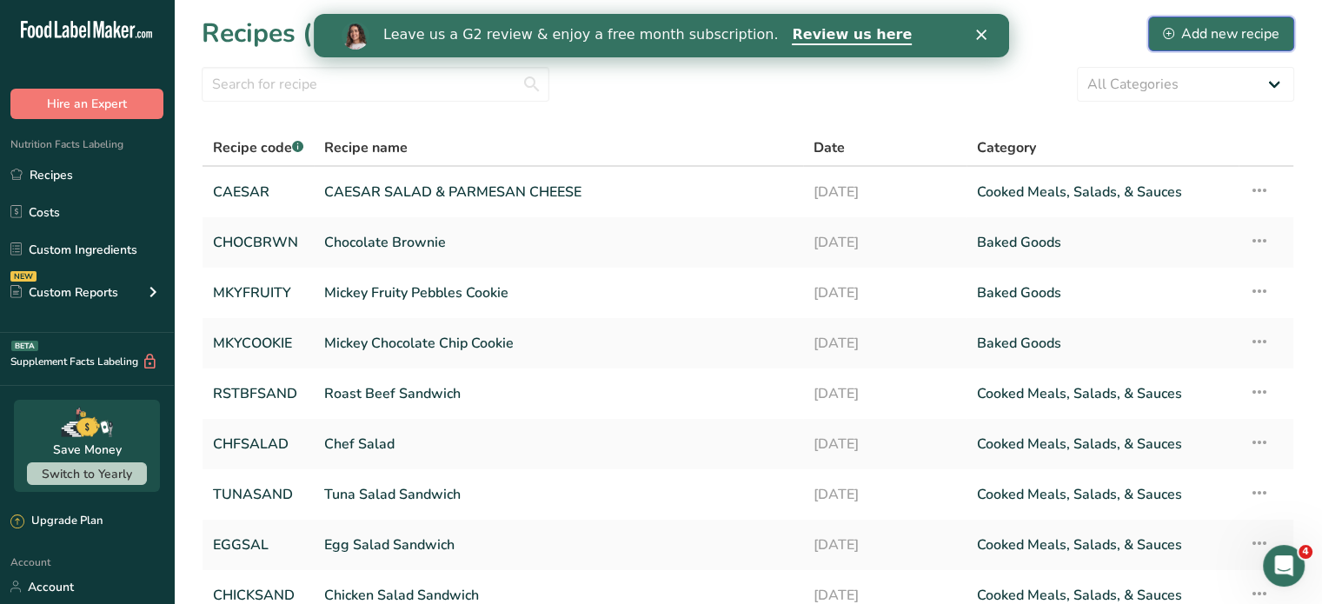
click at [1229, 30] on div "Add new recipe" at bounding box center [1221, 33] width 116 height 21
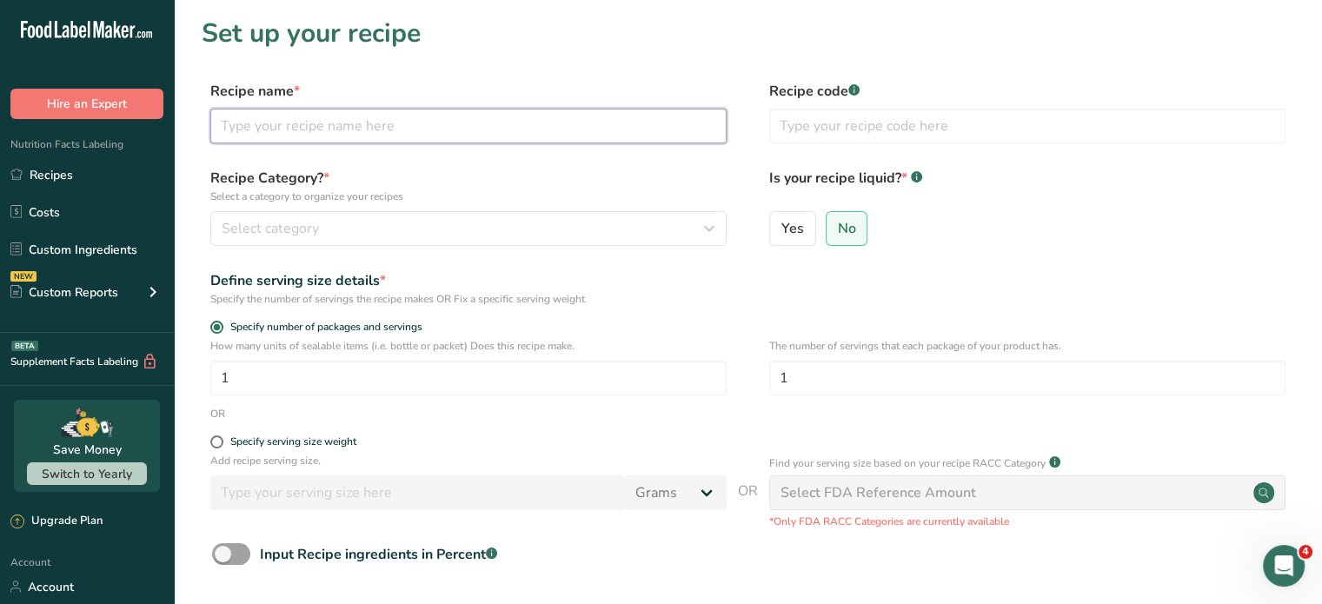
click at [529, 134] on input "text" at bounding box center [468, 126] width 516 height 35
type input "FRUIT SALAD"
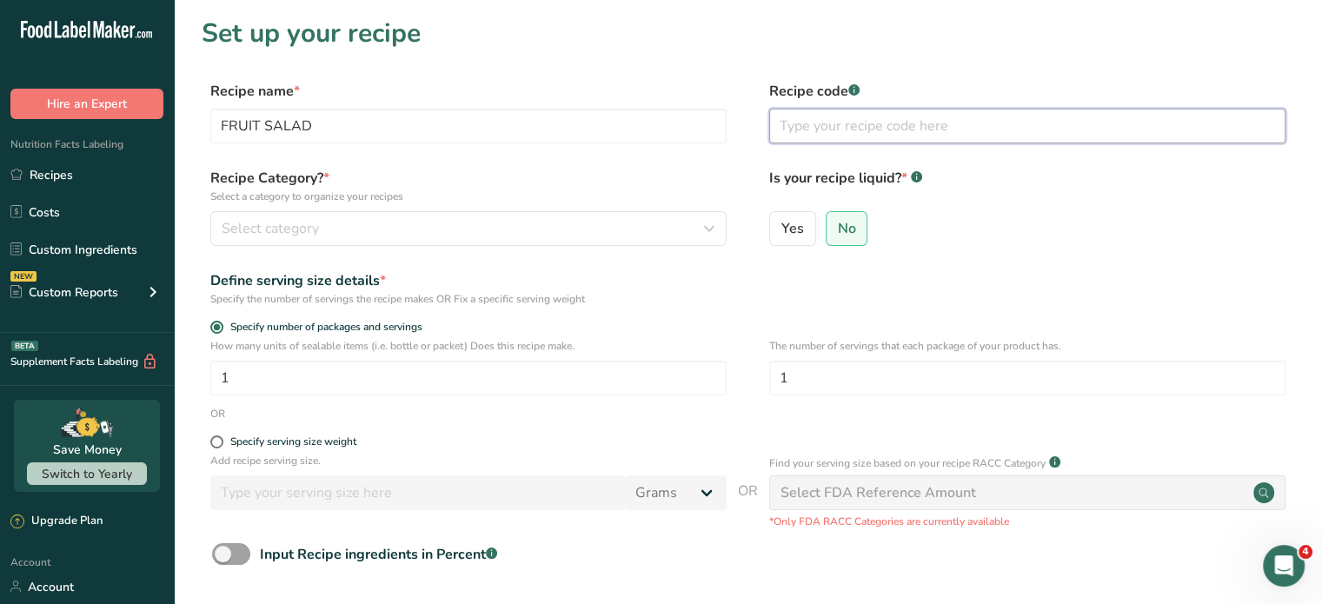
click at [785, 122] on input "text" at bounding box center [1027, 126] width 516 height 35
type input "FRTSAL"
click at [531, 209] on div "Recipe Category? * Select a category to organize your recipes Select category S…" at bounding box center [468, 207] width 516 height 78
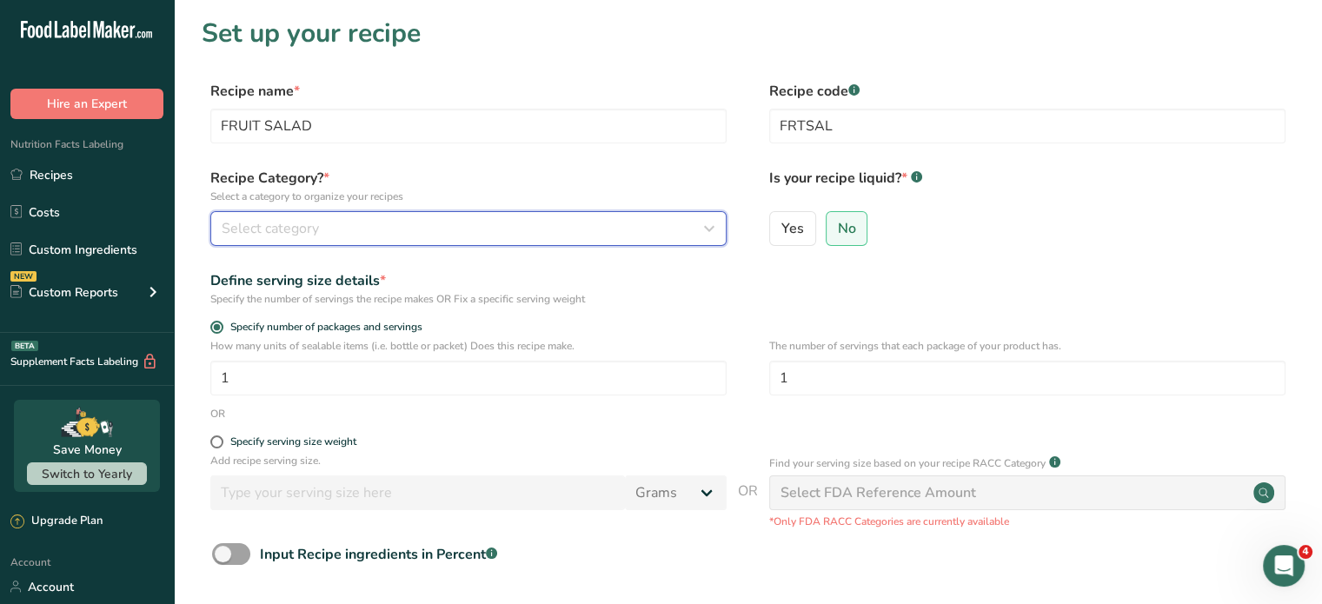
click at [512, 230] on div "Select category" at bounding box center [463, 228] width 483 height 21
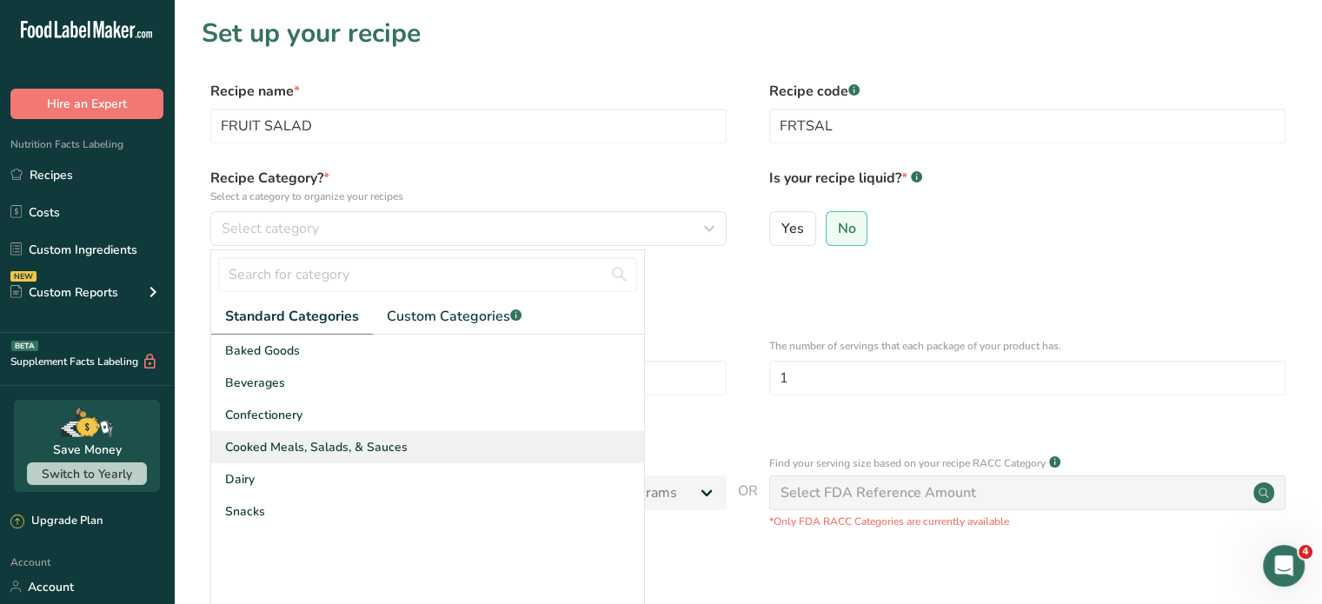
click at [307, 444] on span "Cooked Meals, Salads, & Sauces" at bounding box center [316, 447] width 182 height 18
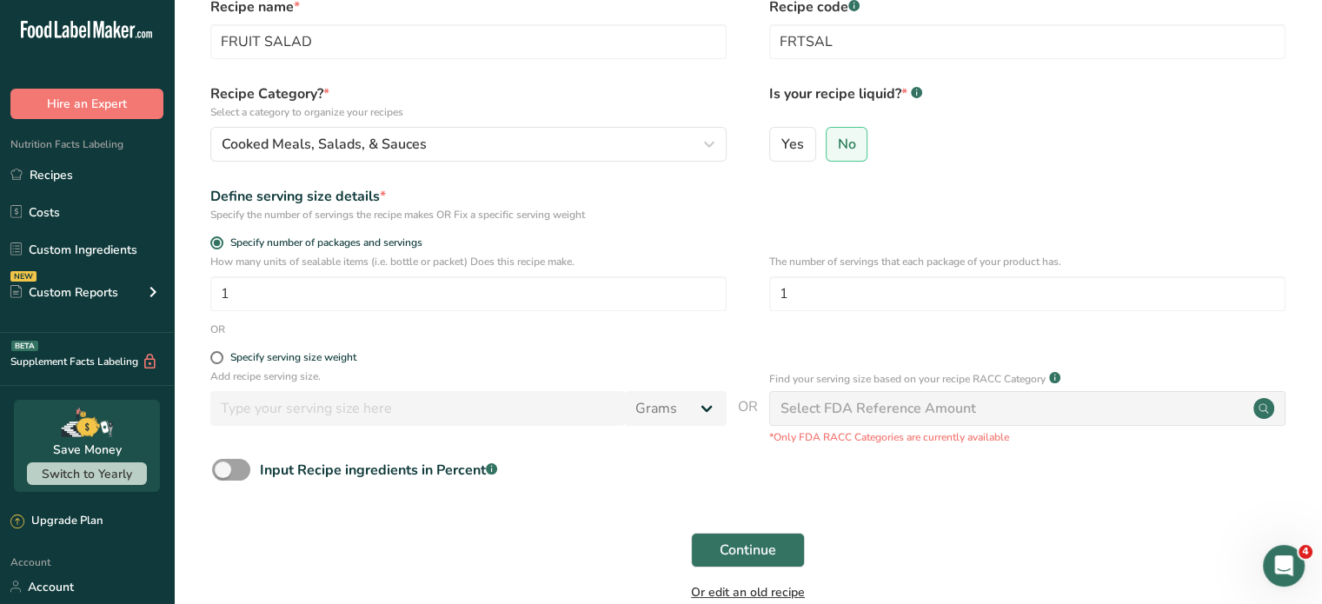
scroll to position [176, 0]
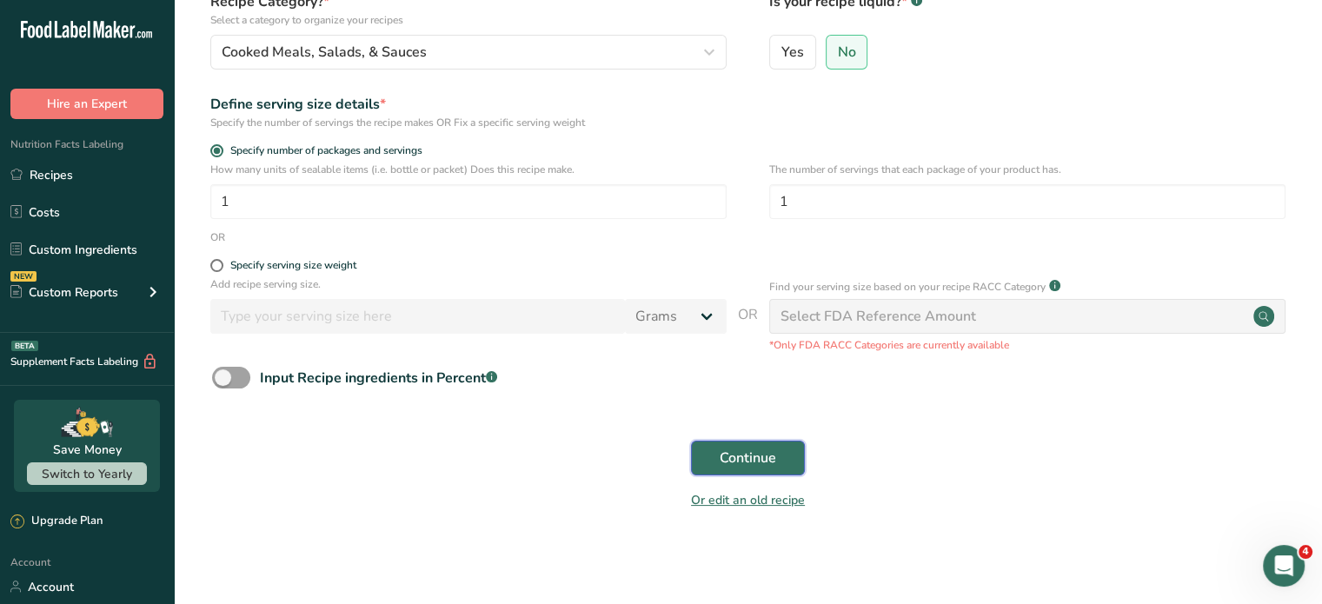
click at [765, 449] on span "Continue" at bounding box center [747, 457] width 56 height 21
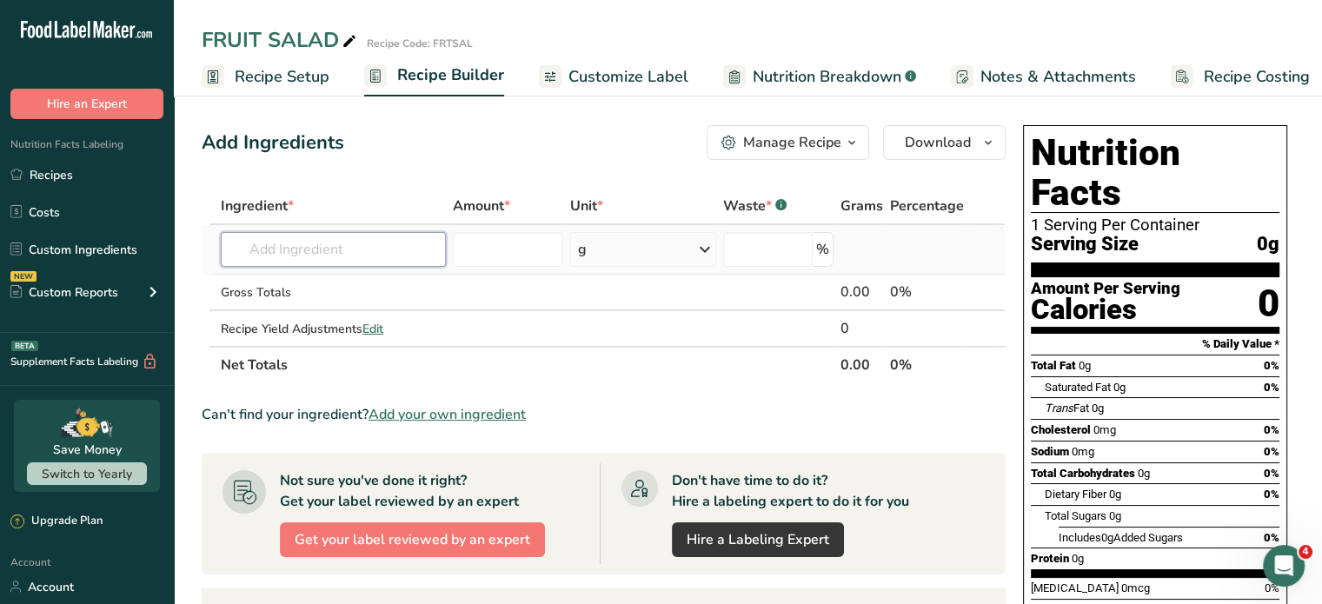
click at [382, 253] on input "text" at bounding box center [333, 249] width 225 height 35
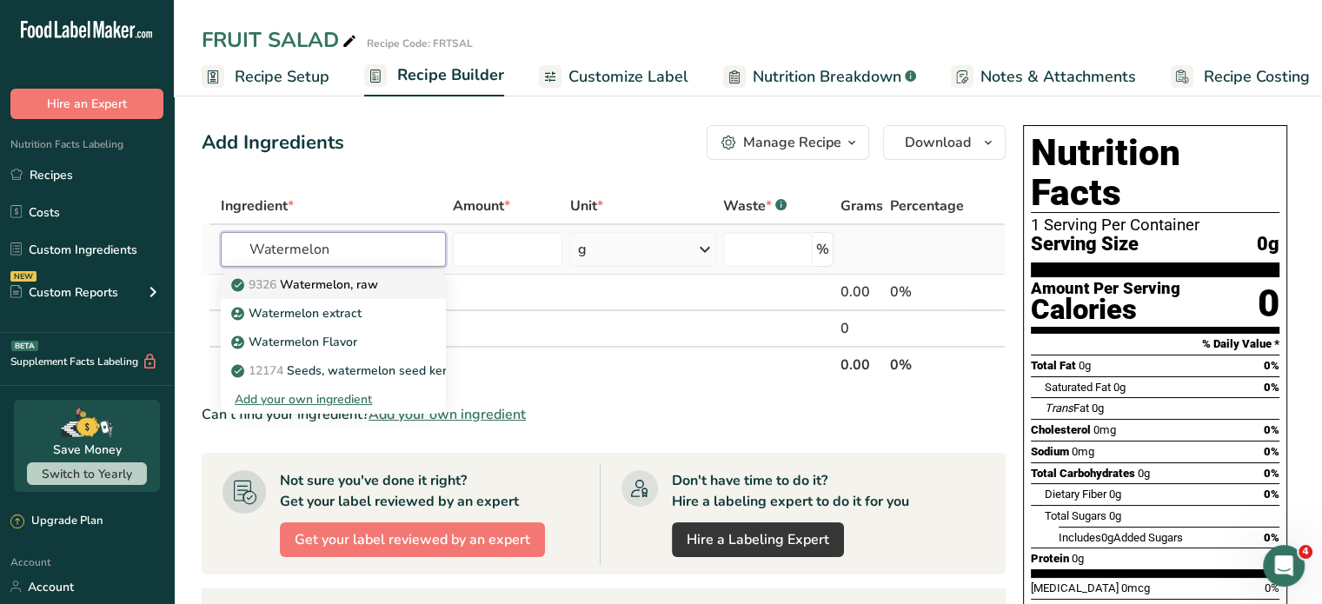
type input "Watermelon"
click at [351, 284] on p "9326 Watermelon, raw" at bounding box center [306, 284] width 143 height 18
type input "Watermelon, raw"
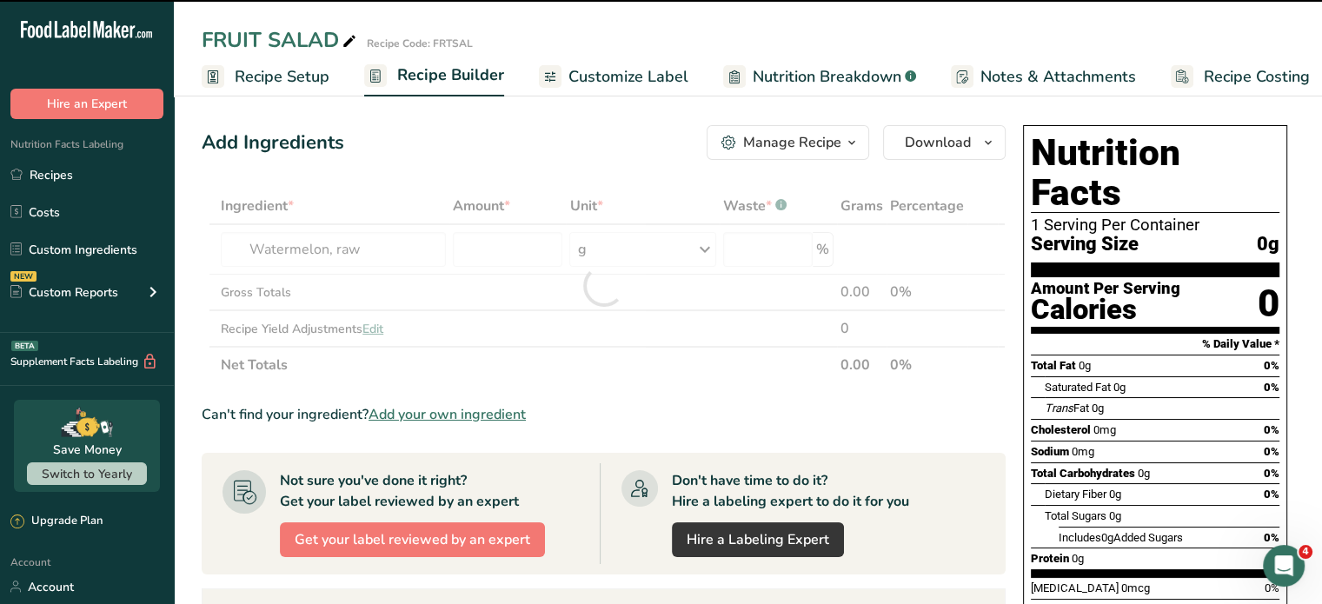
type input "0"
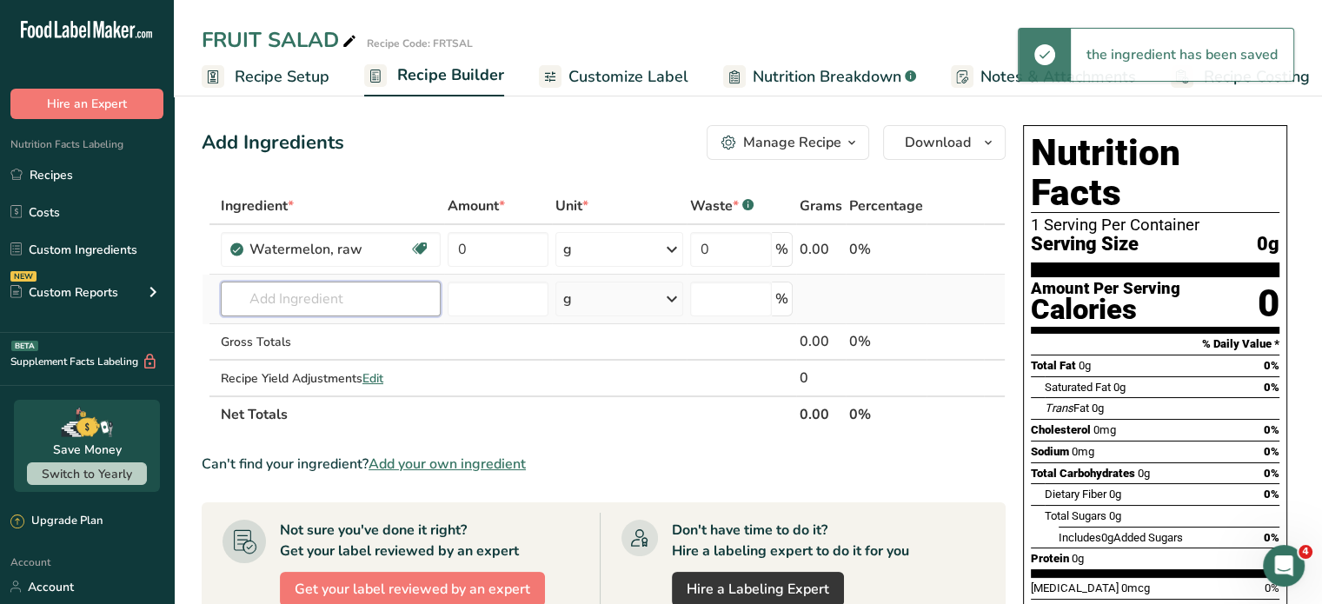
click at [346, 293] on input "text" at bounding box center [331, 299] width 220 height 35
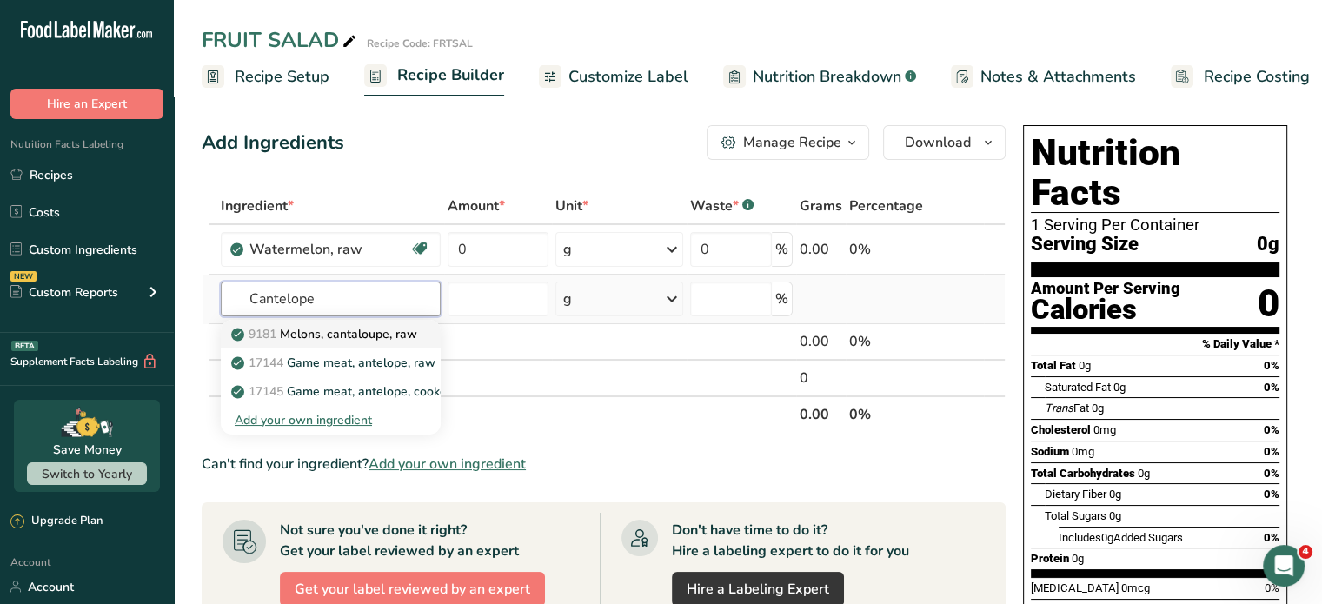
type input "Cantelope"
click at [339, 329] on p "9181 Melons, cantaloupe, raw" at bounding box center [326, 334] width 182 height 18
type input "Melons, cantaloupe, raw"
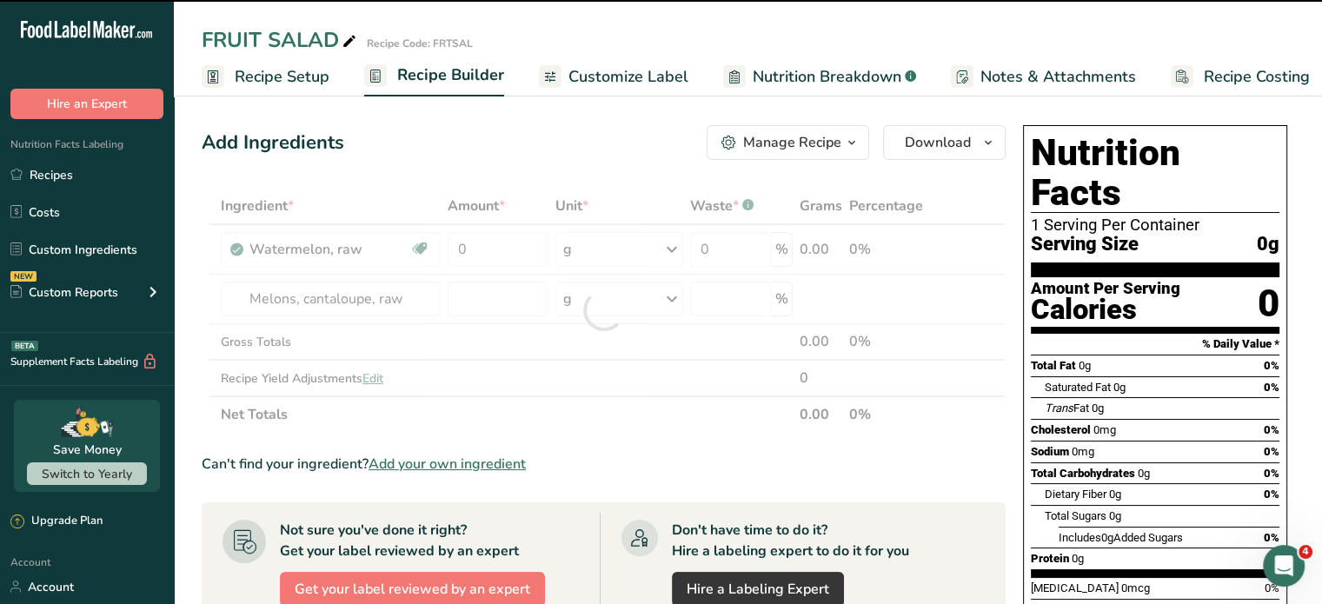
type input "0"
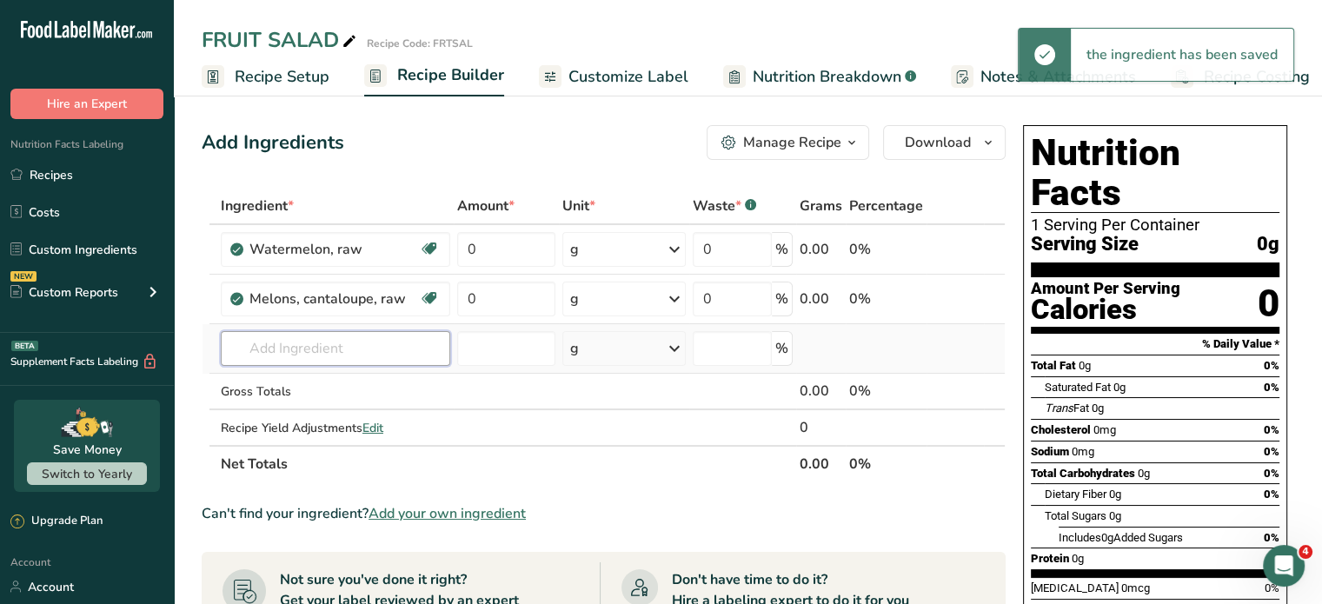
click at [339, 343] on input "text" at bounding box center [335, 348] width 229 height 35
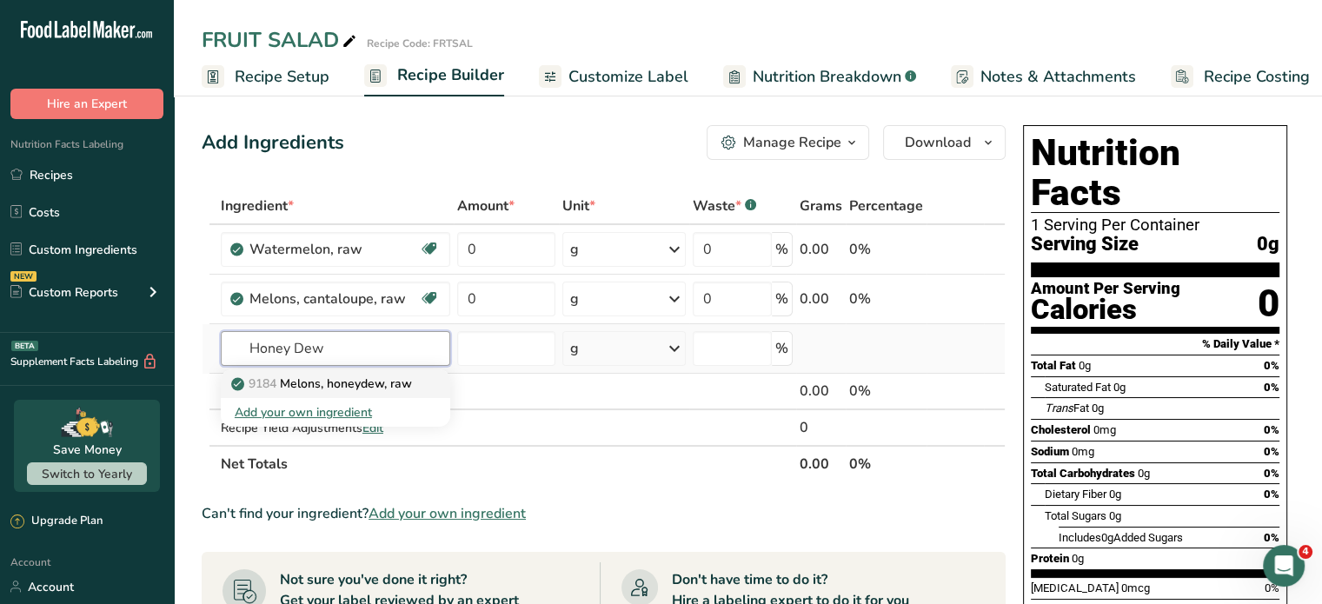
type input "Honey Dew"
click at [336, 378] on p "9184 Melons, honeydew, raw" at bounding box center [323, 383] width 177 height 18
type input "Melons, honeydew, raw"
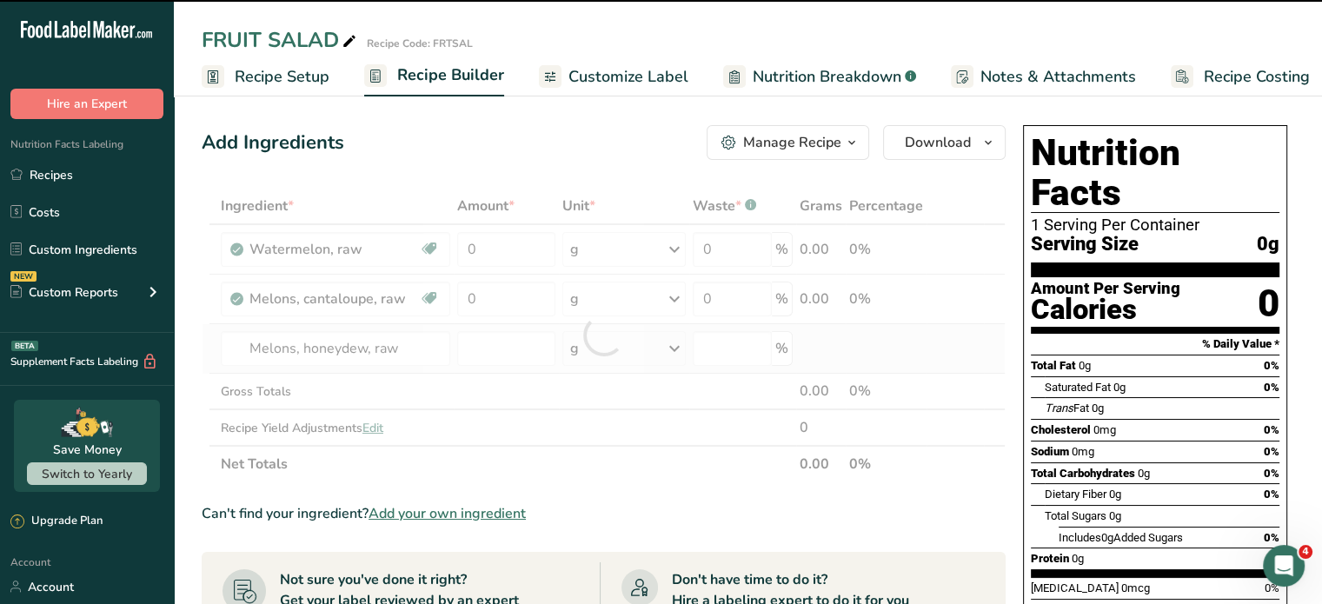
type input "0"
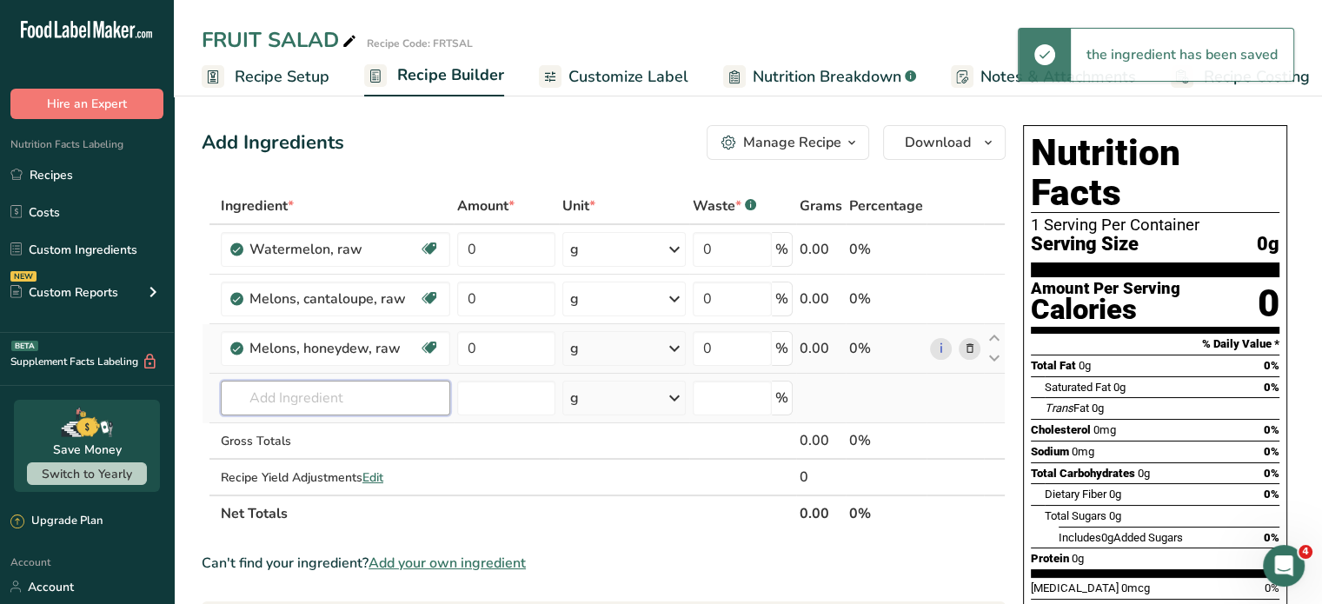
click at [335, 389] on input "text" at bounding box center [335, 398] width 229 height 35
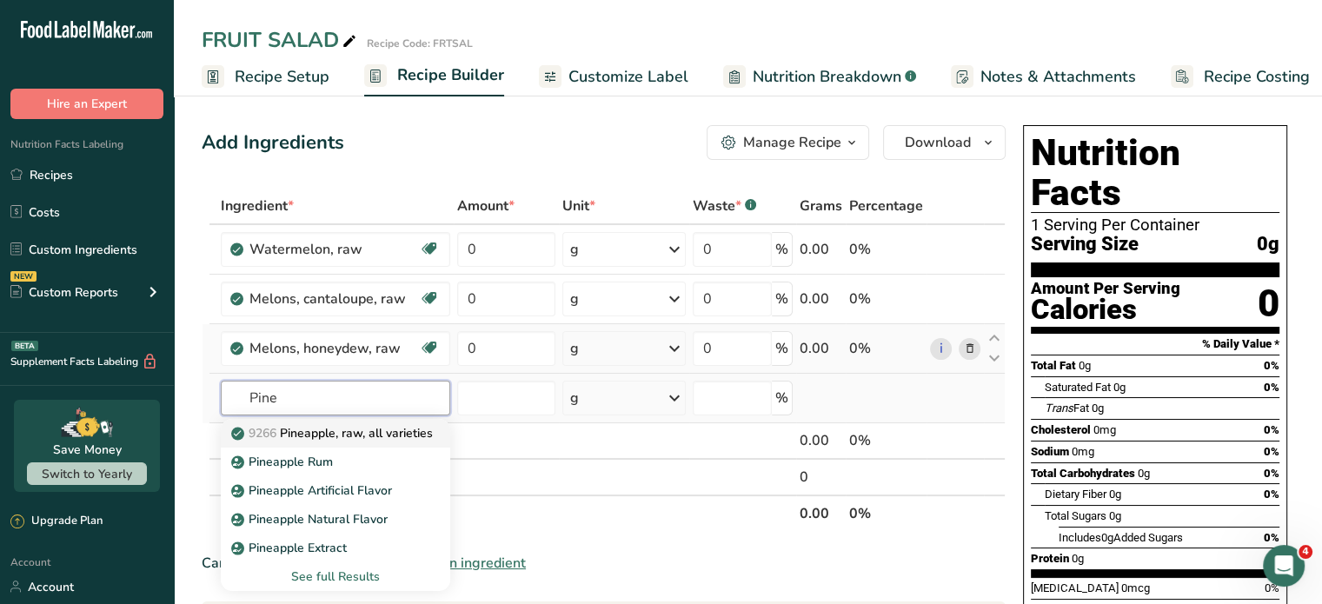
type input "Pine"
click at [335, 425] on p "9266 Pineapple, raw, all varieties" at bounding box center [334, 433] width 198 height 18
type input "Pineapple, raw, all varieties"
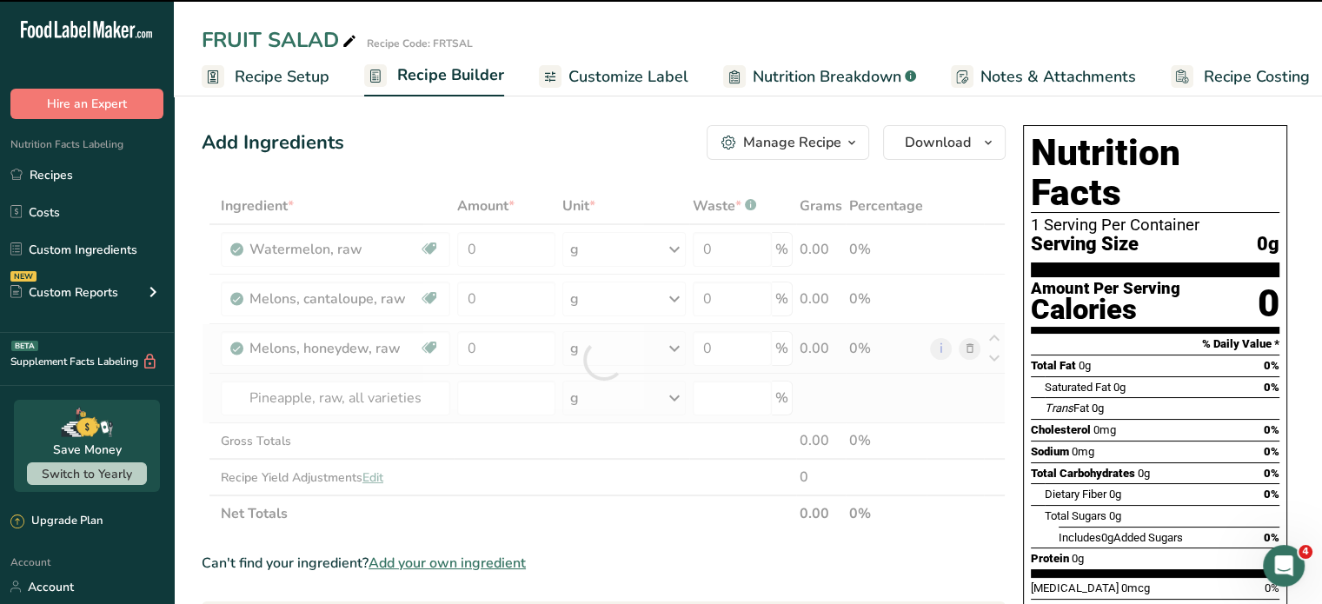
type input "0"
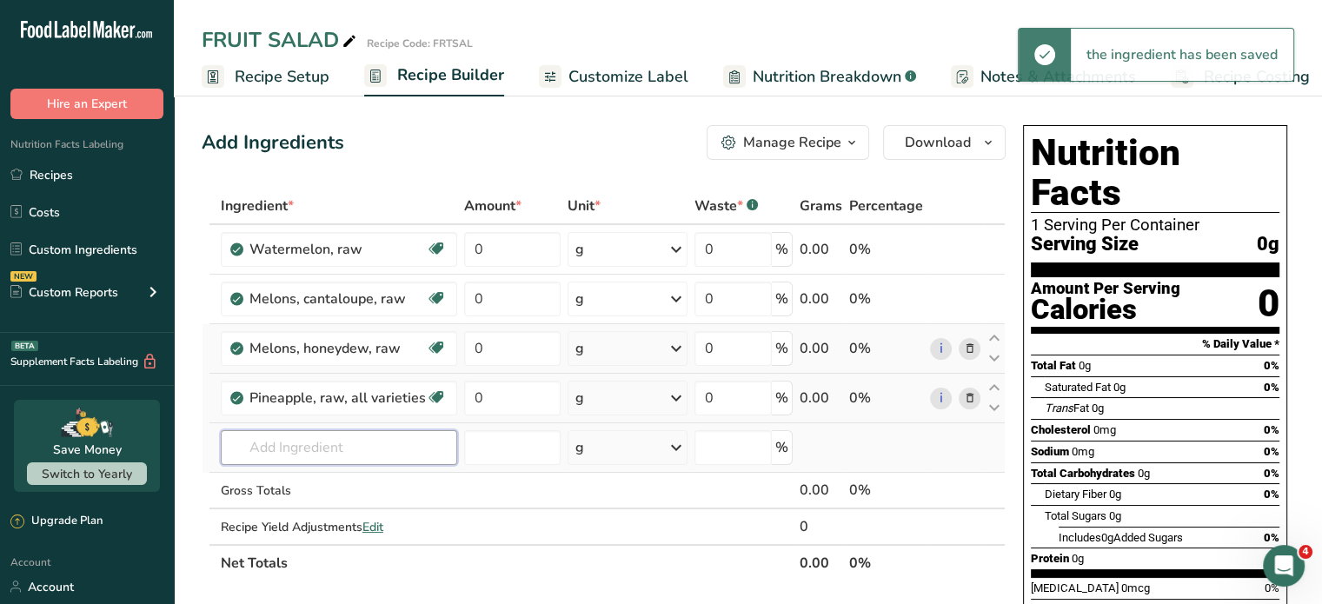
click at [337, 448] on input "text" at bounding box center [339, 447] width 236 height 35
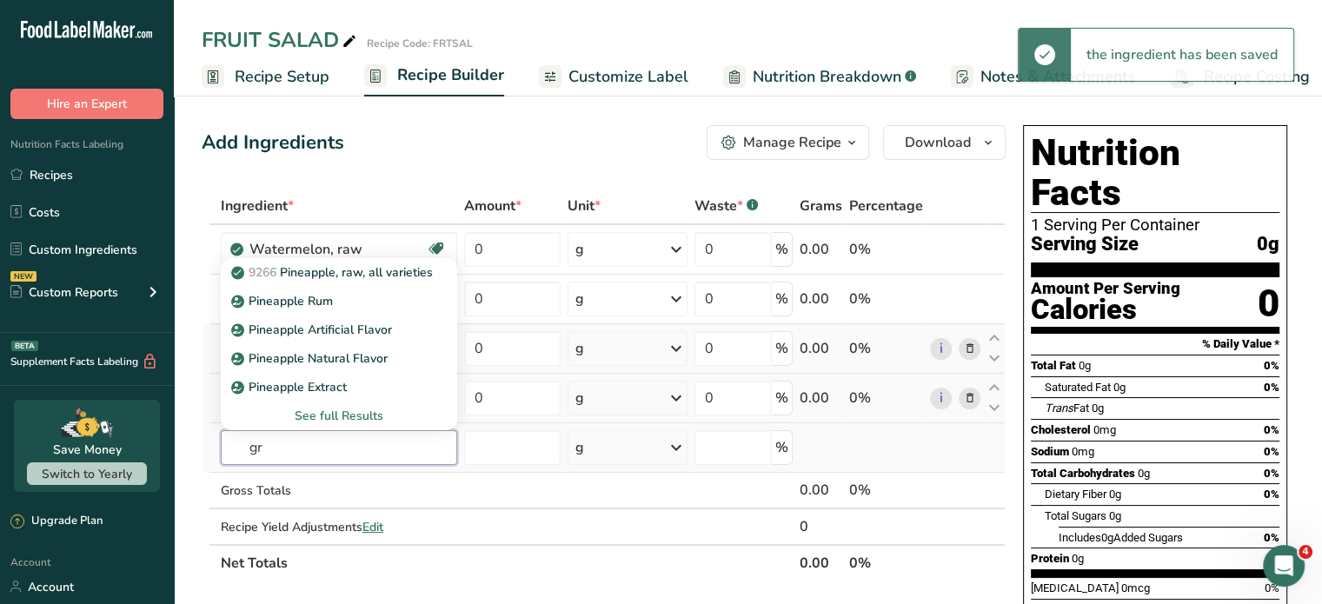
type input "g"
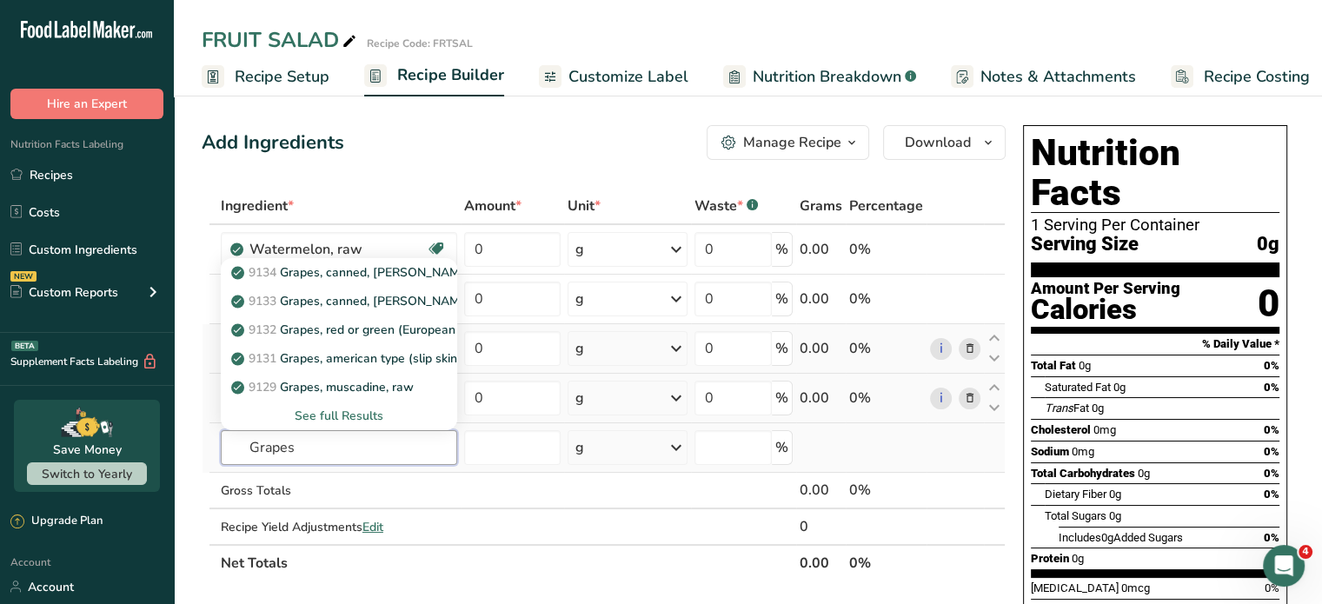
type input "Grapes"
click at [355, 412] on div "See full Results" at bounding box center [339, 416] width 209 height 18
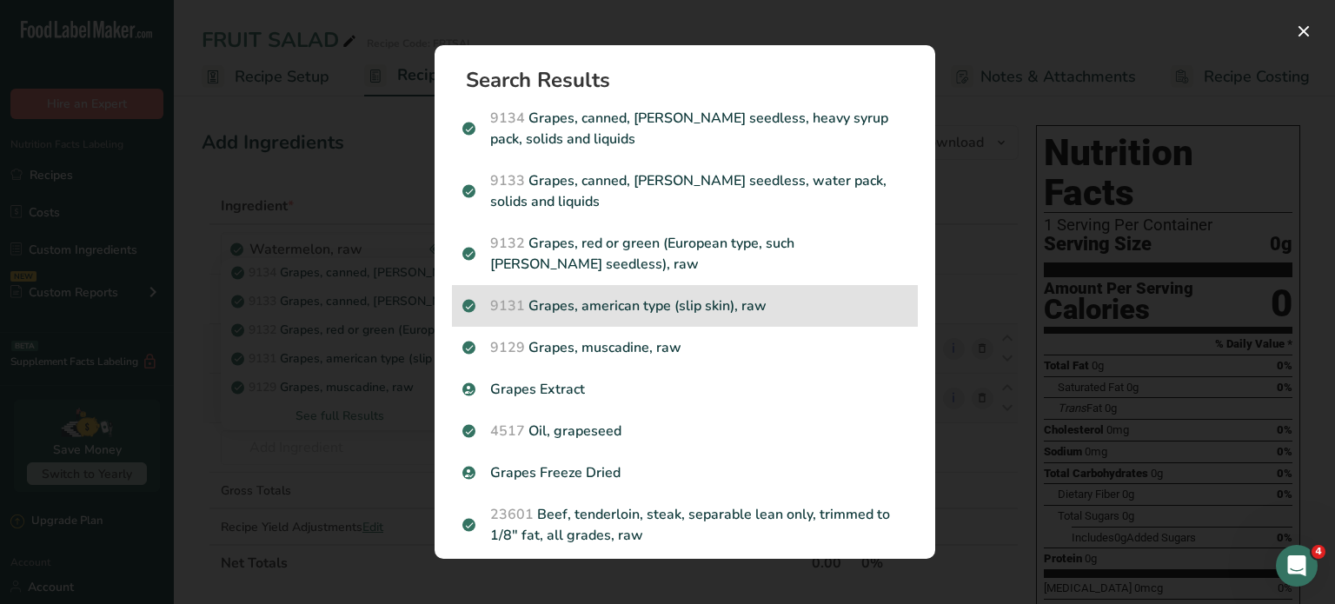
click at [586, 302] on p "9131 Grapes, american type (slip skin), raw" at bounding box center [684, 305] width 445 height 21
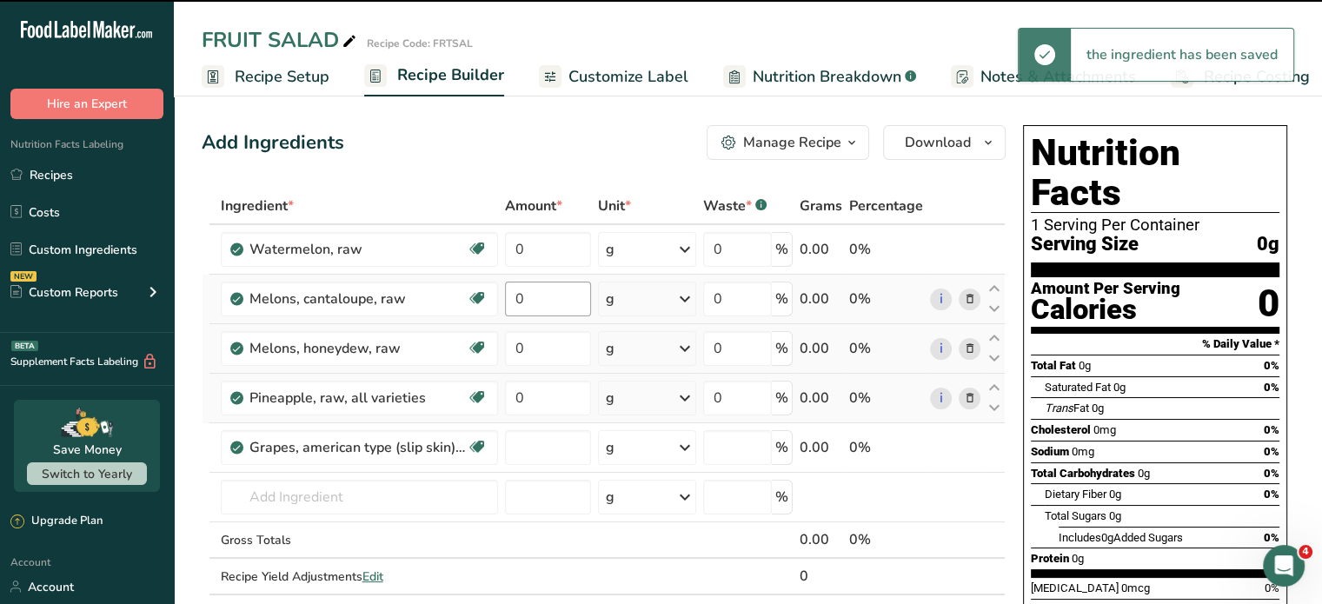
type input "0"
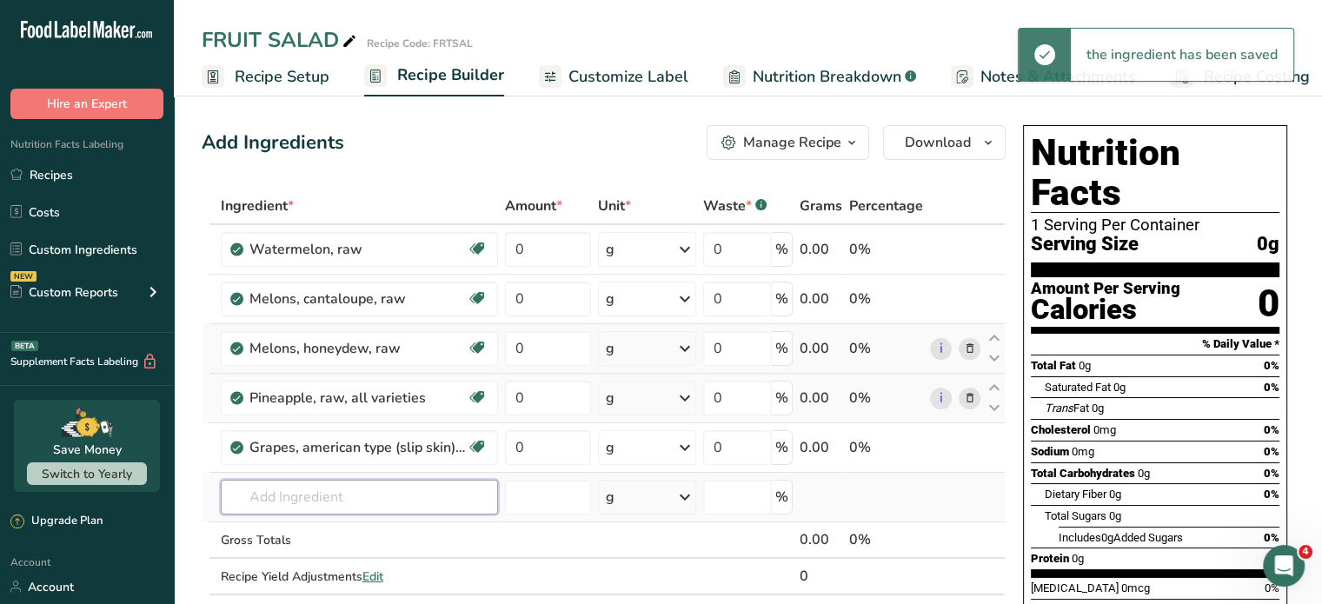
click at [431, 489] on input "text" at bounding box center [359, 497] width 277 height 35
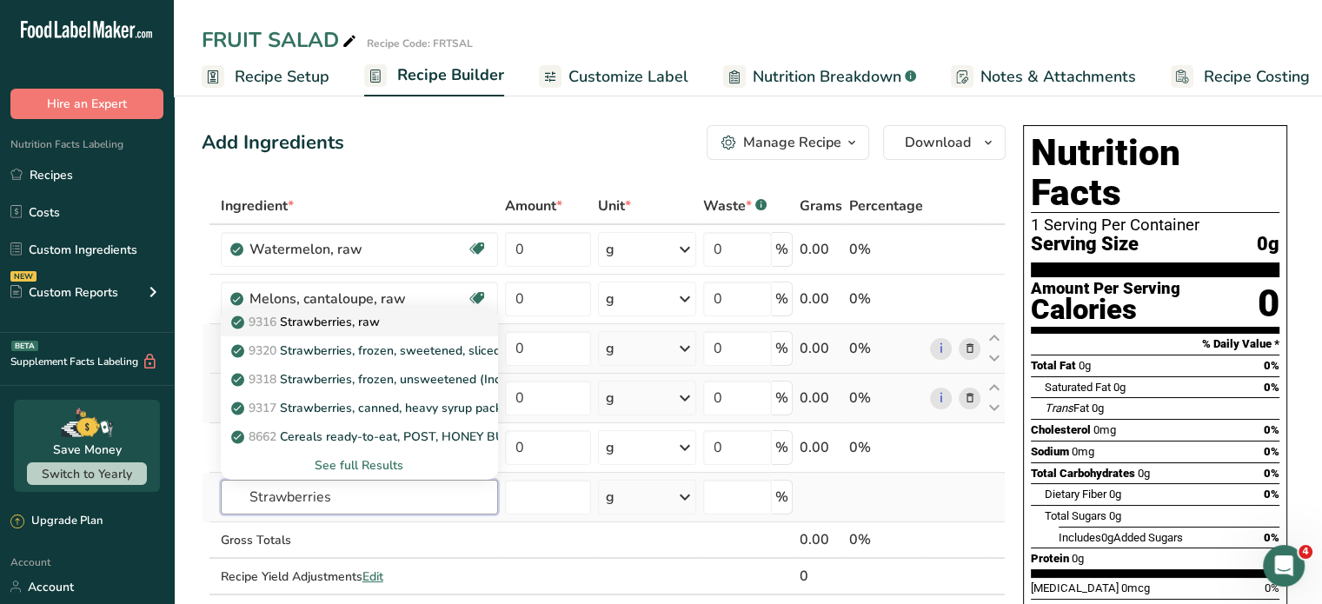
type input "Strawberries"
click at [374, 318] on p "9316 Strawberries, raw" at bounding box center [307, 322] width 145 height 18
type input "Strawberries, raw"
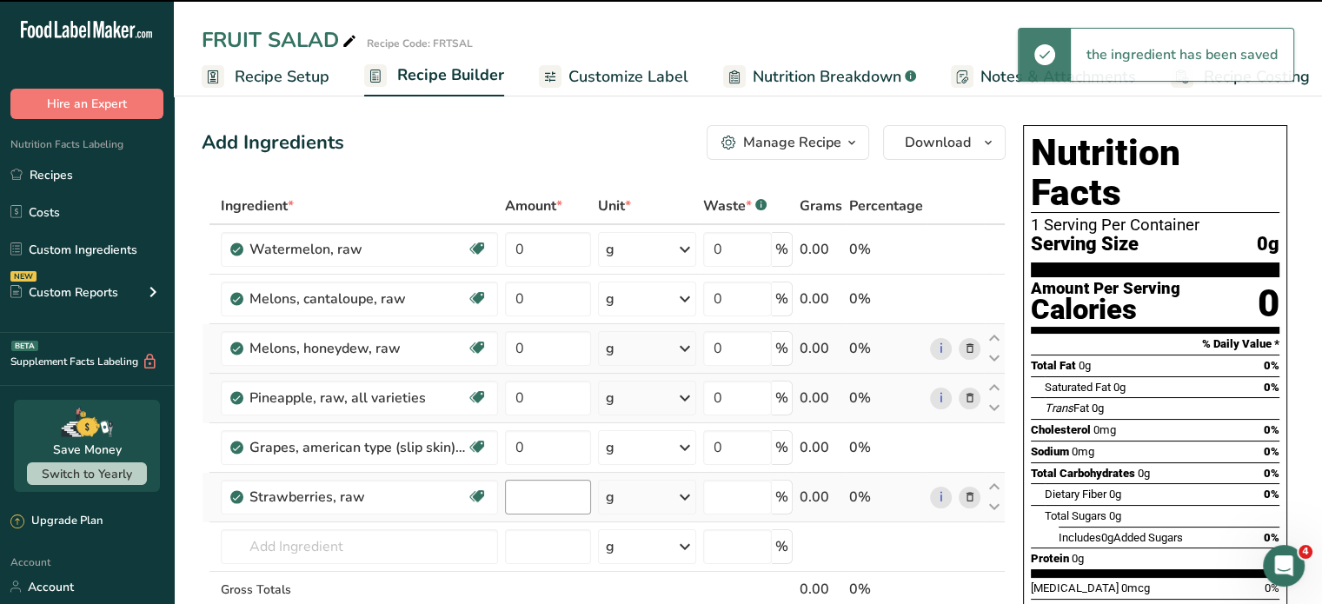
type input "0"
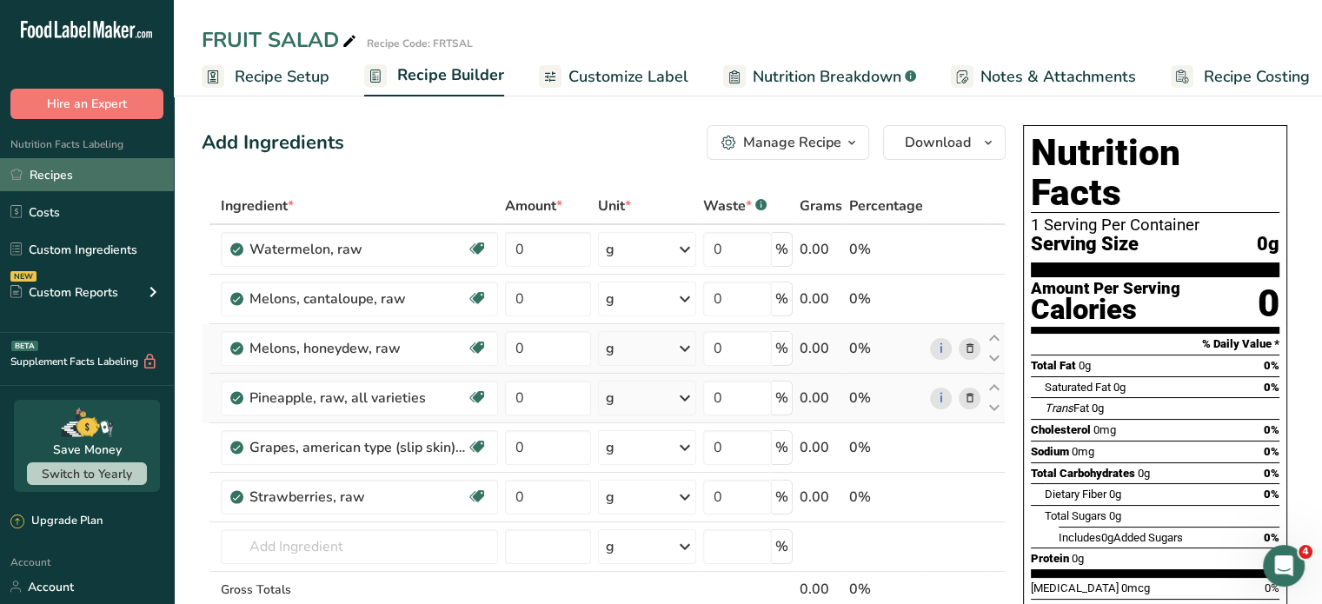
click at [76, 171] on link "Recipes" at bounding box center [87, 174] width 174 height 33
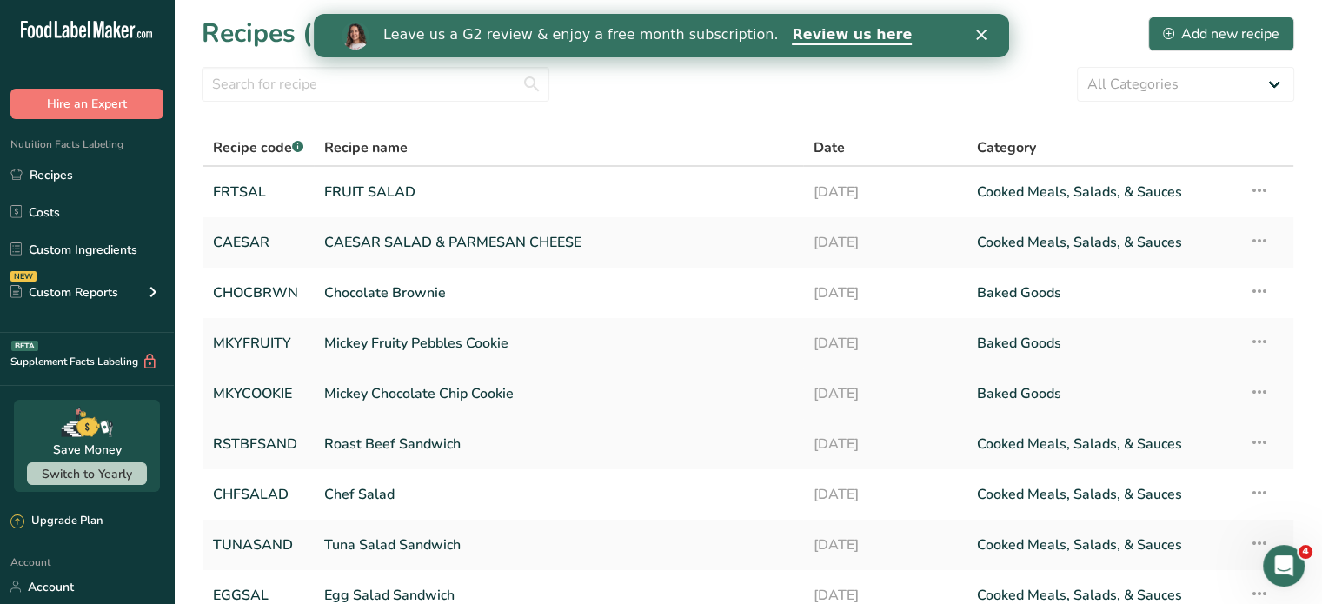
click at [356, 392] on link "Mickey Chocolate Chip Cookie" at bounding box center [558, 393] width 468 height 36
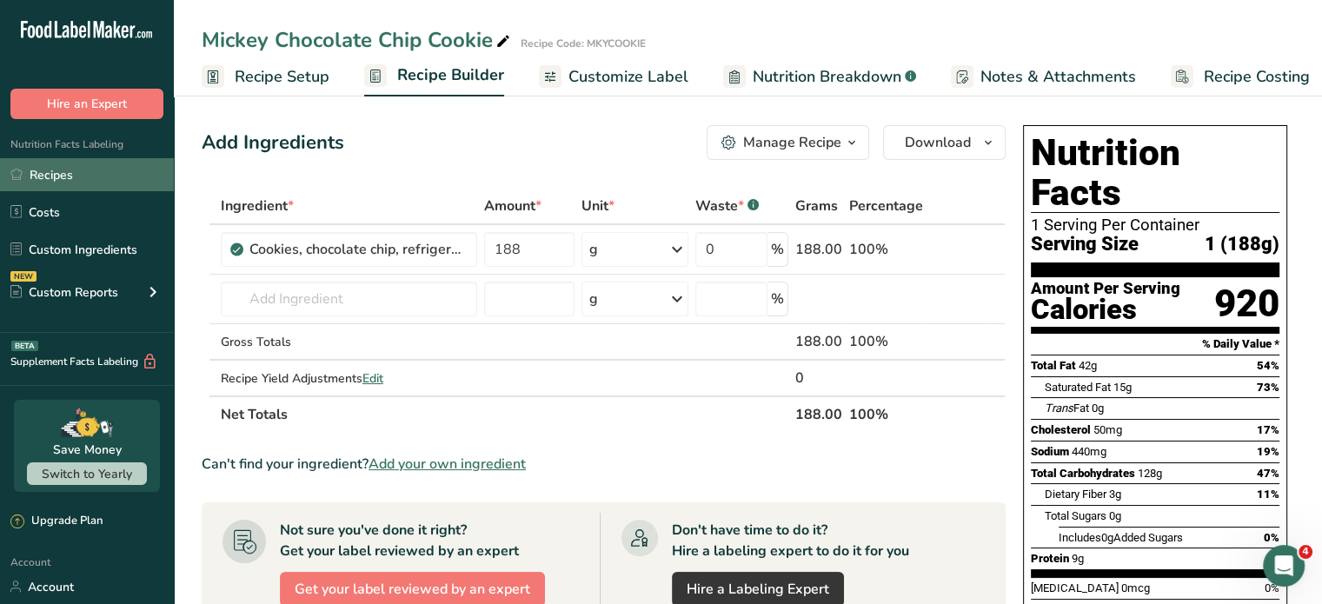
click at [53, 176] on link "Recipes" at bounding box center [87, 174] width 174 height 33
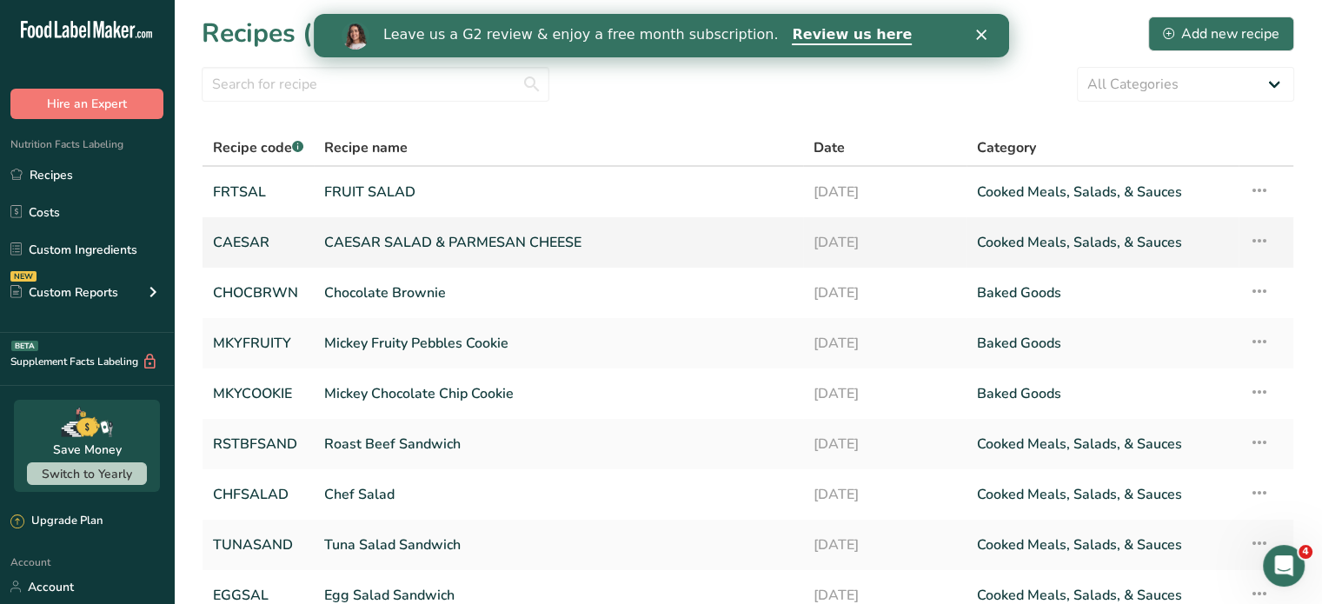
click at [376, 241] on link "CAESAR SALAD & PARMESAN CHEESE" at bounding box center [558, 242] width 468 height 36
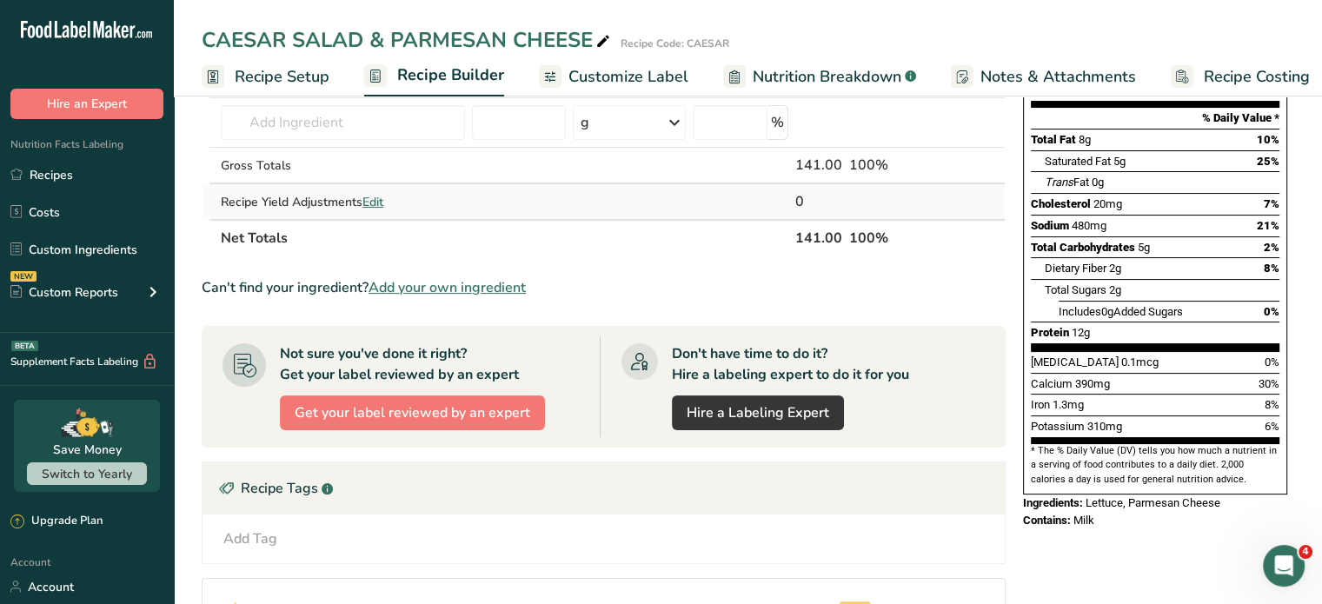
scroll to position [261, 0]
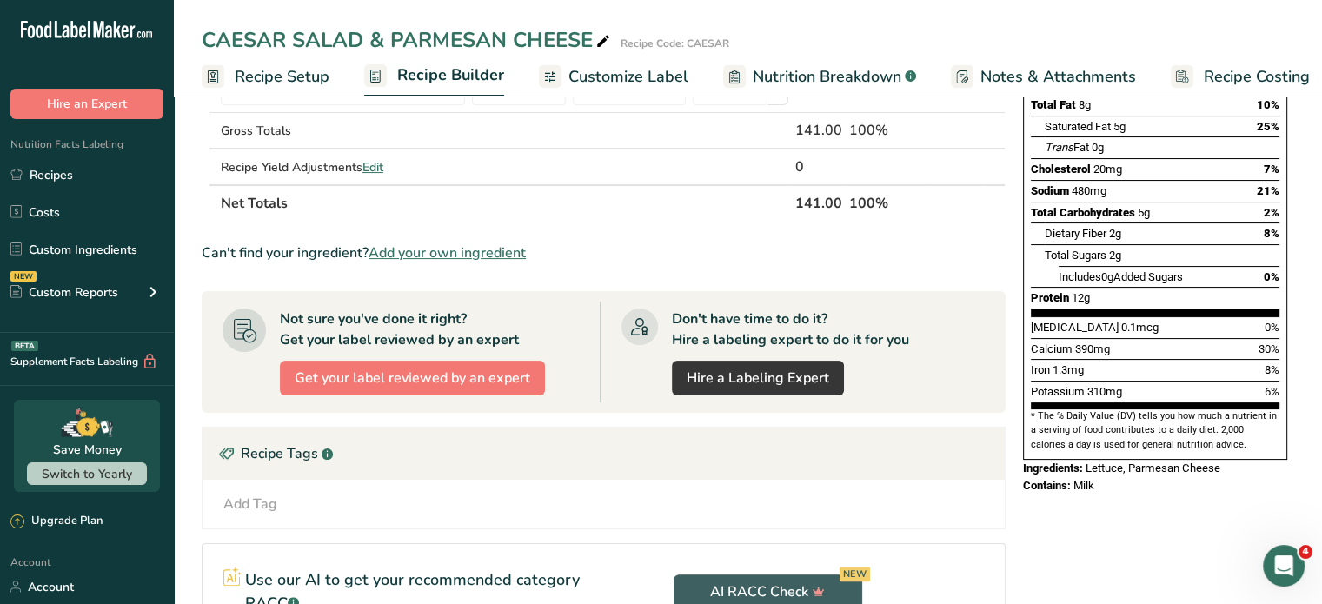
click at [274, 497] on div "Add Tag" at bounding box center [250, 504] width 54 height 21
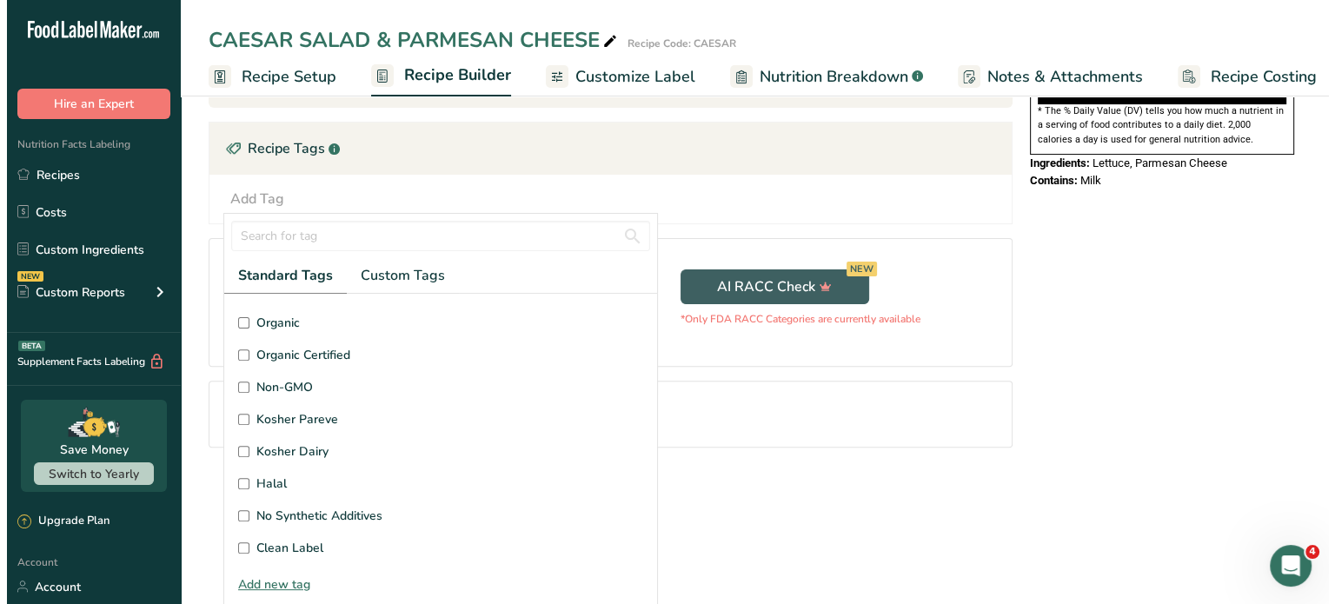
scroll to position [414, 0]
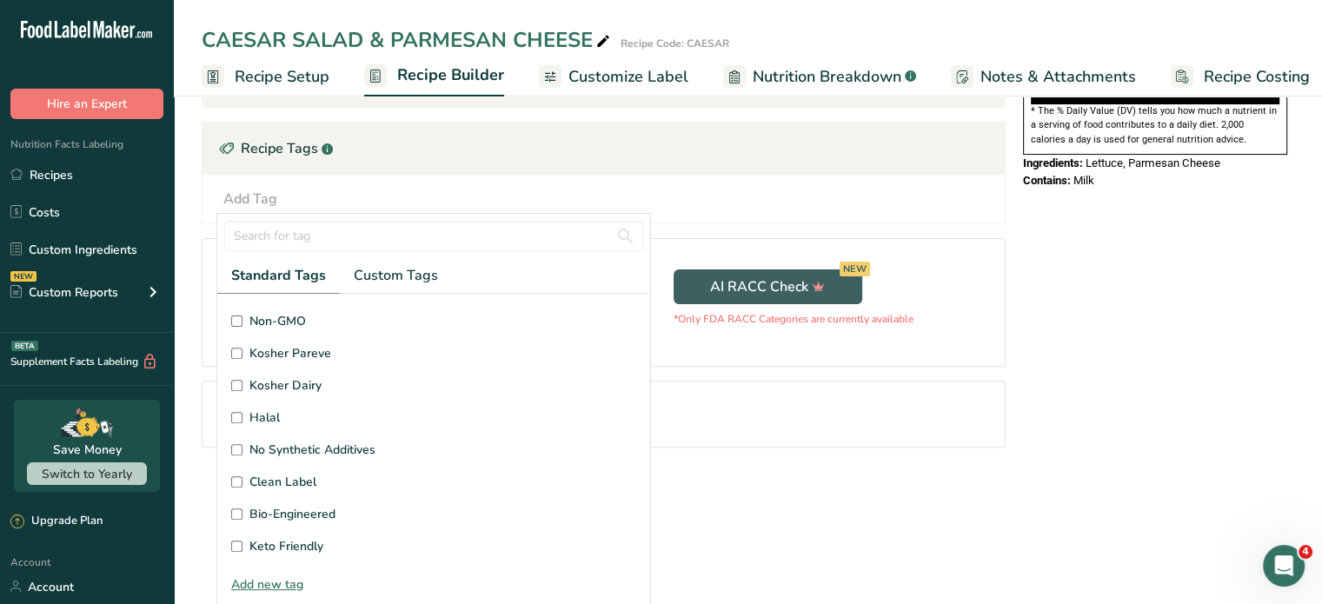
click at [284, 579] on div "Add new tag" at bounding box center [433, 584] width 433 height 18
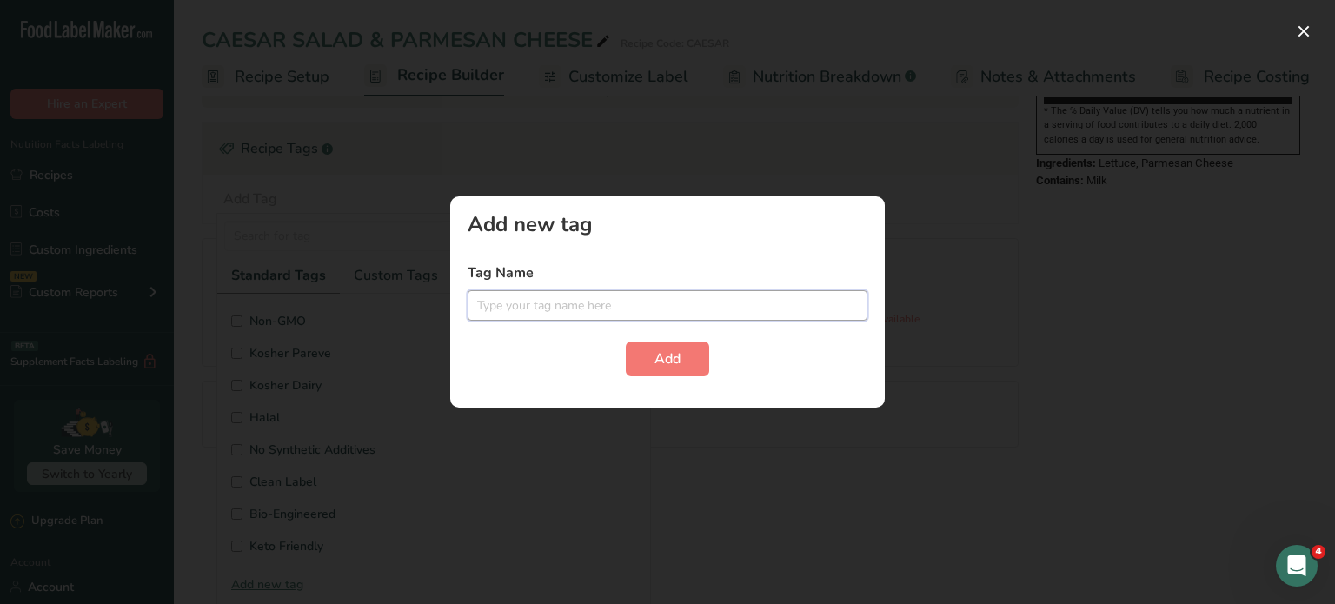
click at [511, 307] on input "text" at bounding box center [667, 305] width 400 height 30
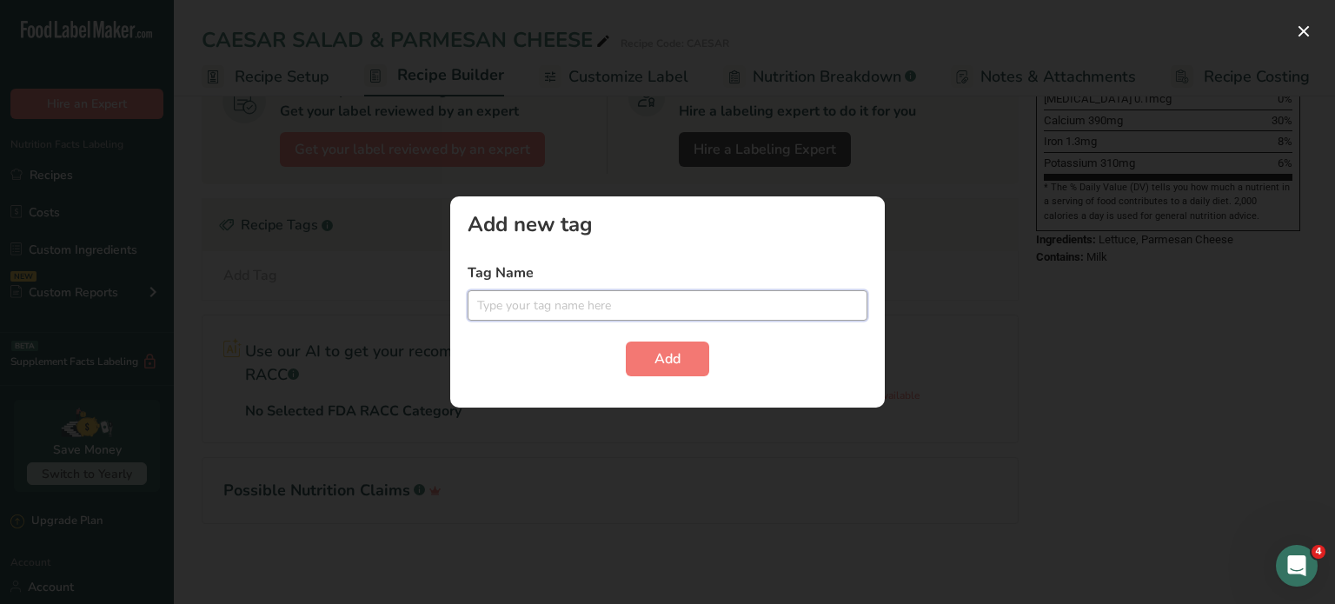
paste input "PARMESAN CHEESE (PASTEURIZED PART-SKIM COW'S MILK, CHEESE CULTURES, SALT, ENZYM…"
type input "PARMESAN CHEESE (PASTEURIZED PART-SKIM COW'S MILK, CHEESE CULTURES, SALT, ENZYM…"
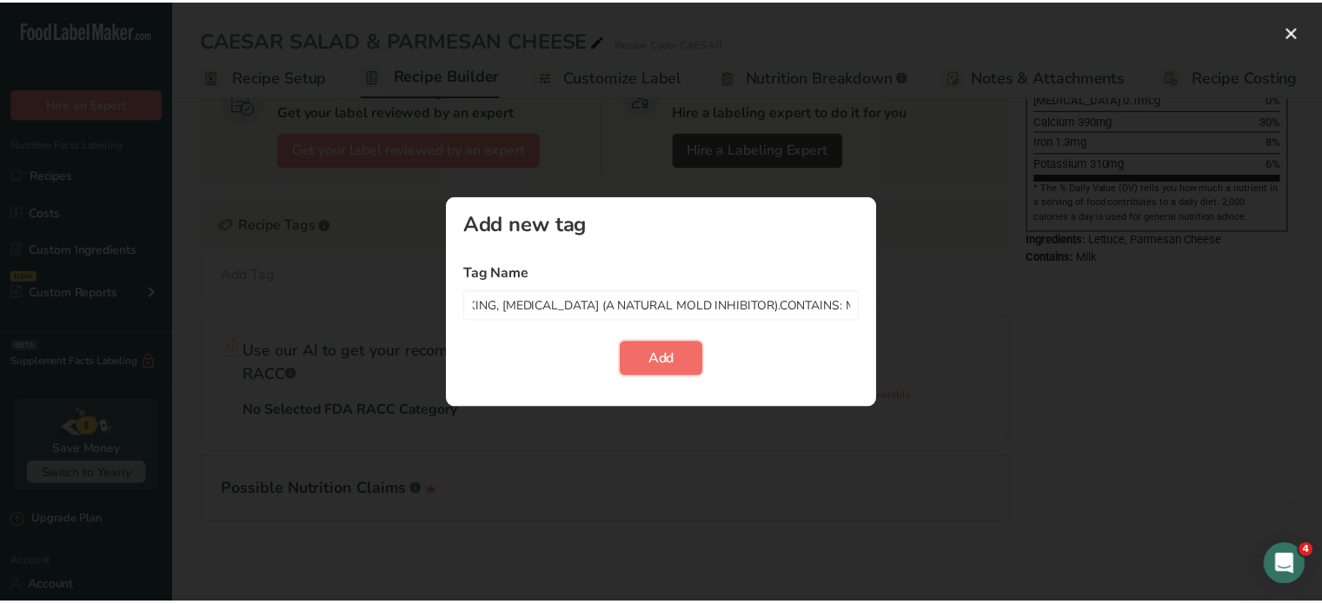
scroll to position [0, 0]
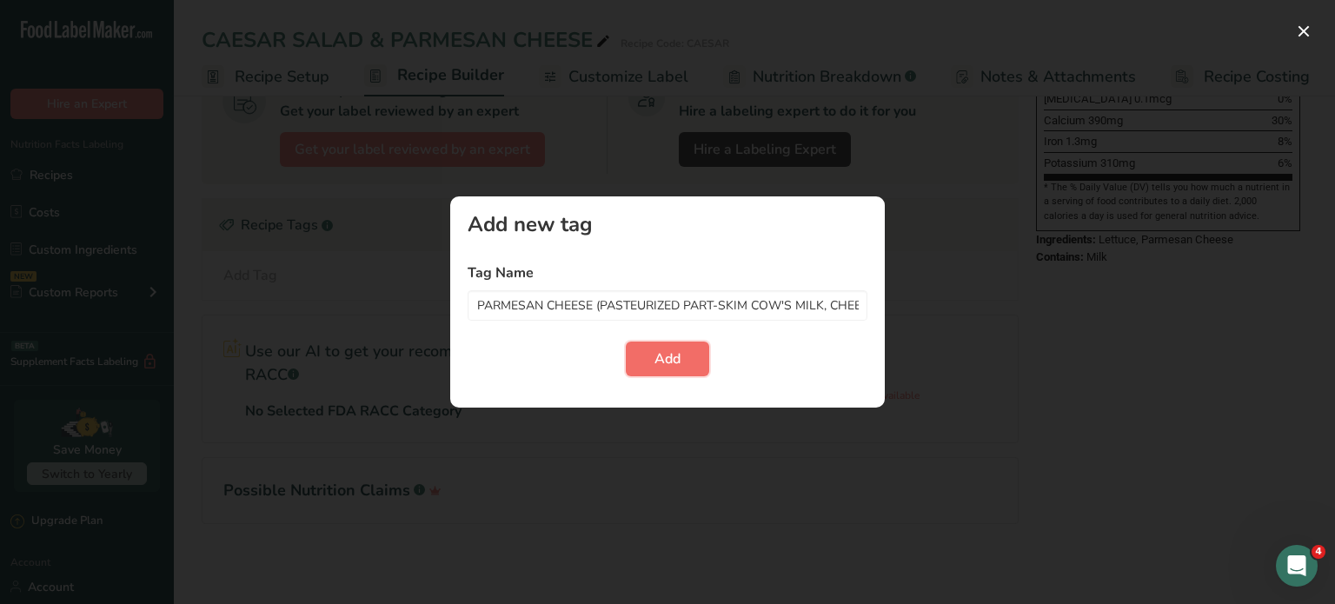
click at [661, 364] on span "Add" at bounding box center [667, 358] width 26 height 21
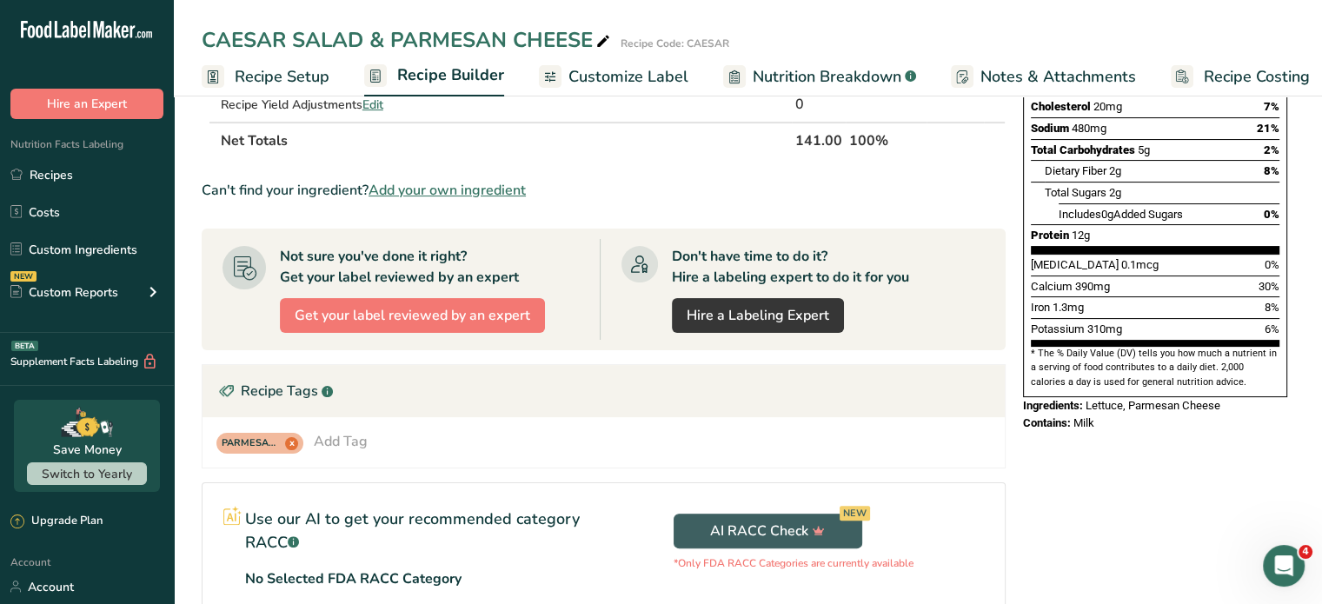
scroll to position [315, 0]
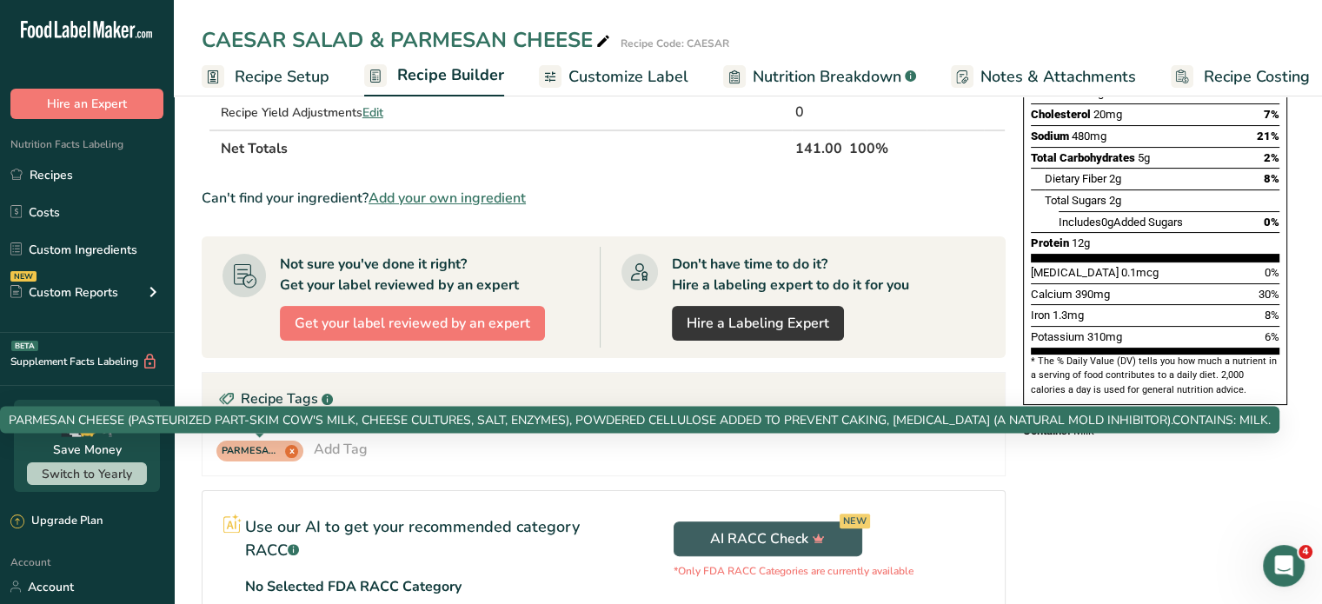
click at [291, 448] on span "x" at bounding box center [291, 451] width 13 height 13
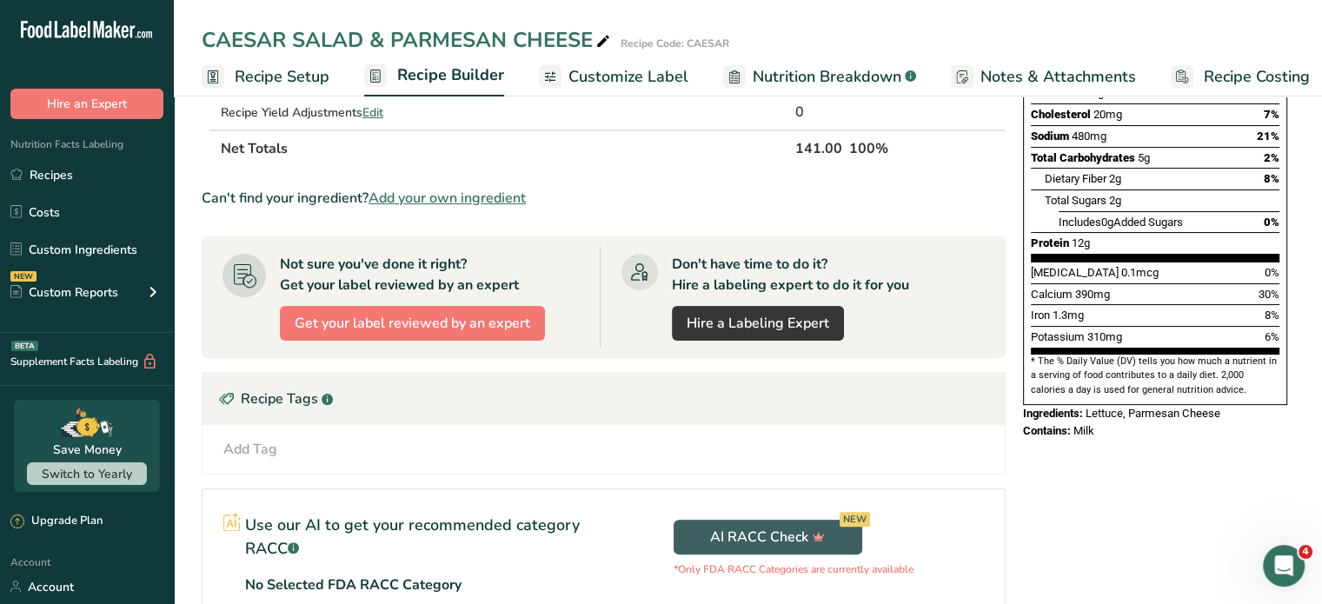
click at [255, 444] on div "Add Tag" at bounding box center [250, 449] width 54 height 21
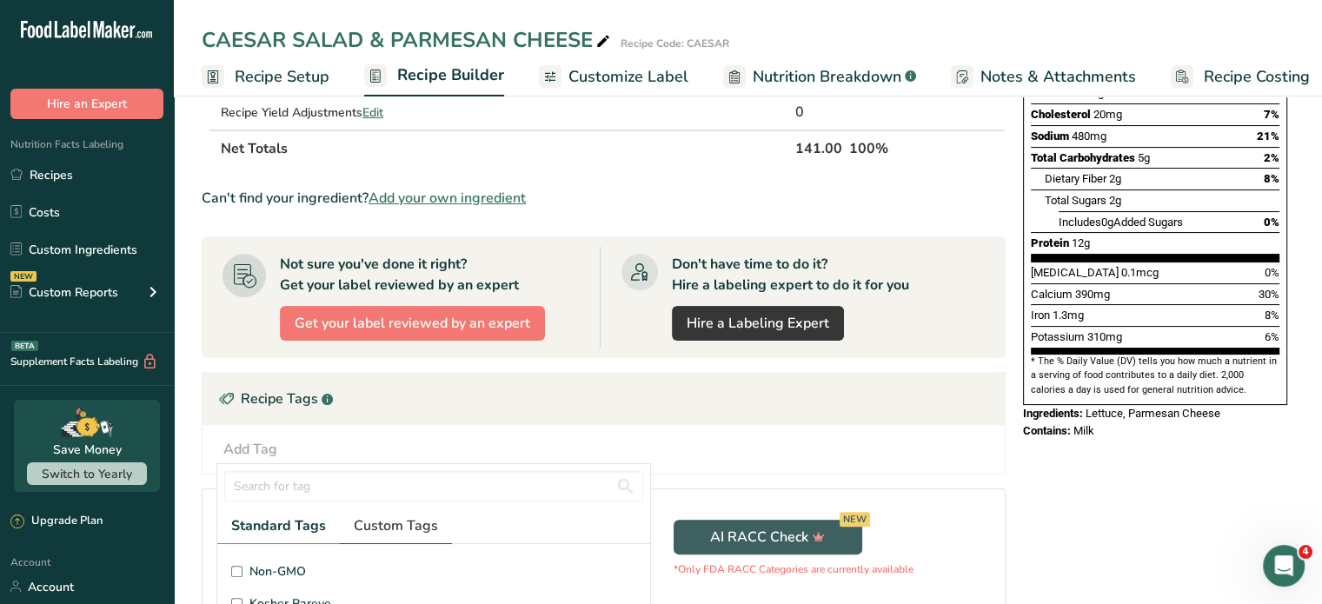
click at [388, 524] on span "Custom Tags" at bounding box center [396, 525] width 84 height 21
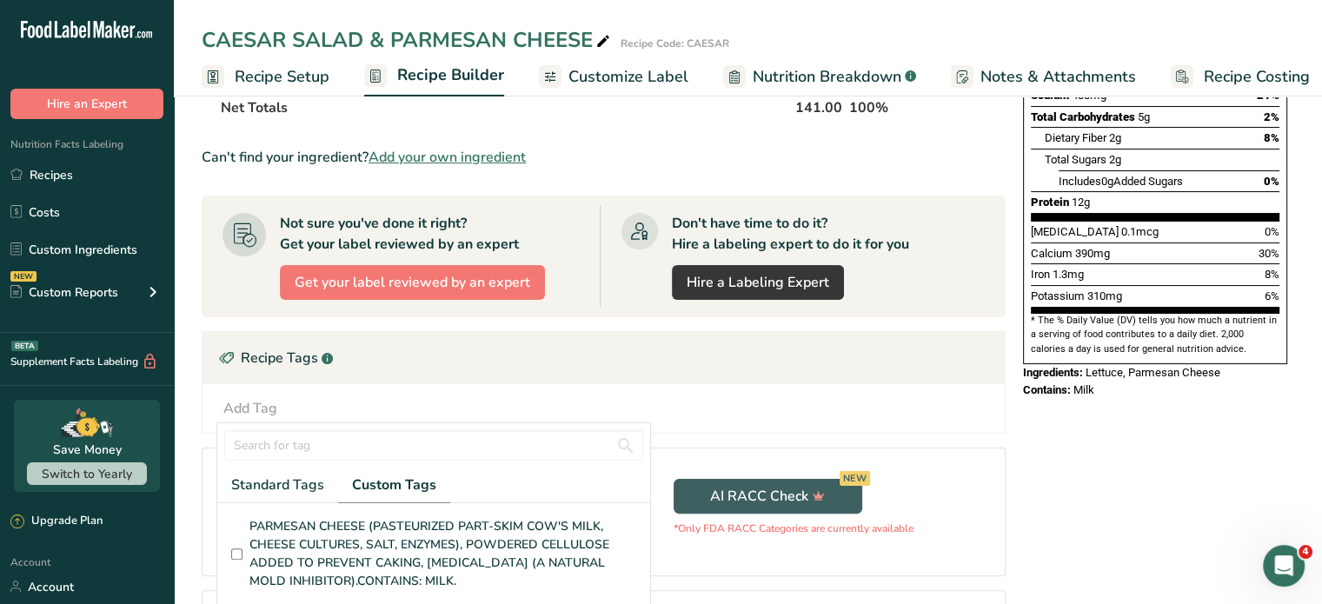
scroll to position [76, 0]
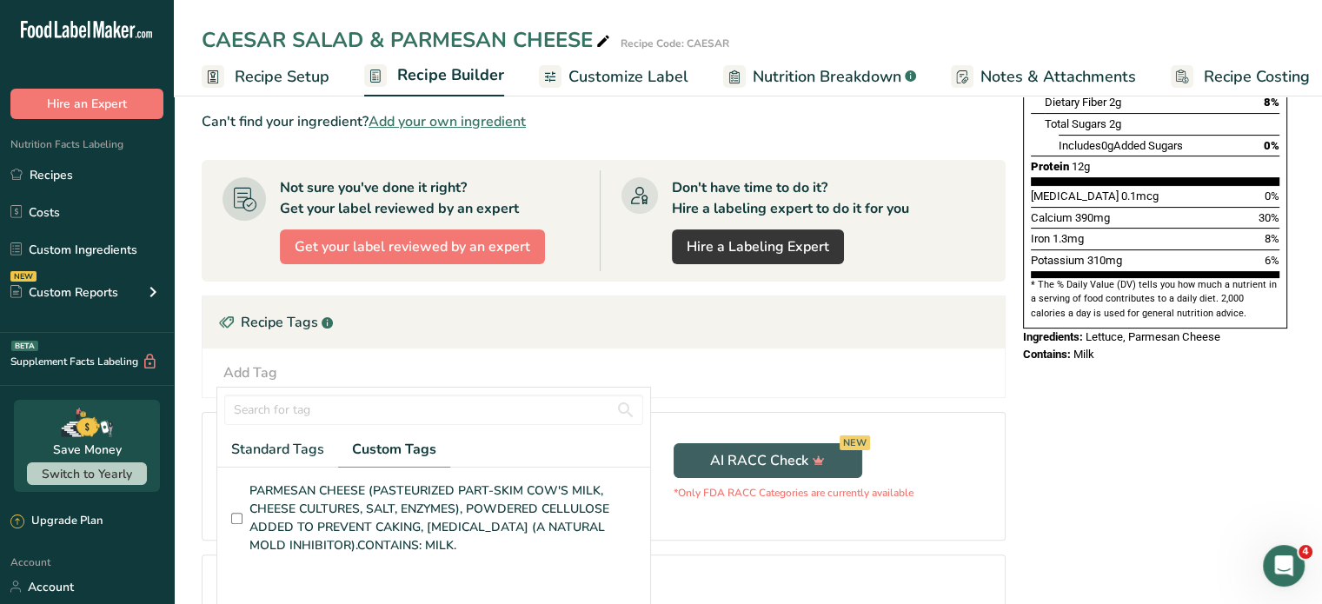
click at [238, 513] on input "PARMESAN CHEESE (PASTEURIZED PART-SKIM COW'S MILK, CHEESE CULTURES, SALT, ENZYM…" at bounding box center [236, 518] width 11 height 11
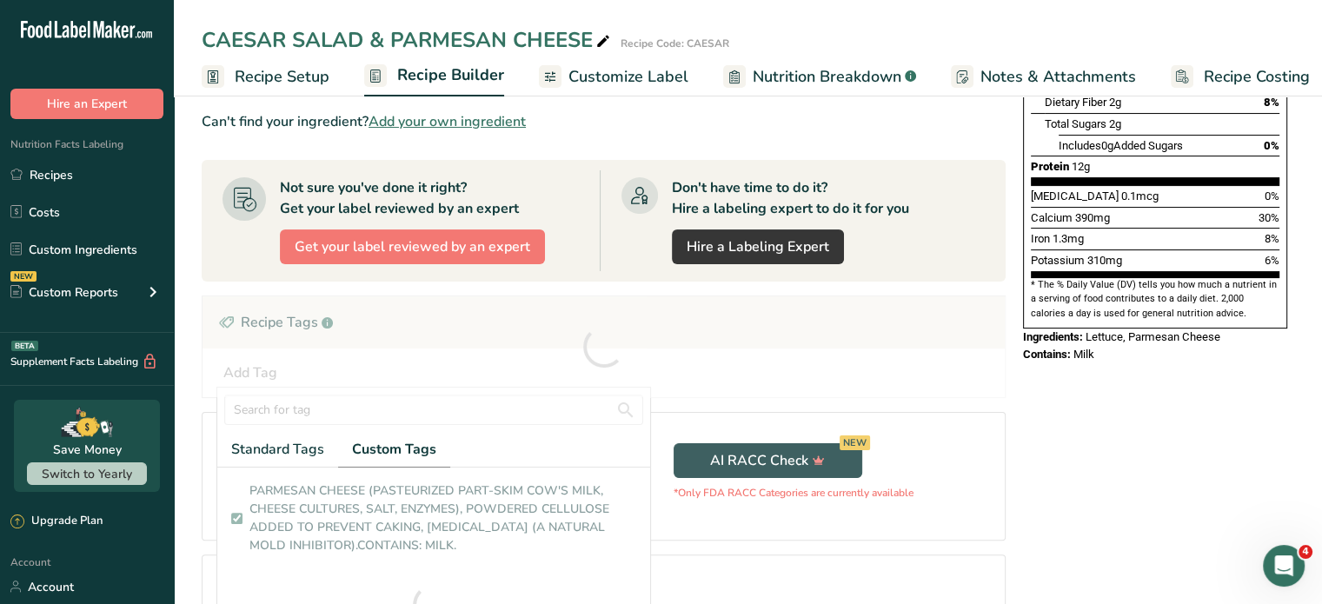
checkbox input "true"
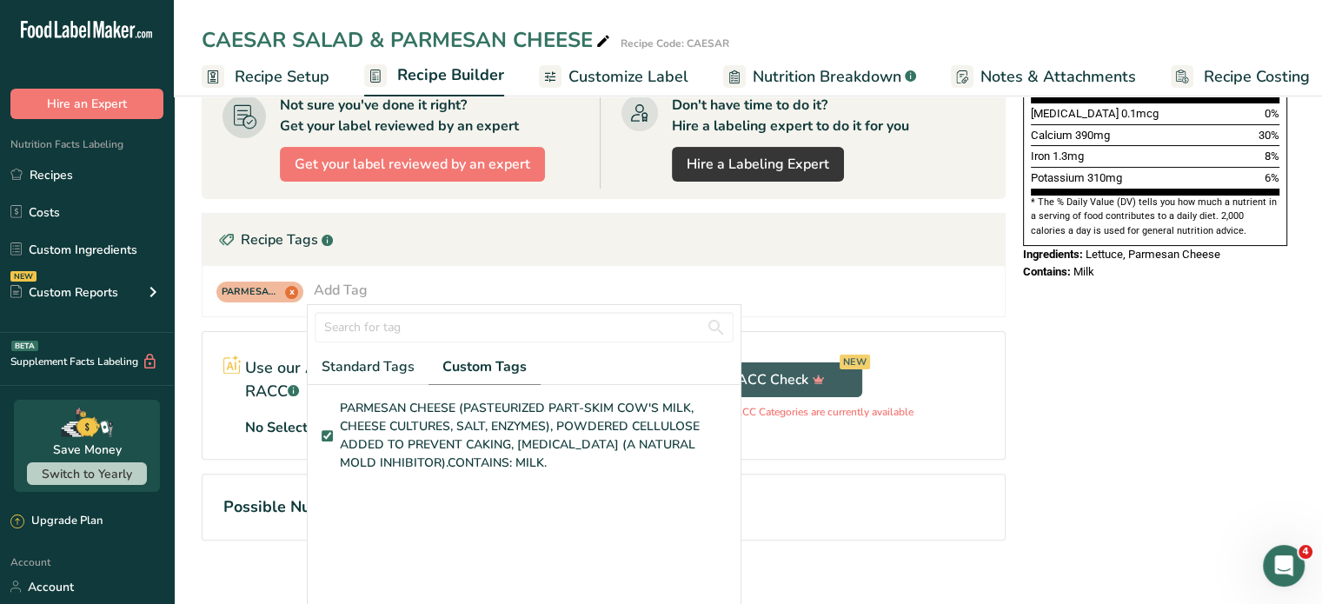
scroll to position [490, 0]
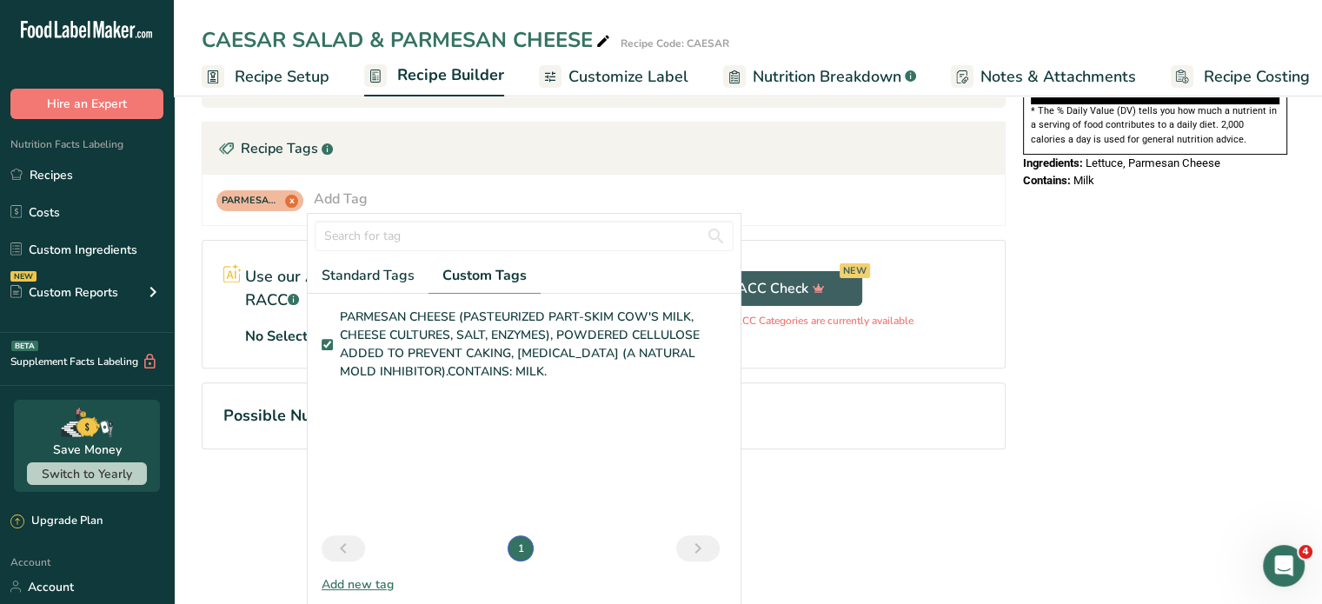
click at [1047, 341] on div "Nutrition Facts 1 Serving Per Container Serving Size 141g Amount Per Serving Ca…" at bounding box center [1155, 29] width 278 height 952
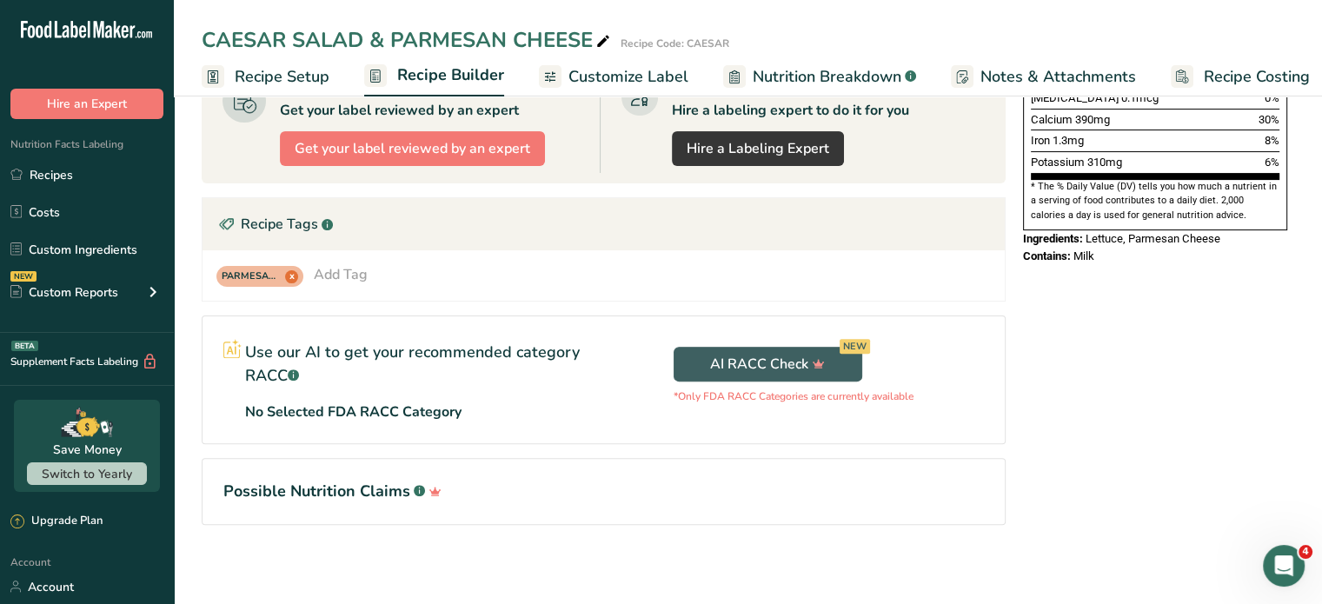
scroll to position [0, 0]
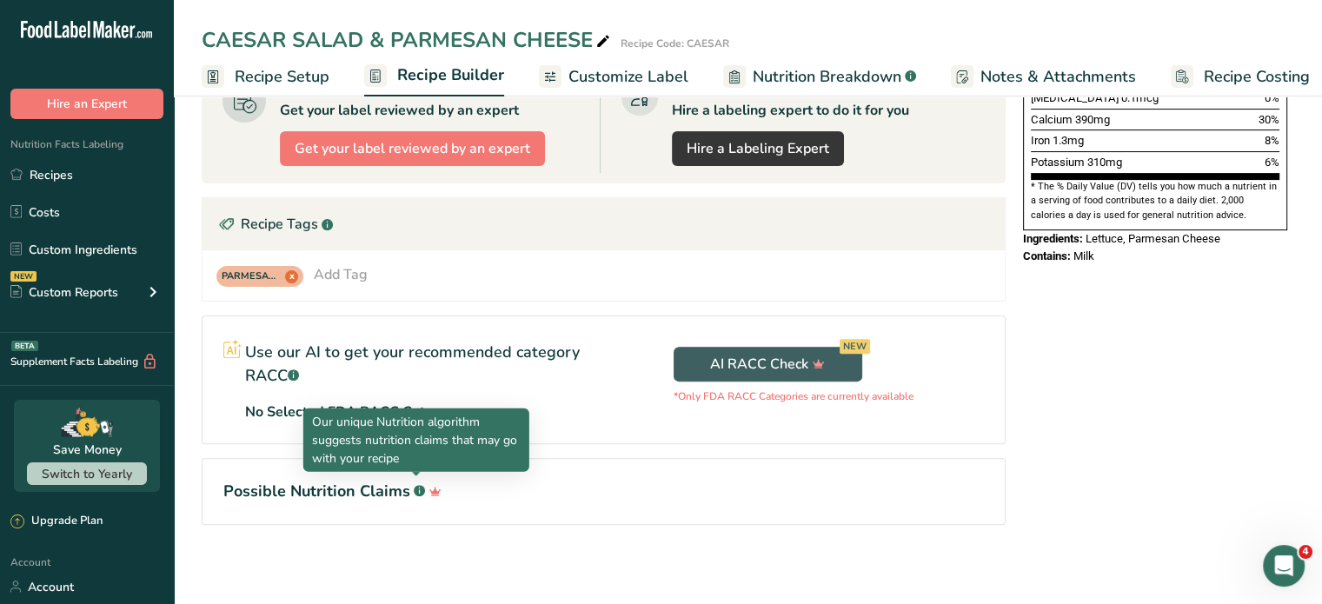
click at [416, 486] on rect at bounding box center [419, 490] width 11 height 11
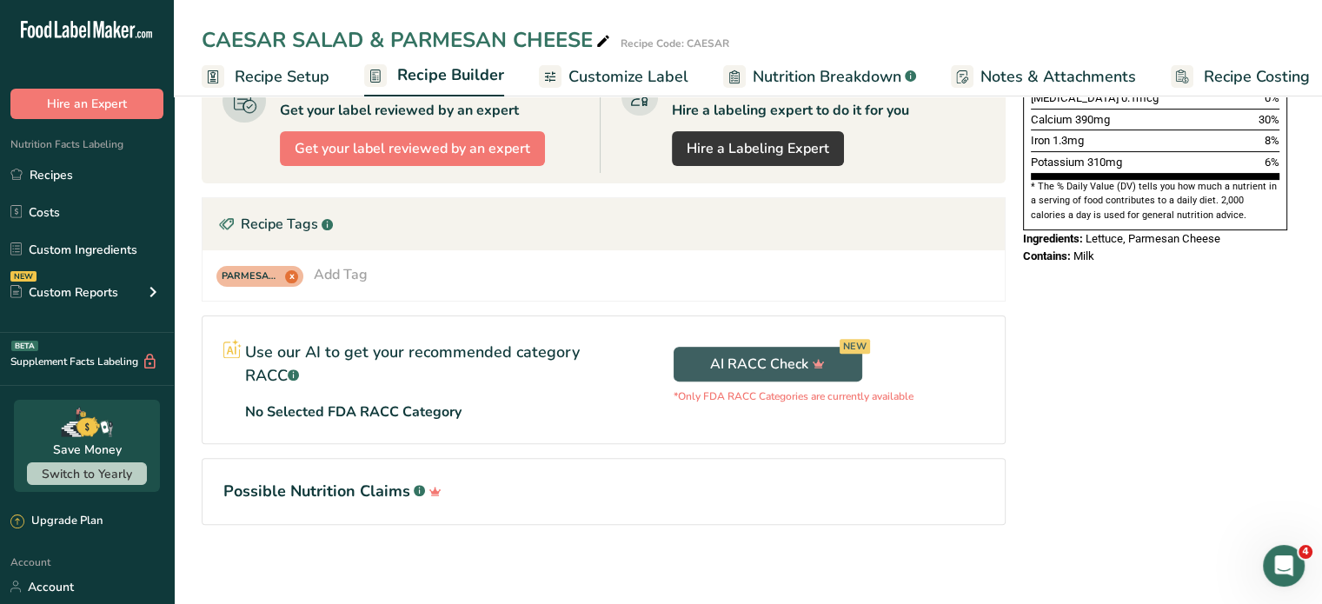
click at [545, 299] on section "Ingredient * Amount * Unit * Waste * .a-a{fill:#347362;}.b-a{fill:#fff;} Grams …" at bounding box center [604, 125] width 804 height 855
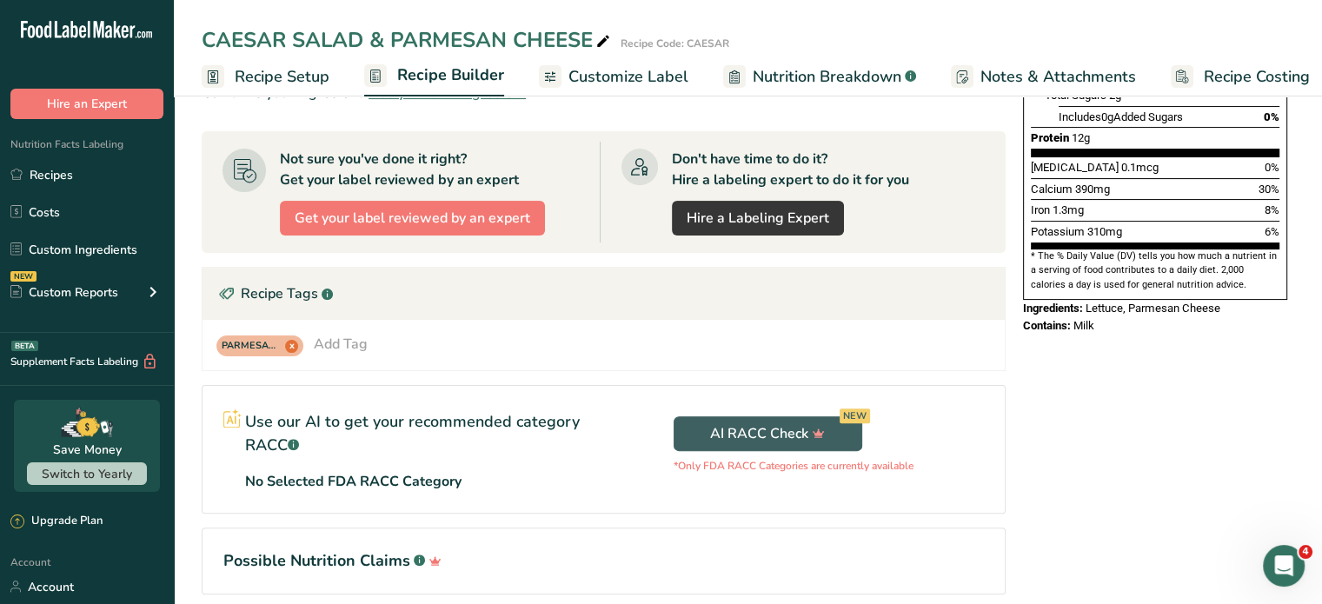
scroll to position [316, 0]
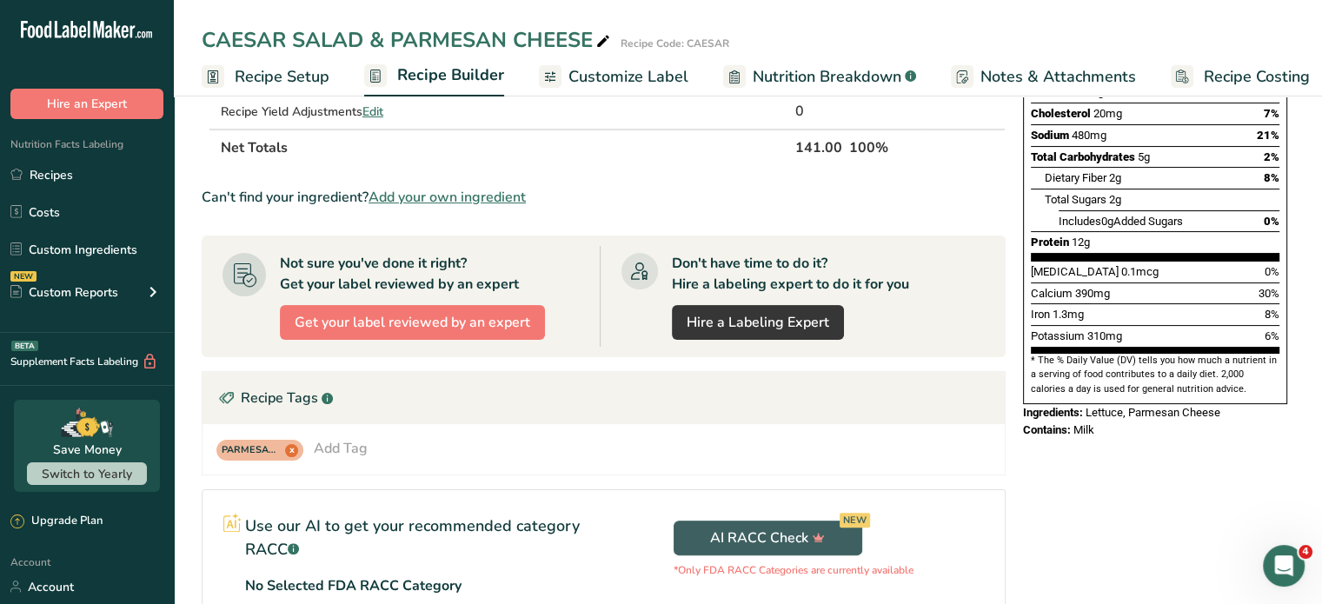
click at [306, 396] on div "Recipe Tags .a-a{fill:#347362;}.b-a{fill:#fff;}" at bounding box center [603, 398] width 802 height 52
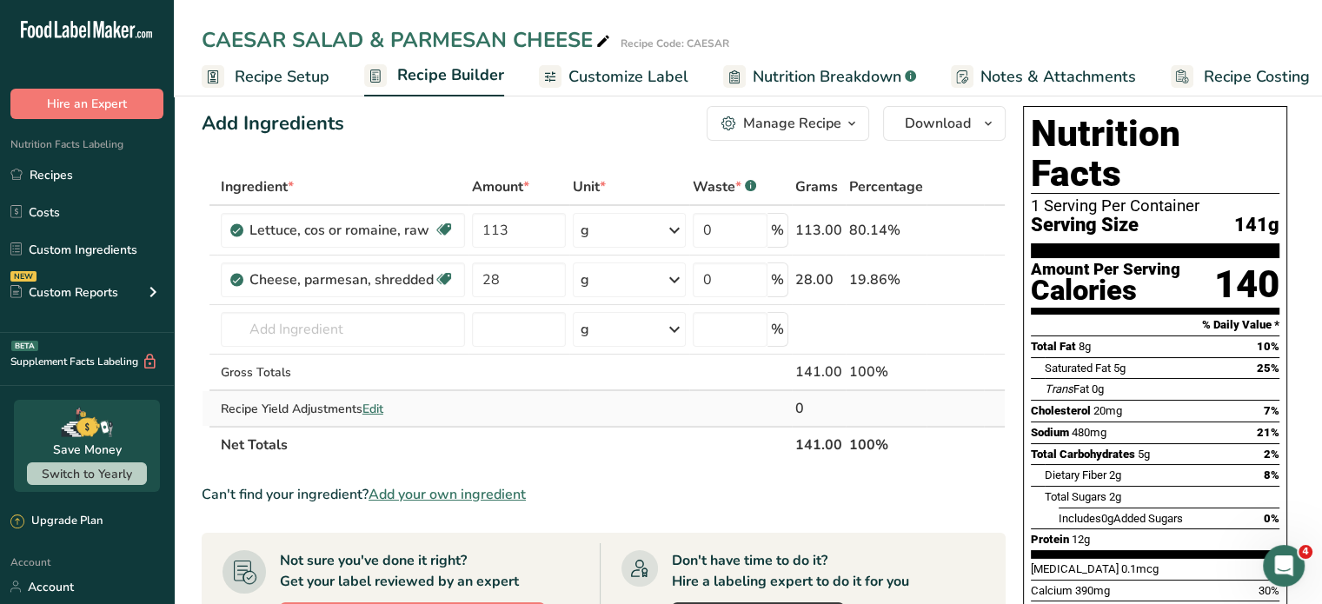
scroll to position [0, 0]
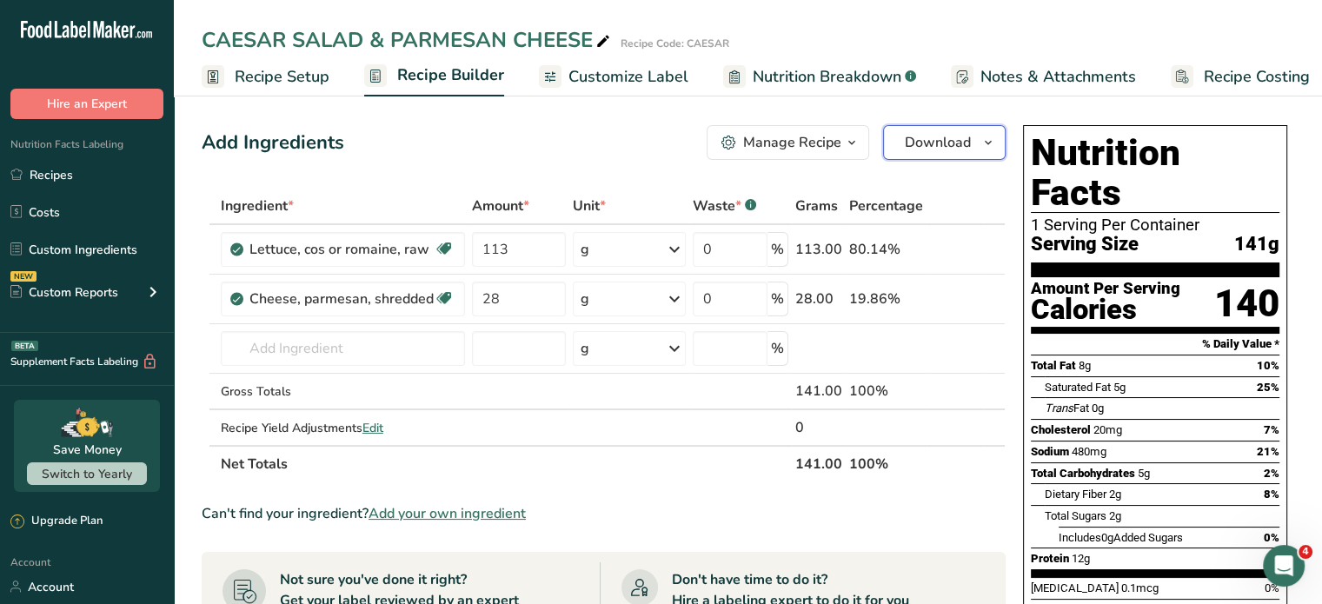
click at [956, 136] on span "Download" at bounding box center [938, 142] width 66 height 21
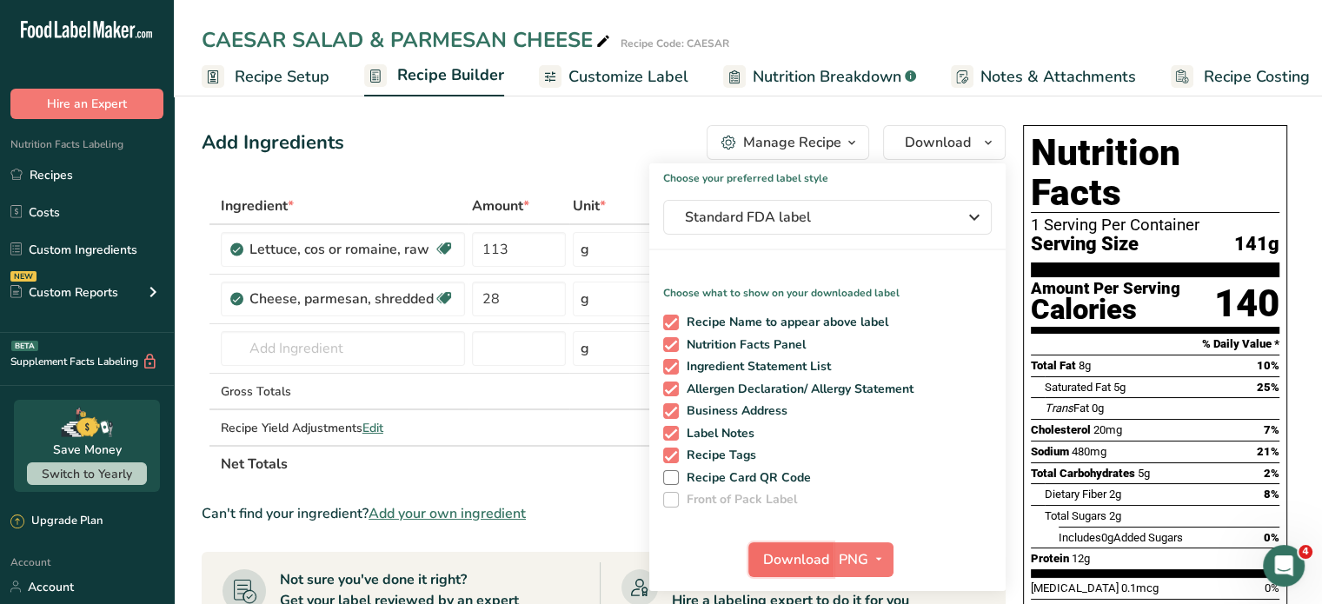
click at [816, 559] on span "Download" at bounding box center [796, 559] width 66 height 21
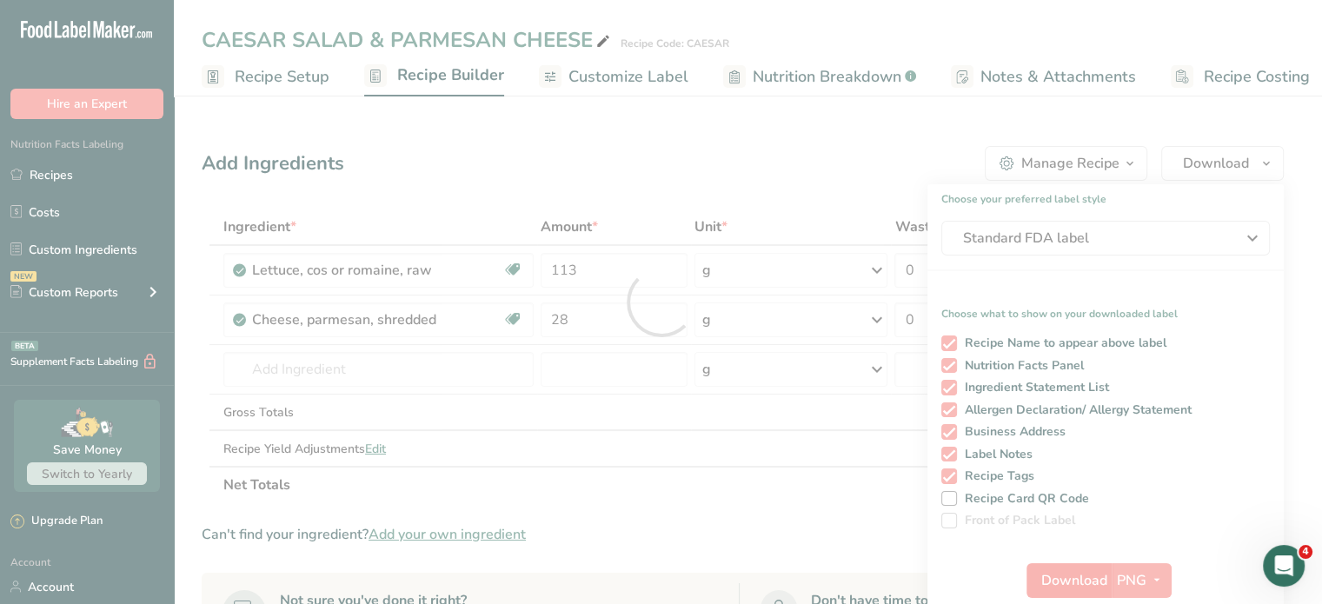
click at [816, 559] on div at bounding box center [661, 302] width 1322 height 604
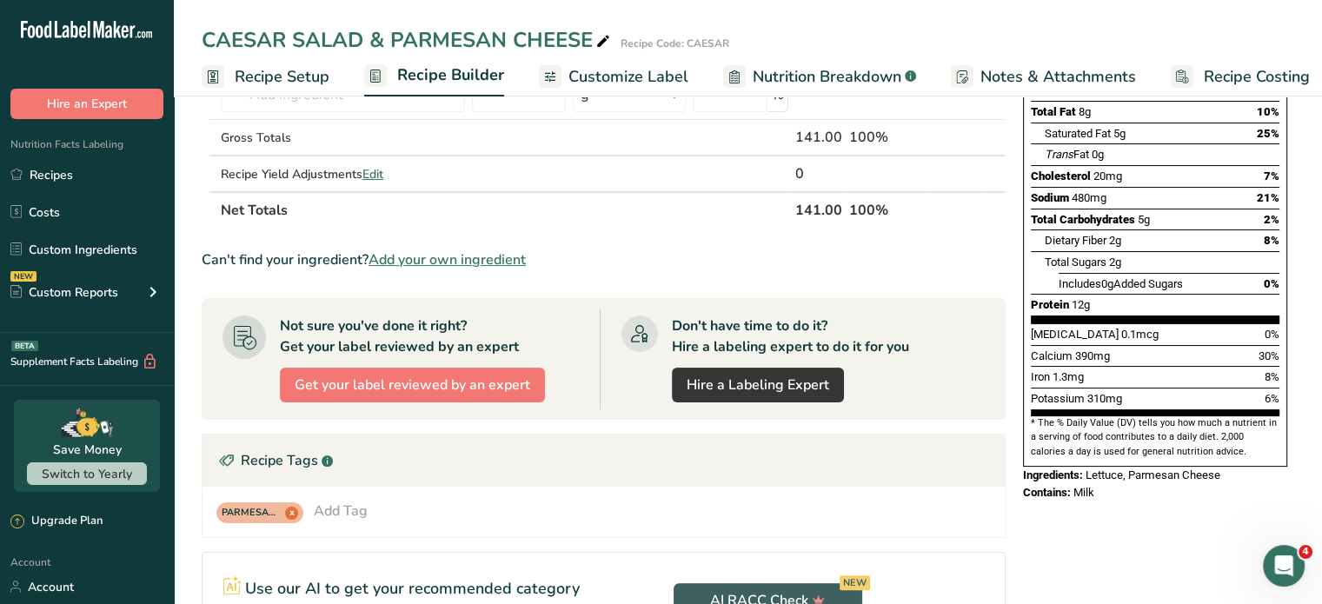
scroll to position [261, 0]
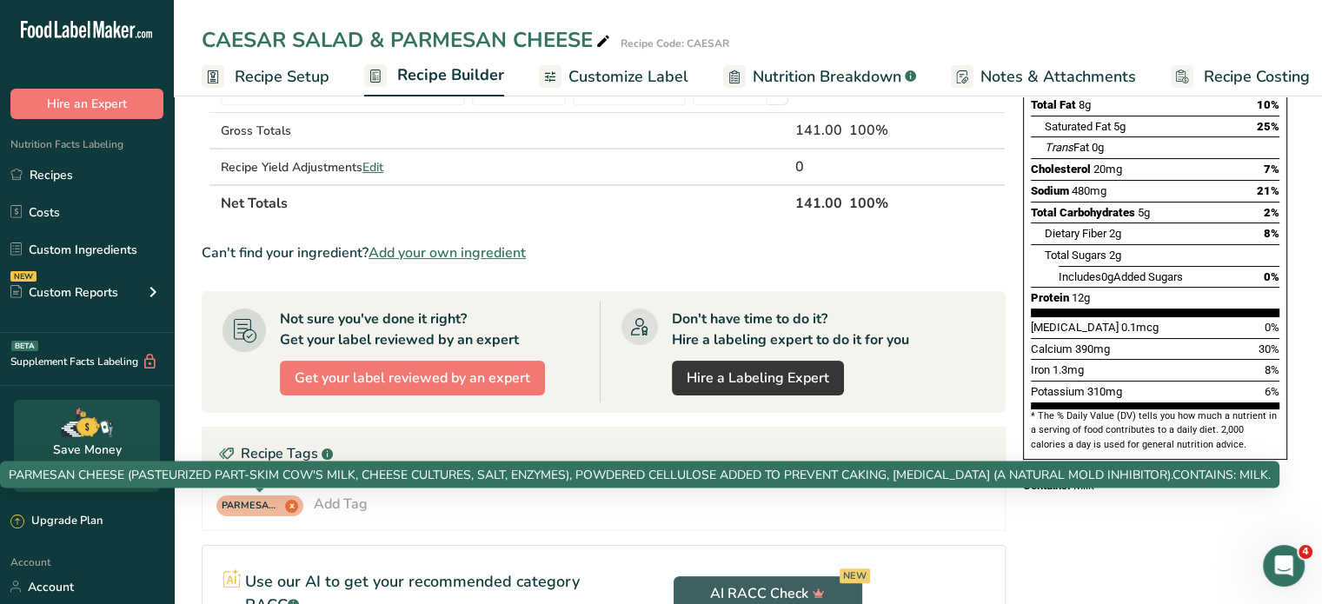
click at [269, 504] on span "PARMESAN CHEESE (PASTEURIZED PART-SKIM COW'S MILK, CHEESE CULTURES, SALT, ENZYM…" at bounding box center [252, 506] width 60 height 15
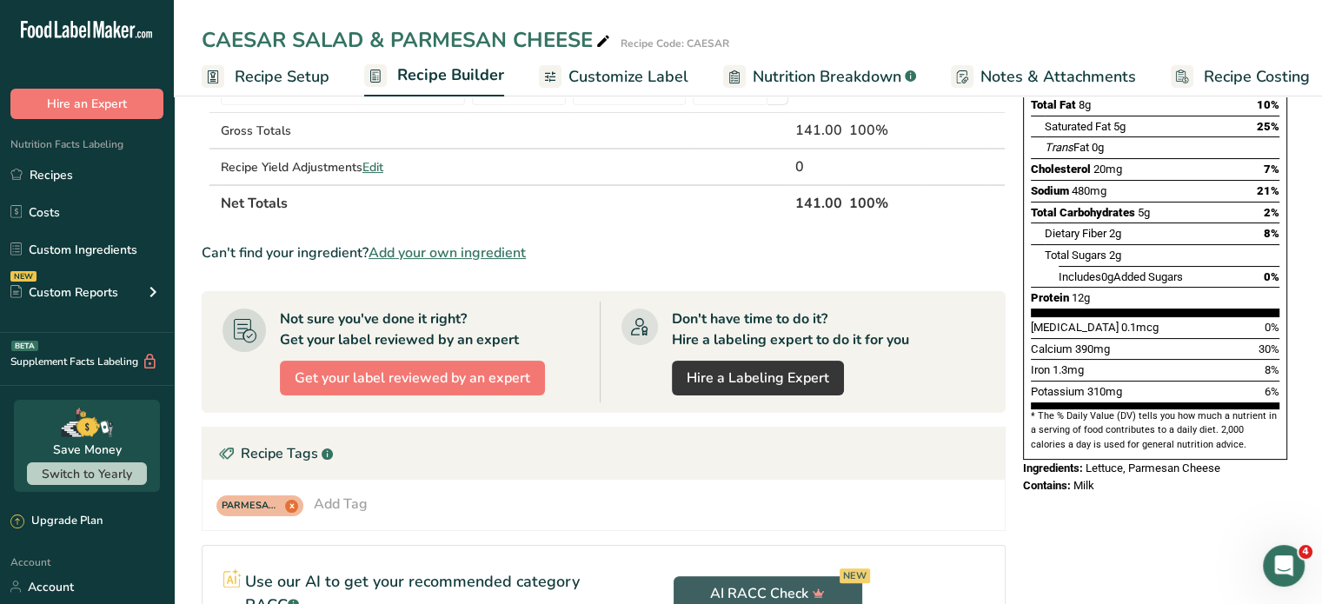
click at [295, 501] on span "x" at bounding box center [291, 506] width 13 height 13
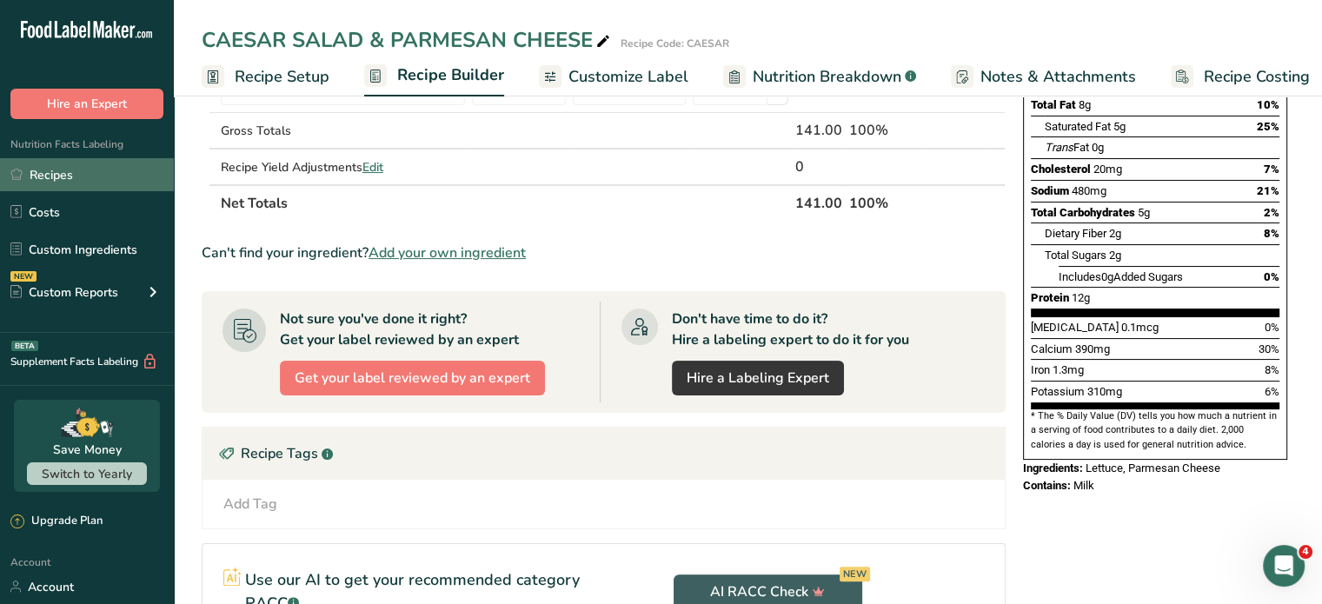
click at [63, 173] on link "Recipes" at bounding box center [87, 174] width 174 height 33
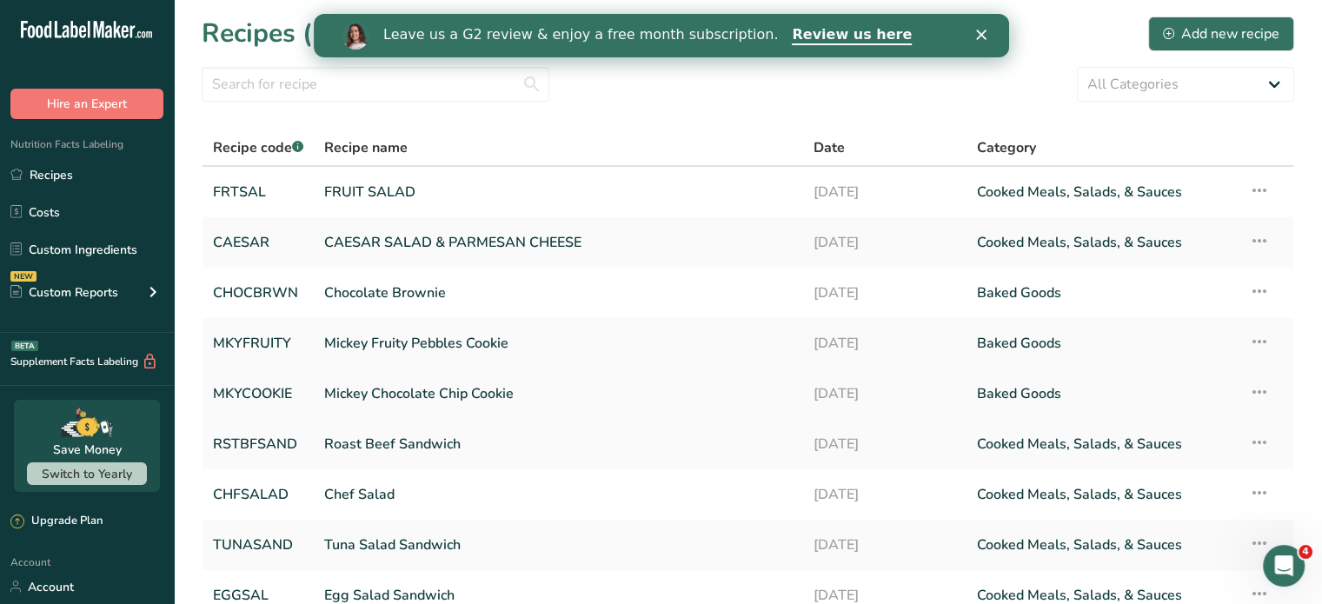
click at [394, 390] on link "Mickey Chocolate Chip Cookie" at bounding box center [558, 393] width 468 height 36
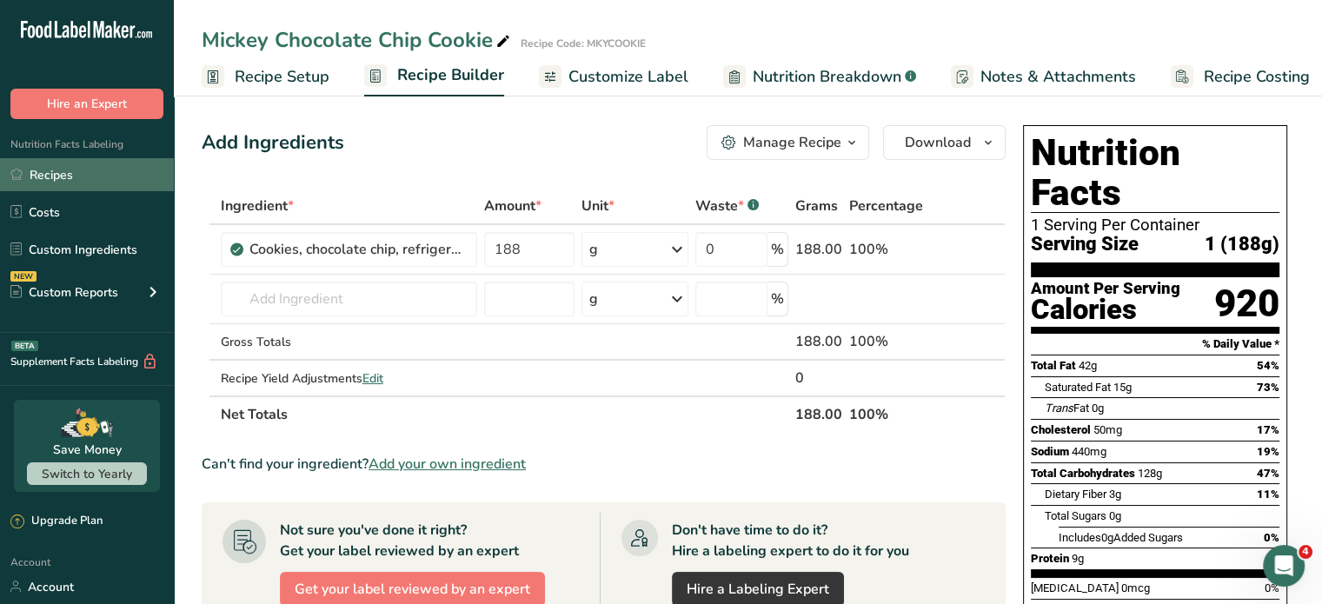
click at [39, 172] on link "Recipes" at bounding box center [87, 174] width 174 height 33
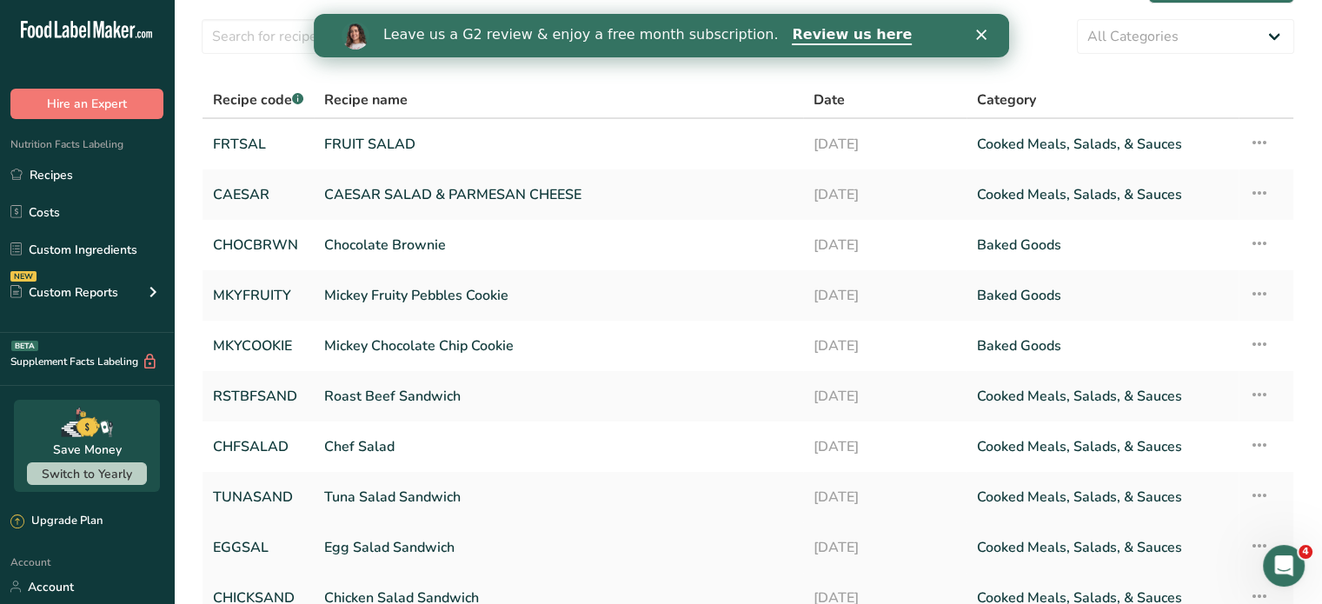
scroll to position [87, 0]
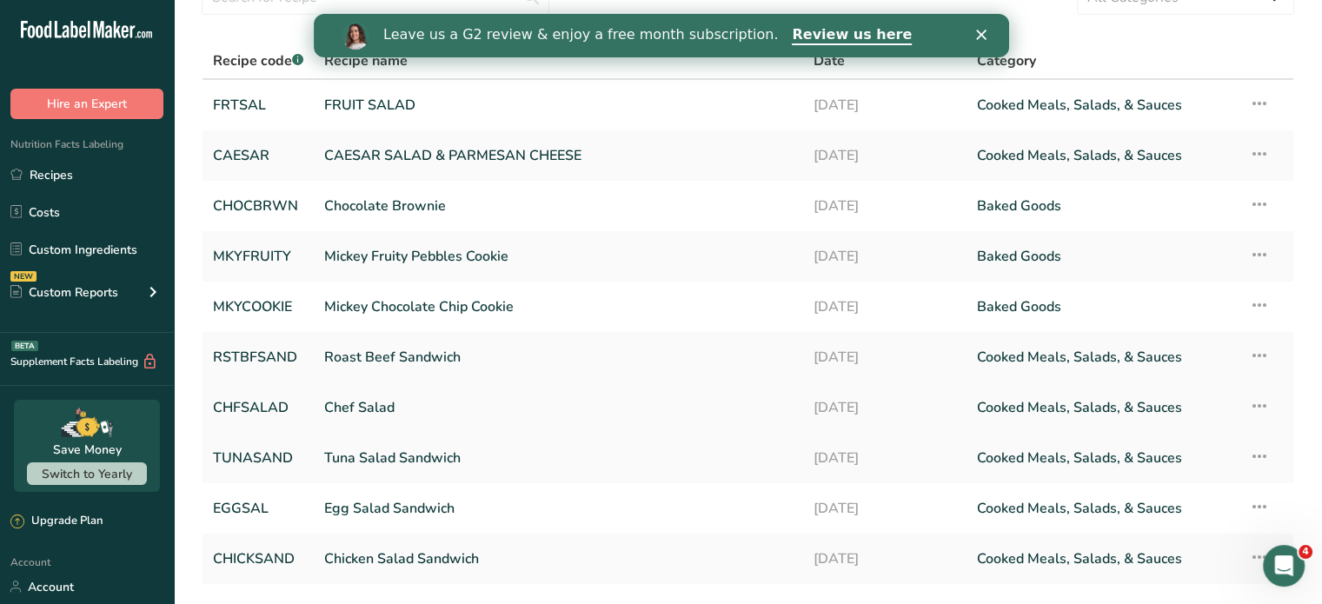
click at [337, 410] on link "Chef Salad" at bounding box center [558, 407] width 468 height 36
